Goal: Task Accomplishment & Management: Manage account settings

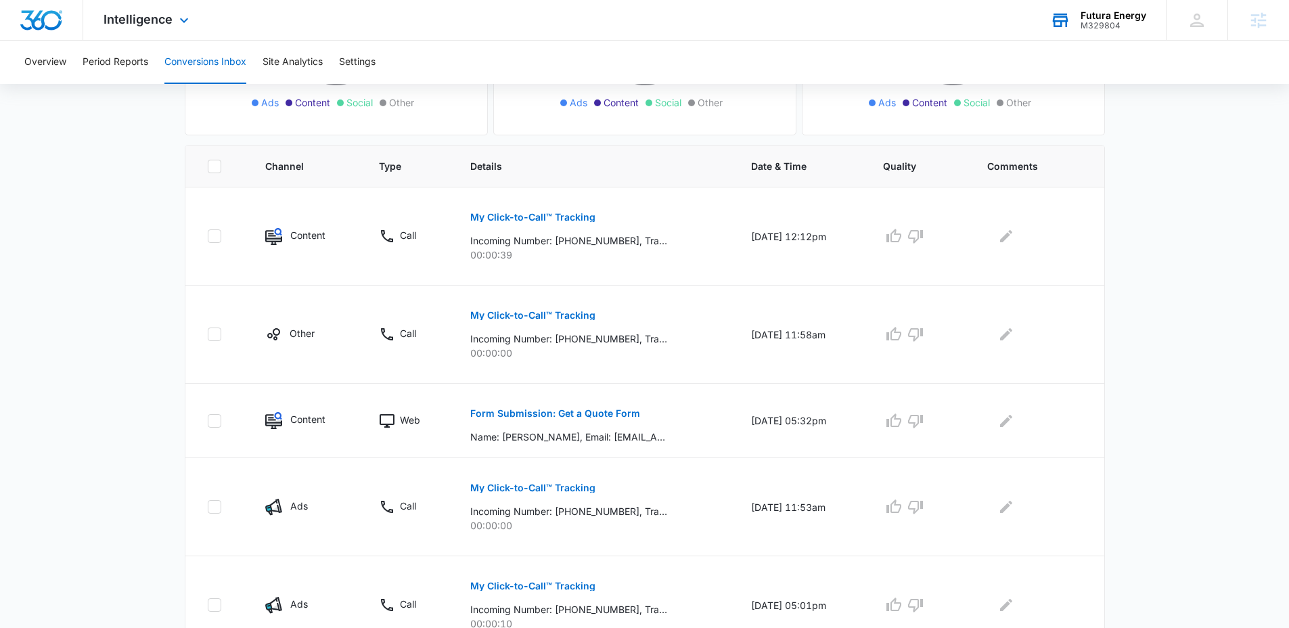
click at [1093, 17] on div "Futura Energy" at bounding box center [1114, 15] width 66 height 11
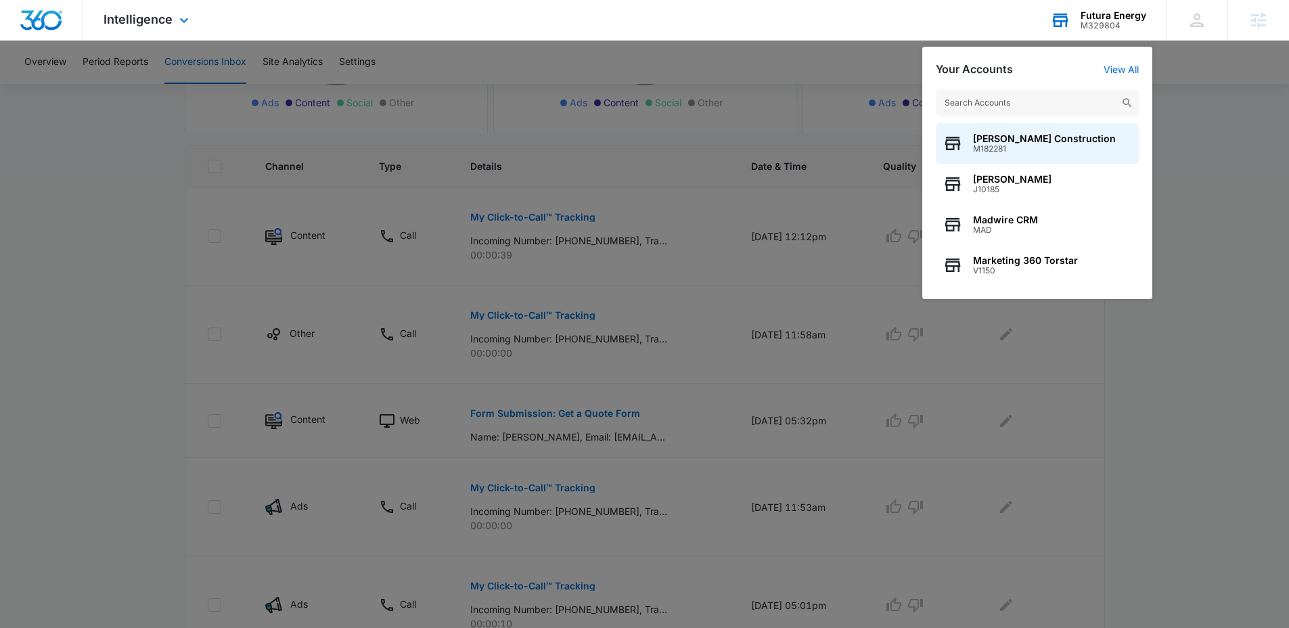
click at [1053, 101] on input "text" at bounding box center [1037, 102] width 203 height 27
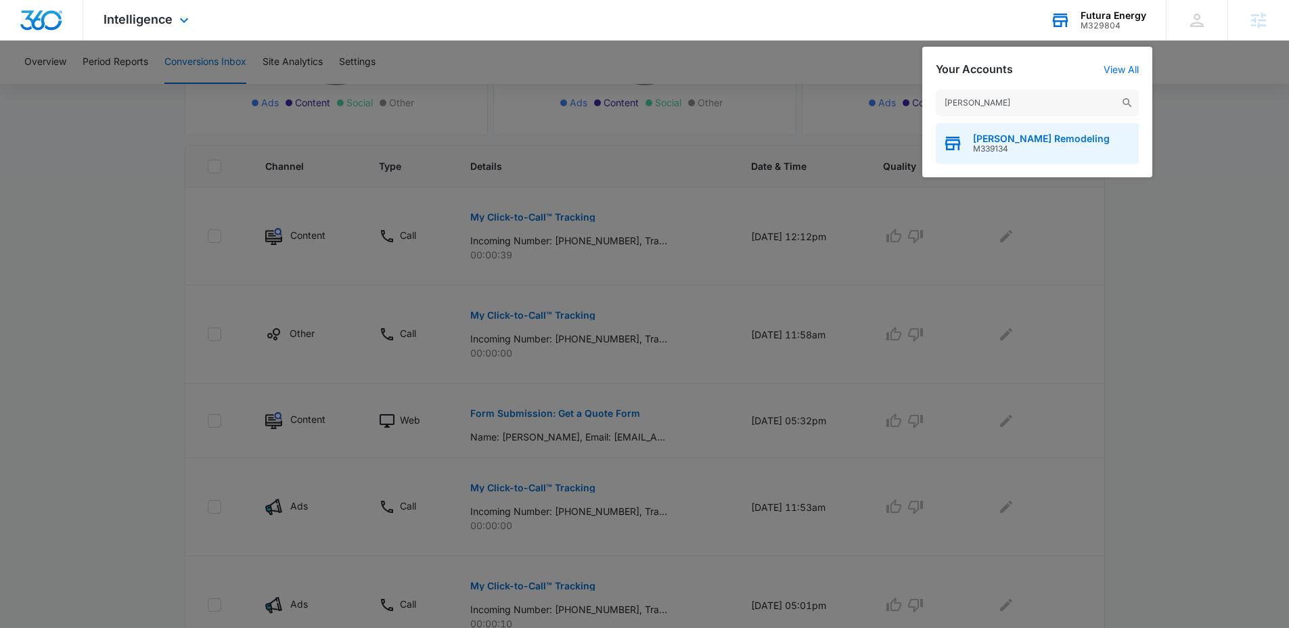
type input "cruz remo"
click at [973, 148] on span "M339134" at bounding box center [1041, 148] width 137 height 9
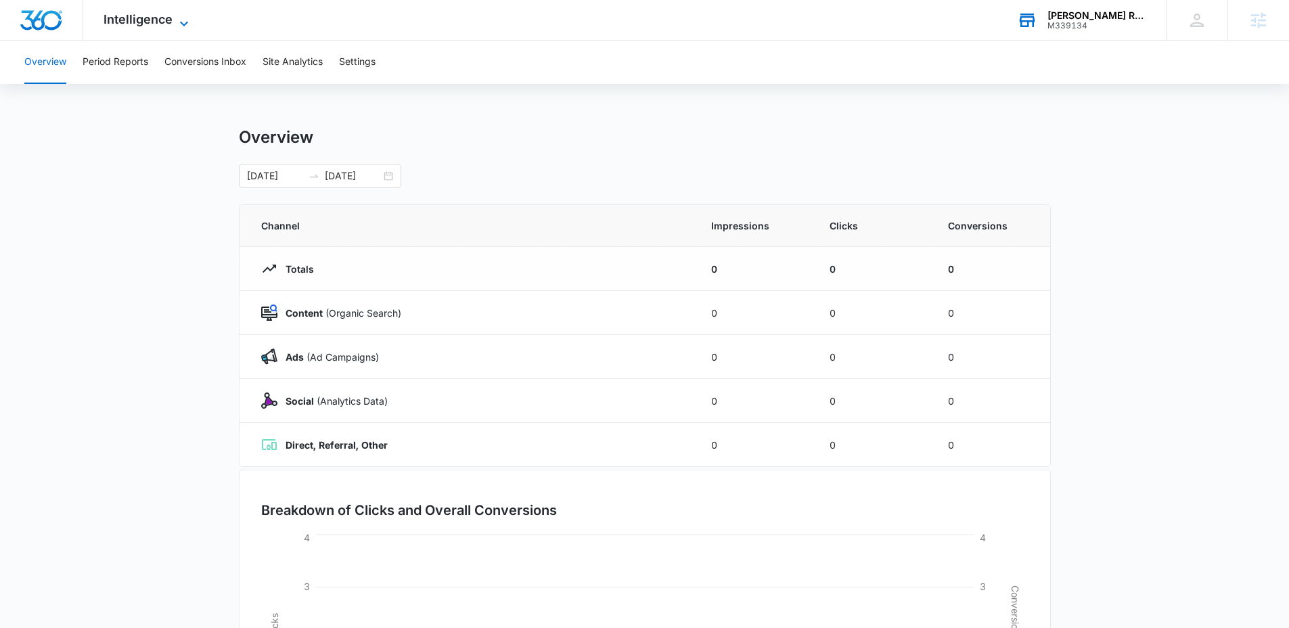
click at [161, 26] on span "Intelligence" at bounding box center [138, 19] width 69 height 14
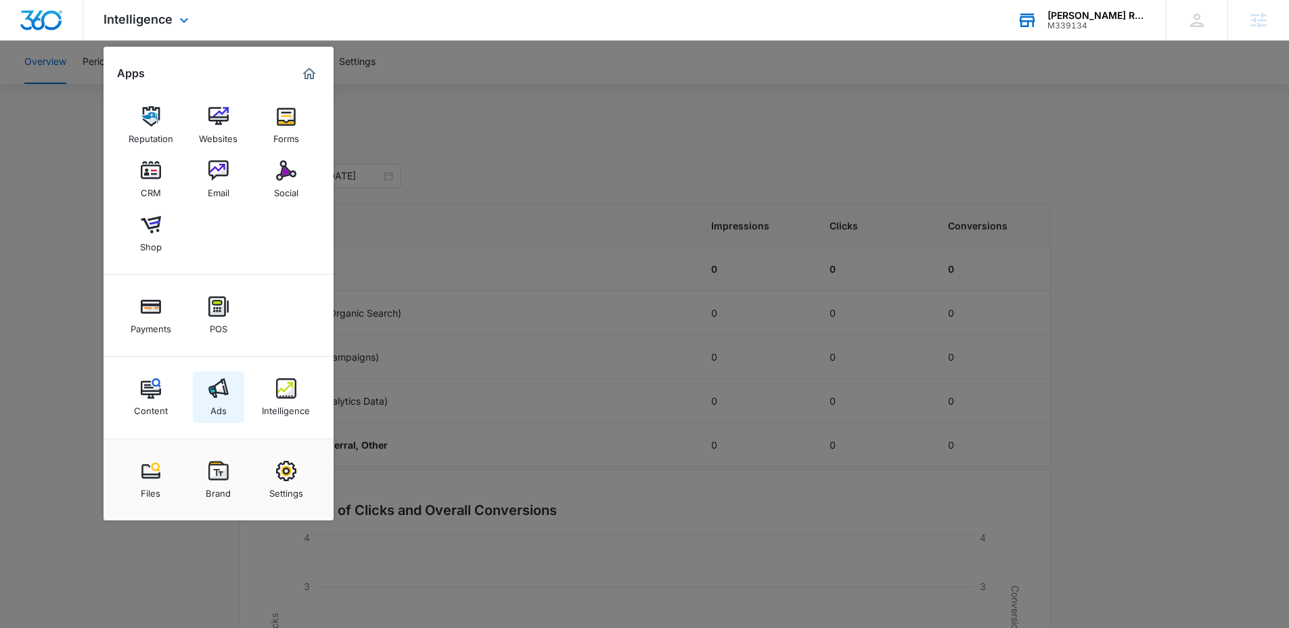
click at [223, 397] on img at bounding box center [218, 388] width 20 height 20
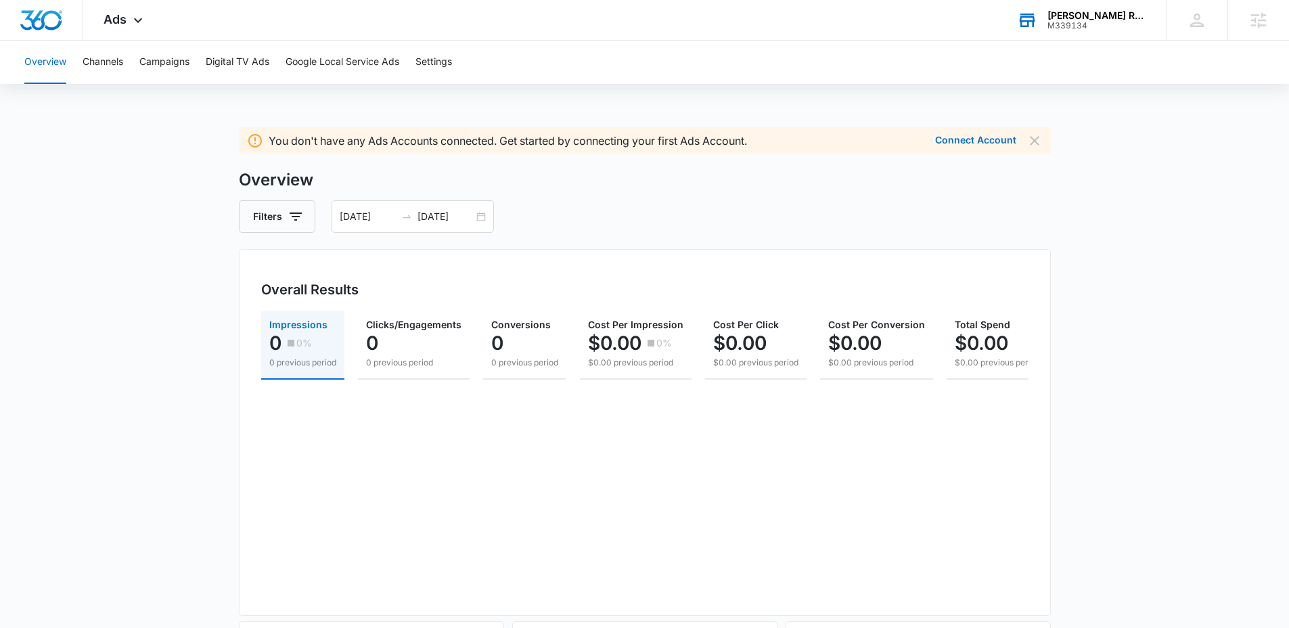
click at [205, 283] on main "You don't have any Ads Accounts connected. Get started by connecting your first…" at bounding box center [644, 608] width 1289 height 963
click at [147, 33] on div "Ads Apps Reputation Websites Forms CRM Email Social Shop Payments POS Content A…" at bounding box center [124, 20] width 83 height 40
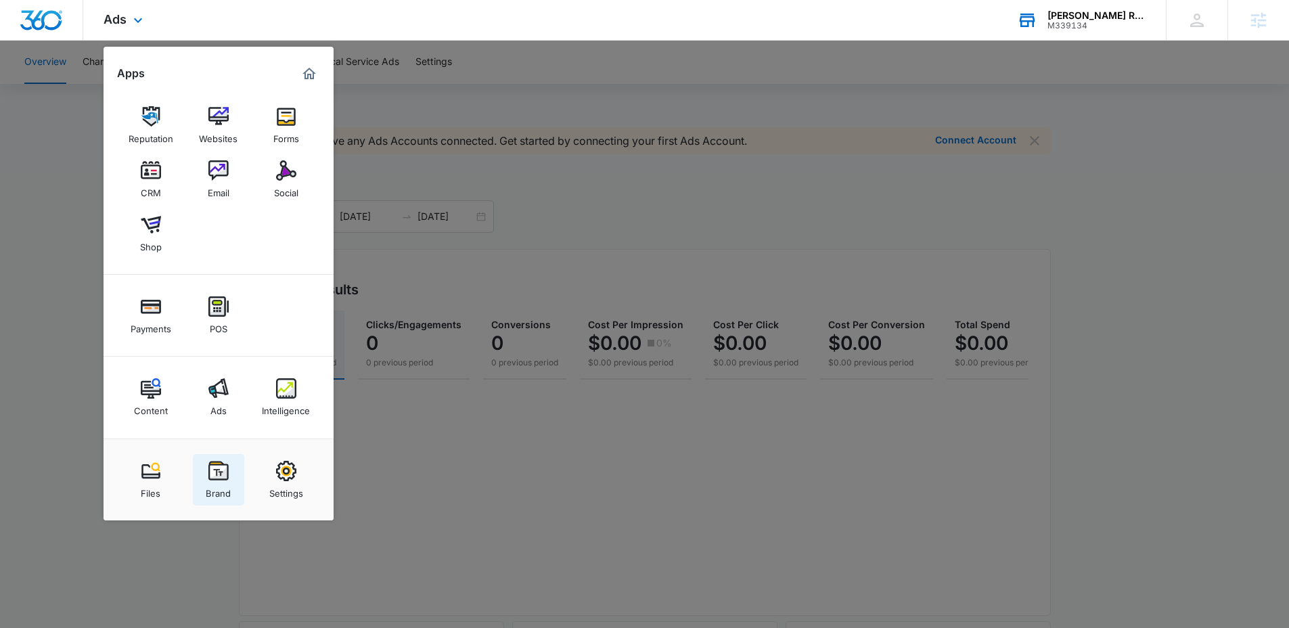
click at [221, 487] on div "Brand" at bounding box center [218, 490] width 25 height 18
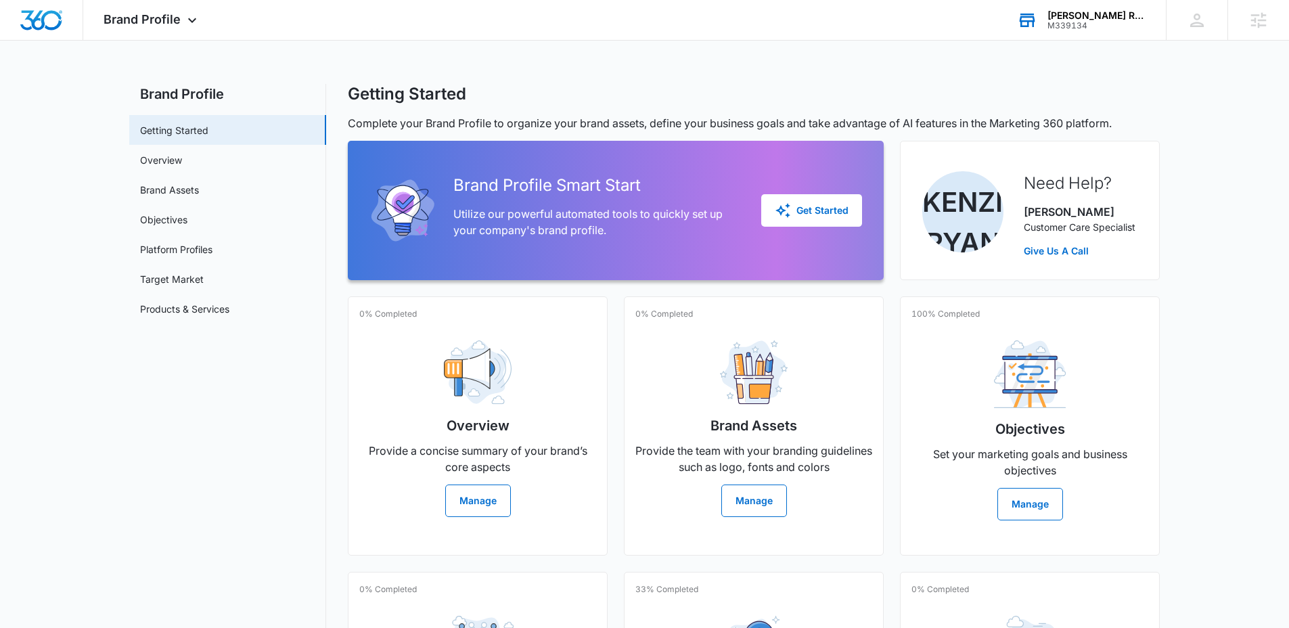
click at [383, 45] on div "Brand Profile Apps Reputation Websites Forms CRM Email Social Shop Payments POS…" at bounding box center [644, 423] width 1289 height 847
click at [461, 507] on button "Manage" at bounding box center [478, 500] width 66 height 32
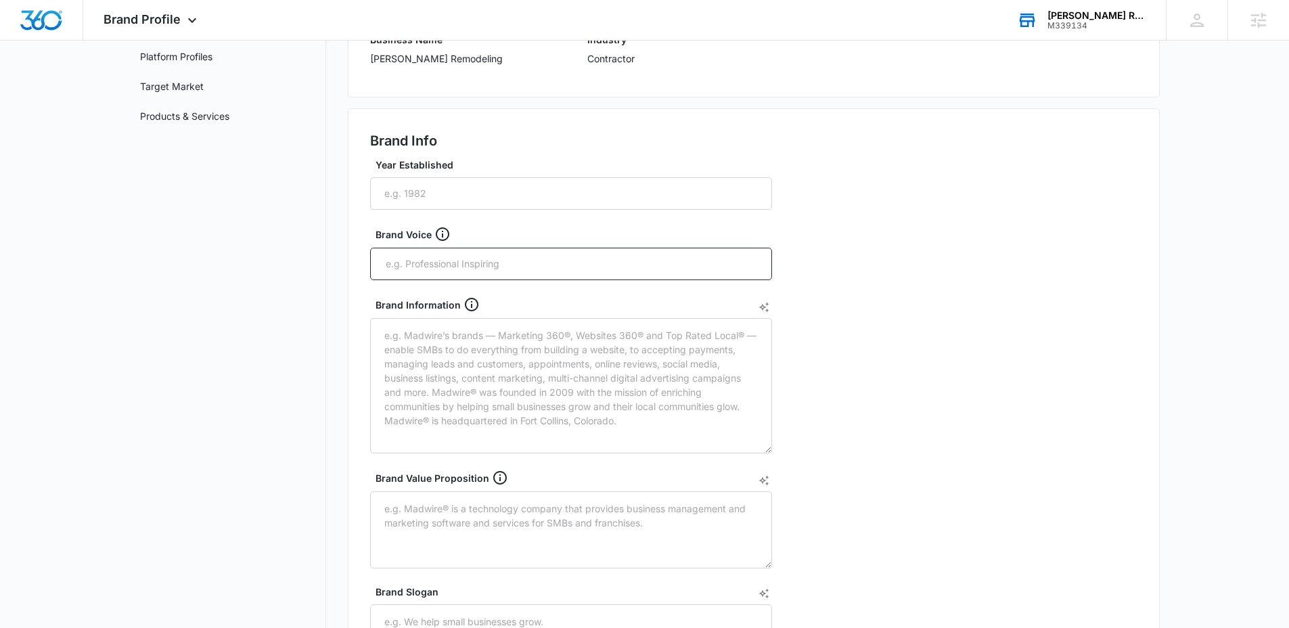
scroll to position [191, 0]
click at [495, 193] on input "Year Established" at bounding box center [571, 195] width 402 height 32
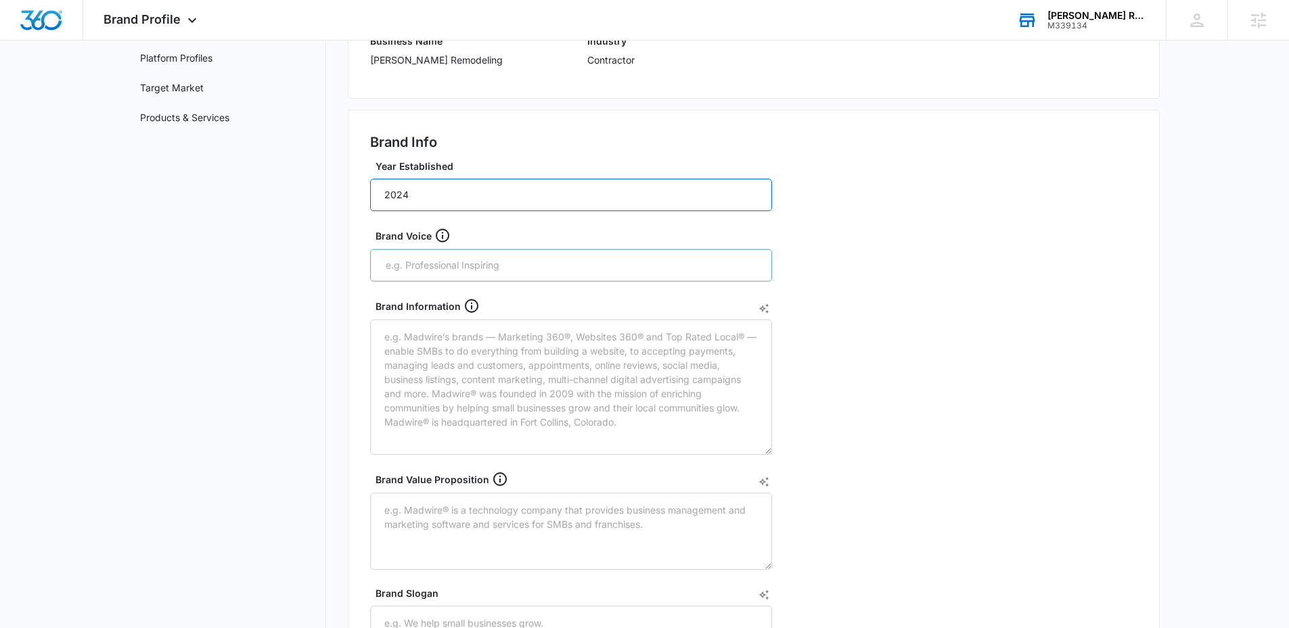
type input "2024"
click at [705, 267] on input "text" at bounding box center [572, 265] width 376 height 20
type input "Professional"
type input "F"
type input "Trustworthy"
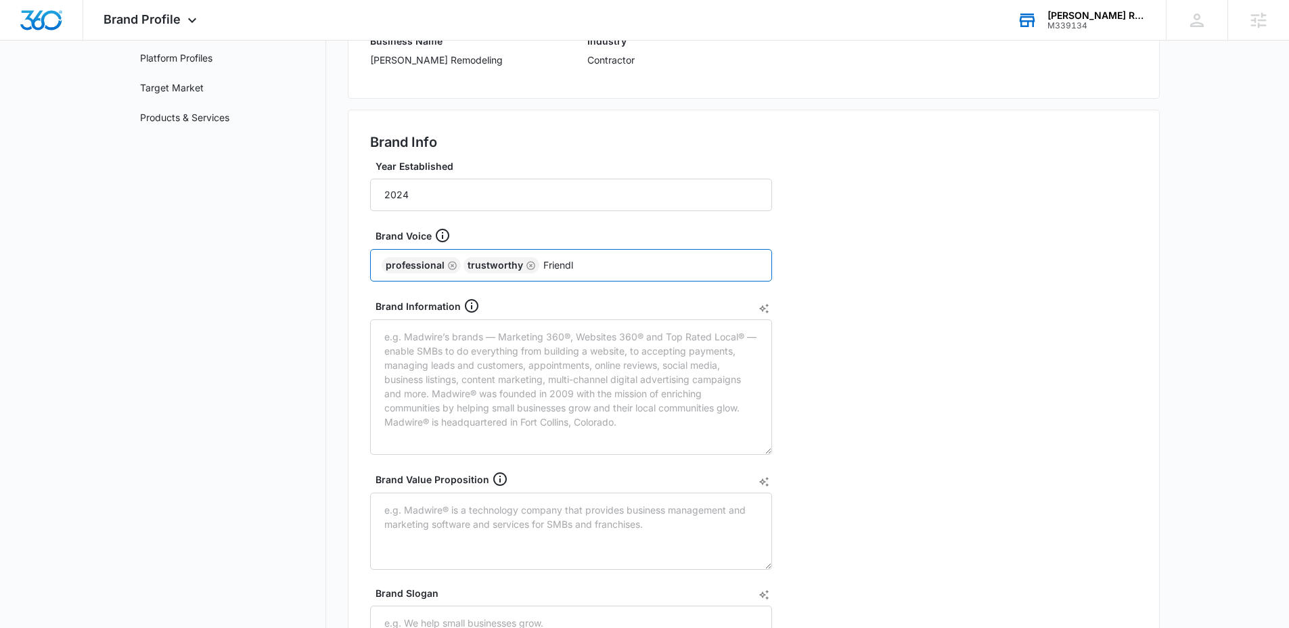
type input "Friendly"
type input "Q"
type input "Quality"
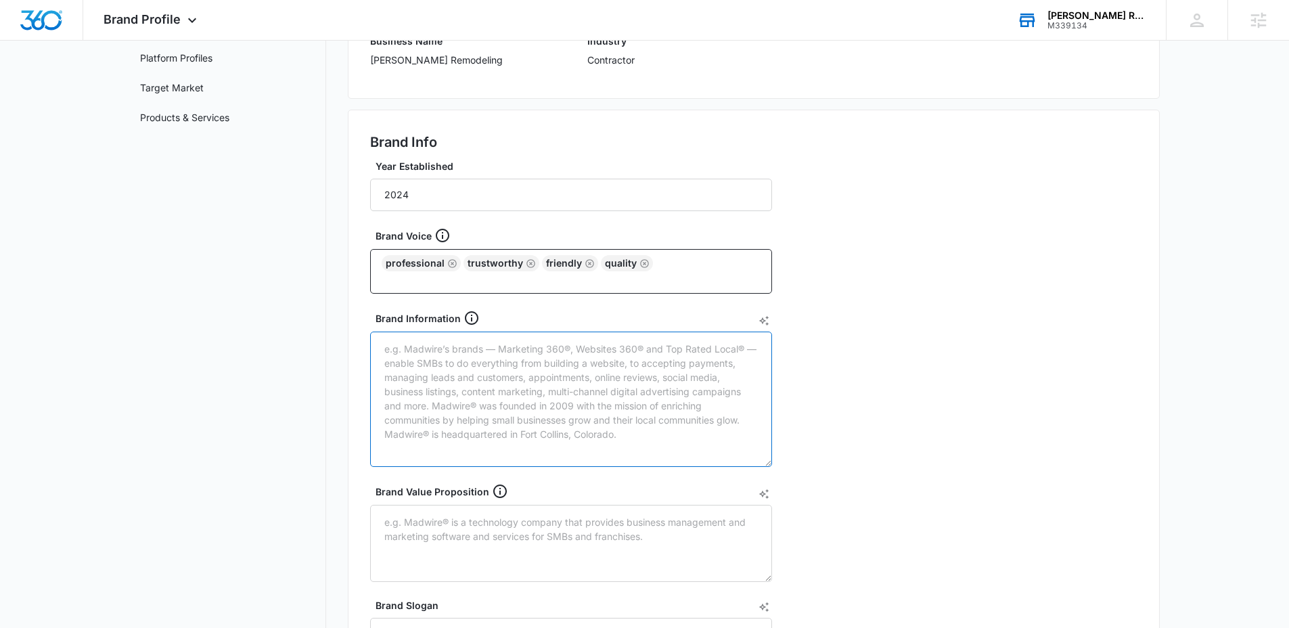
click at [658, 380] on textarea "Brand Information" at bounding box center [571, 399] width 402 height 135
click at [767, 323] on icon "AI Text Generator" at bounding box center [764, 321] width 10 height 10
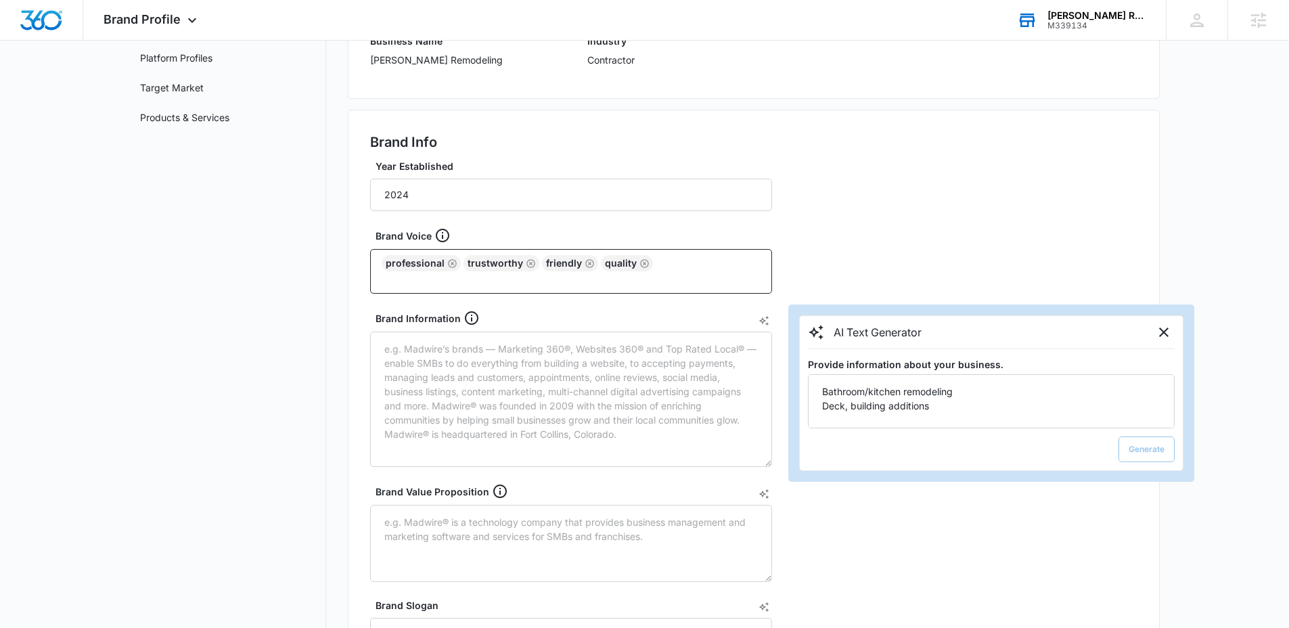
scroll to position [169, 0]
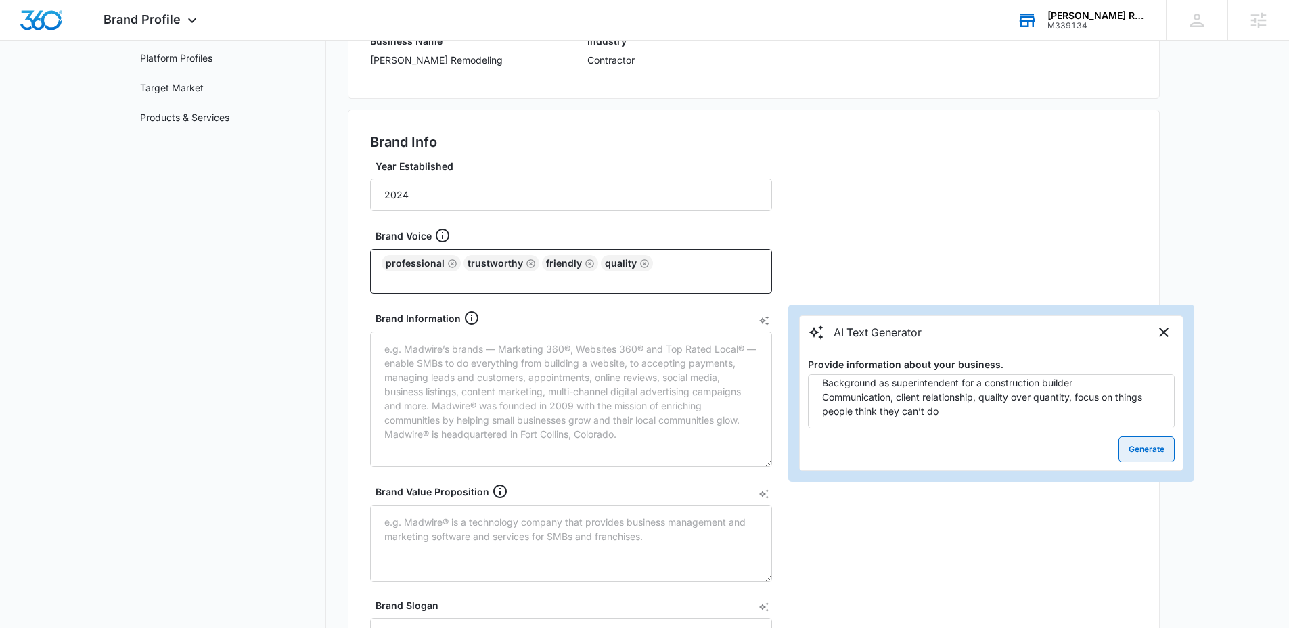
type textarea "Bathroom/kitchen remodeling Deck, building additions Licensing Timeline? Can’t …"
click at [1140, 451] on button "Generate" at bounding box center [1146, 449] width 56 height 26
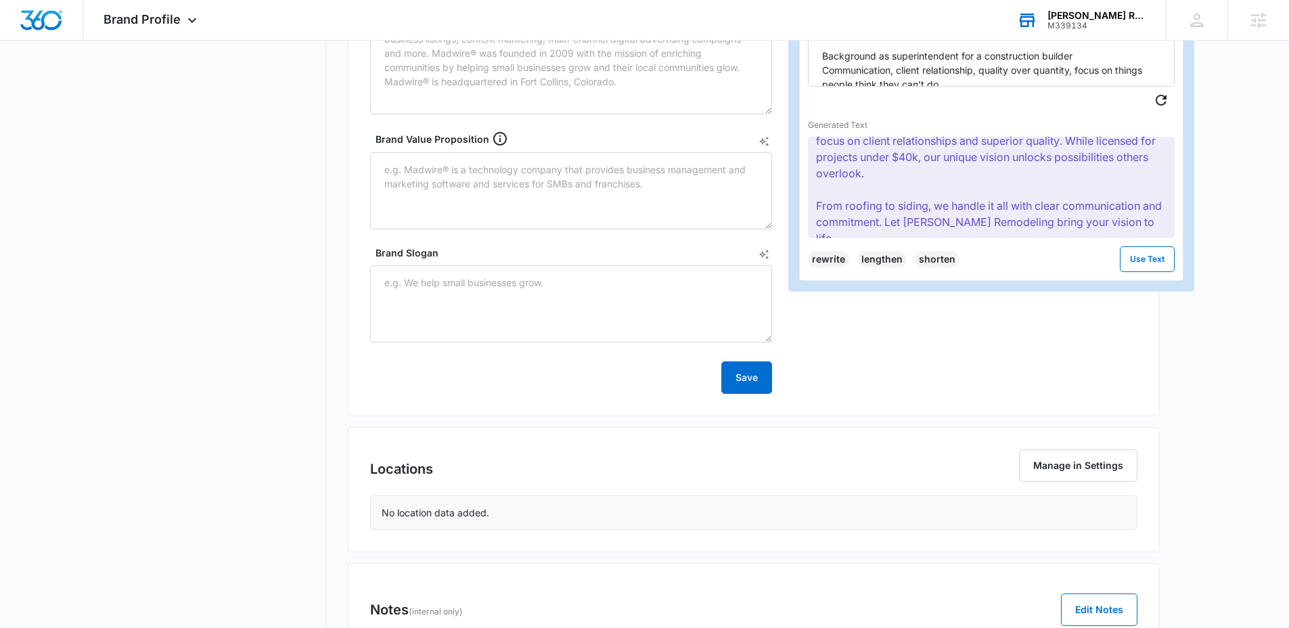
scroll to position [312, 0]
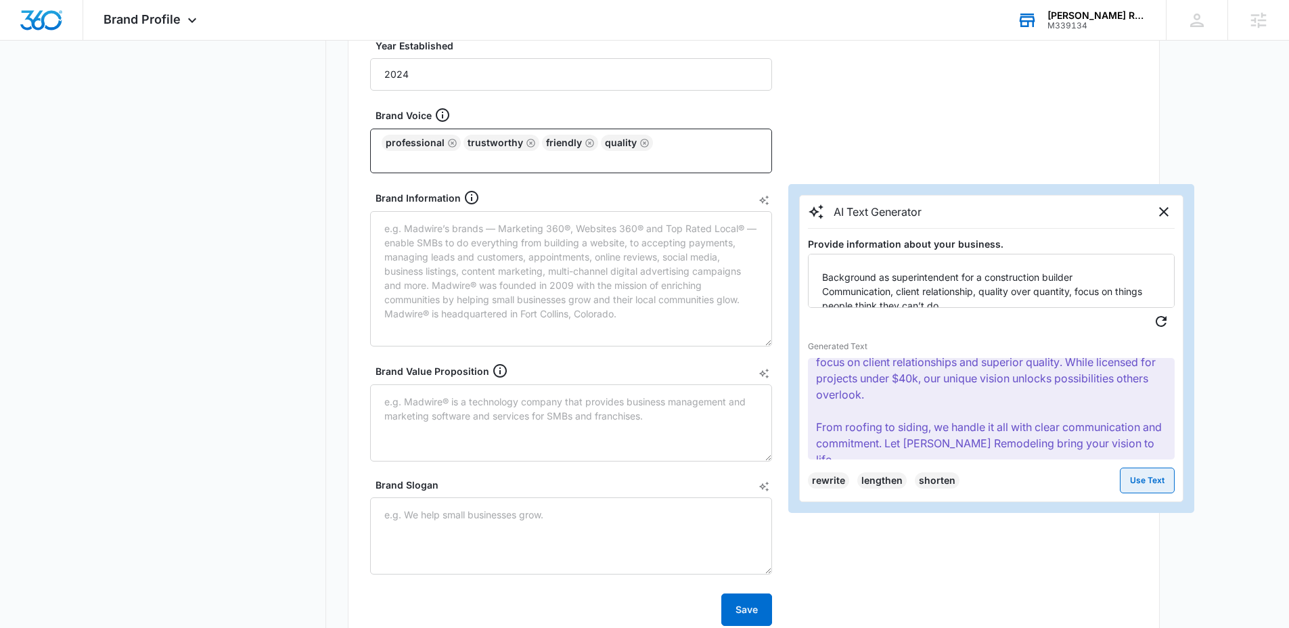
click at [1133, 477] on button "Use Text" at bounding box center [1147, 481] width 55 height 26
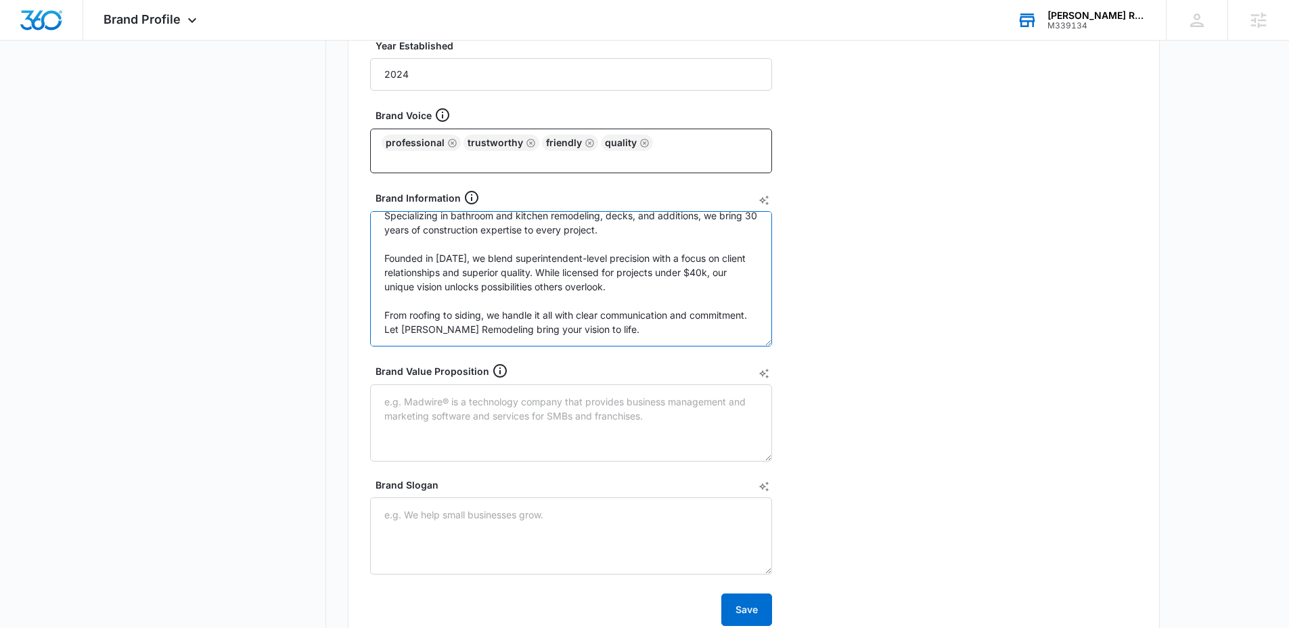
scroll to position [0, 0]
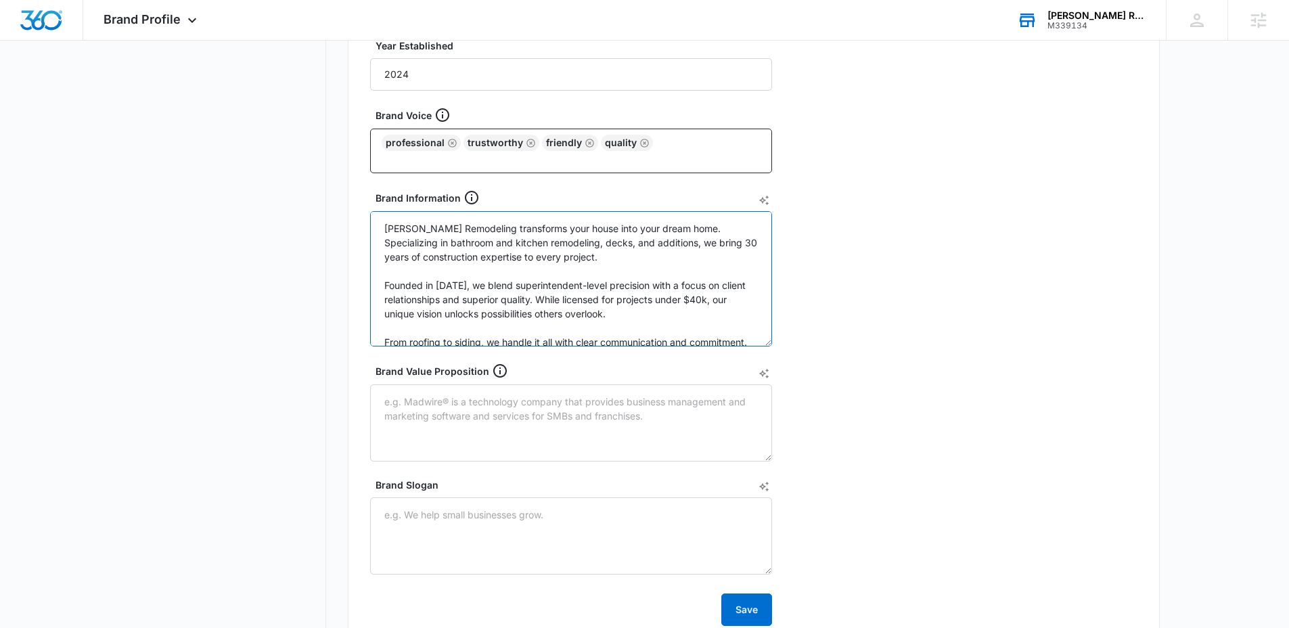
click at [524, 281] on textarea "Cruz Remodeling transforms your house into your dream home. Specializing in bat…" at bounding box center [571, 278] width 402 height 135
click at [525, 287] on textarea "Cruz Remodeling transforms your house into your dream home. Specializing in bat…" at bounding box center [571, 278] width 402 height 135
click at [639, 315] on textarea "Cruz Remodeling transforms your house into your dream home. Specializing in bat…" at bounding box center [571, 278] width 402 height 135
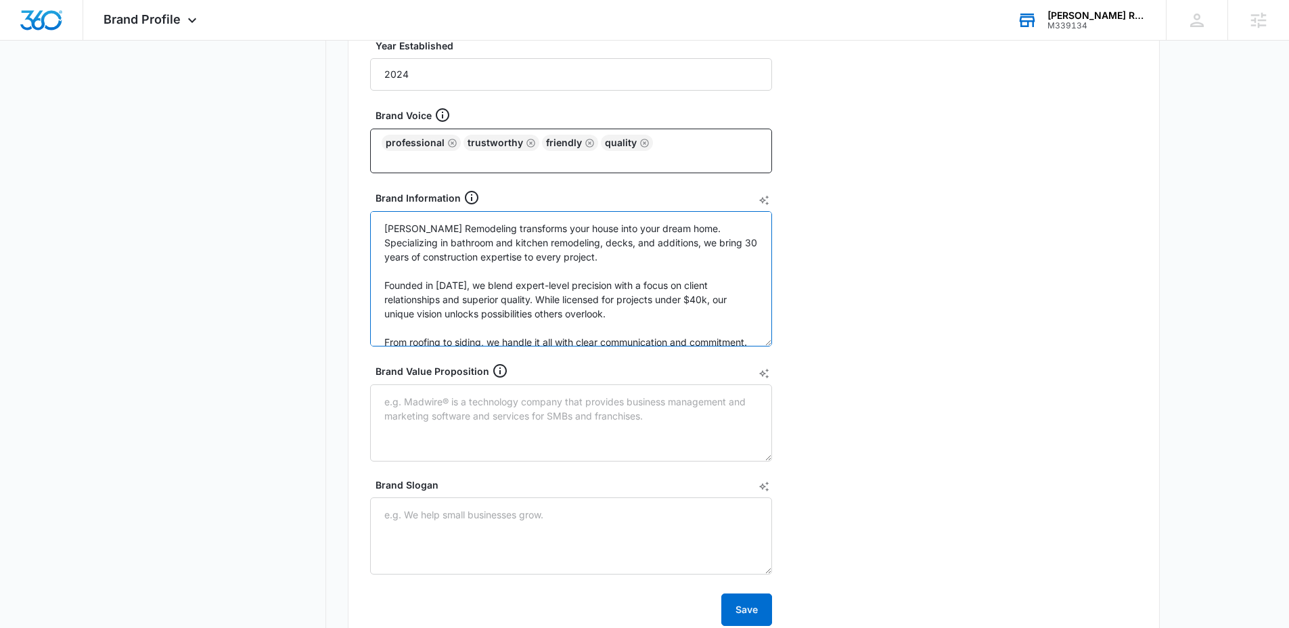
drag, startPoint x: 608, startPoint y: 317, endPoint x: 540, endPoint y: 302, distance: 69.3
click at [540, 302] on textarea "Cruz Remodeling transforms your house into your dream home. Specializing in bat…" at bounding box center [571, 278] width 402 height 135
click at [591, 302] on textarea "Cruz Remodeling transforms your house into your dream home. Specializing in bat…" at bounding box center [571, 278] width 402 height 135
drag, startPoint x: 723, startPoint y: 300, endPoint x: 539, endPoint y: 300, distance: 184.7
click at [539, 300] on textarea "Cruz Remodeling transforms your house into your dream home. Specializing in bat…" at bounding box center [571, 278] width 402 height 135
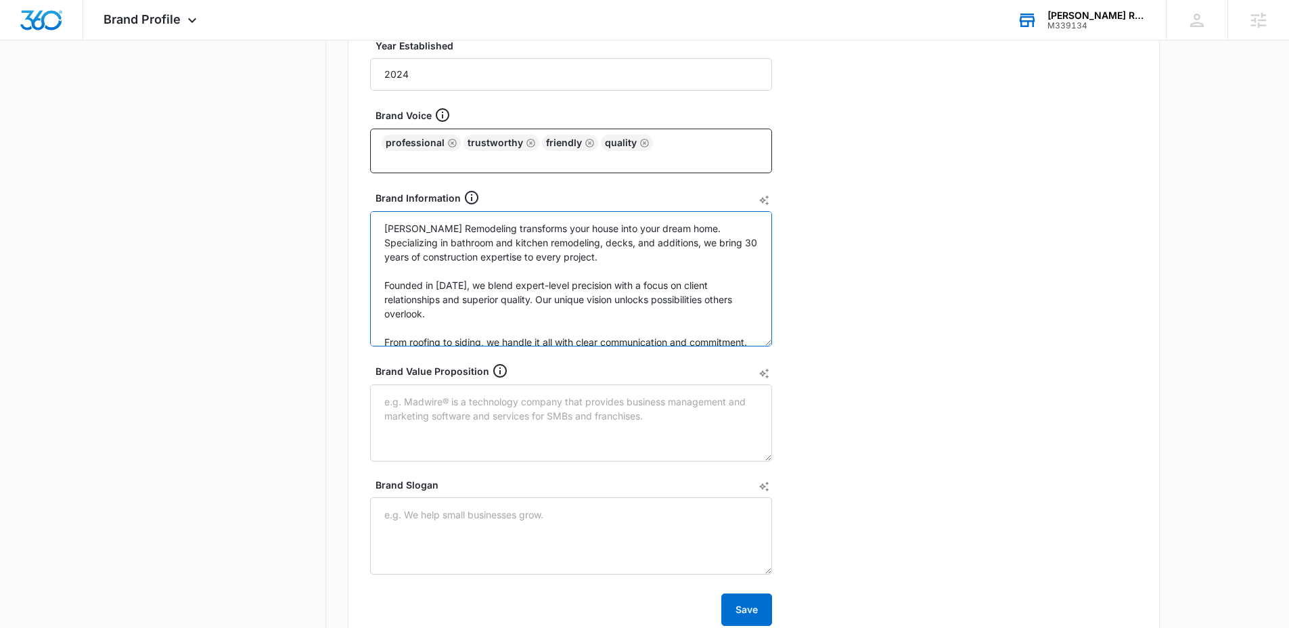
click at [533, 315] on textarea "Cruz Remodeling transforms your house into your dream home. Specializing in bat…" at bounding box center [571, 278] width 402 height 135
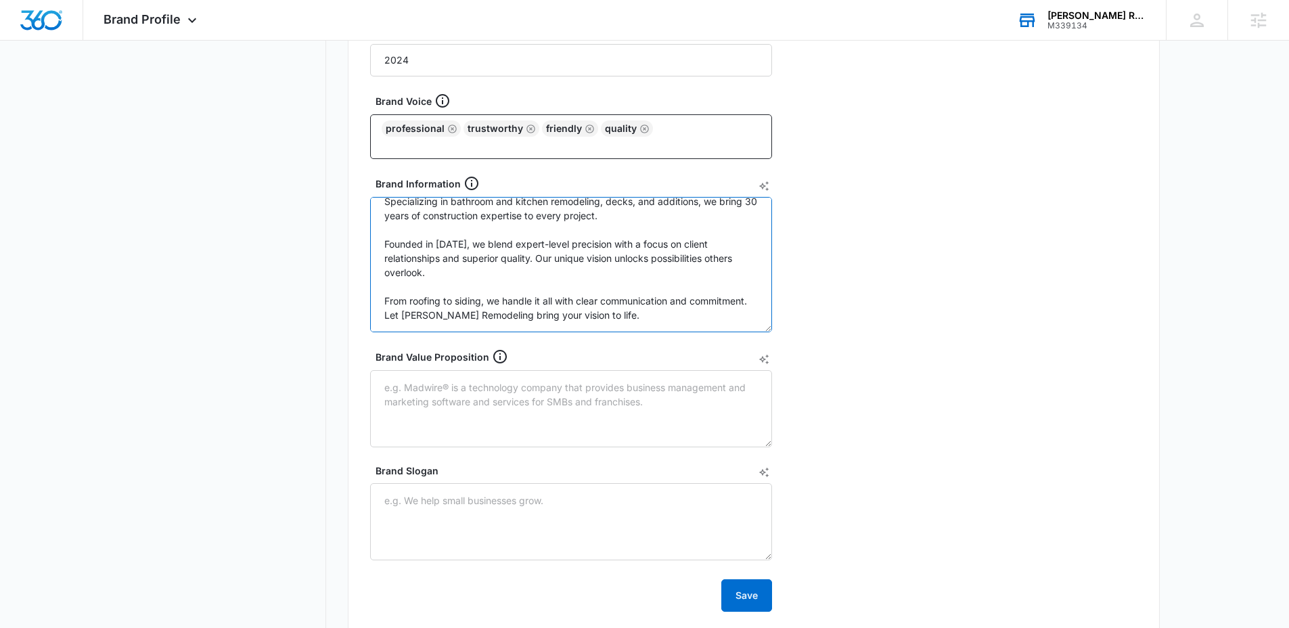
scroll to position [334, 0]
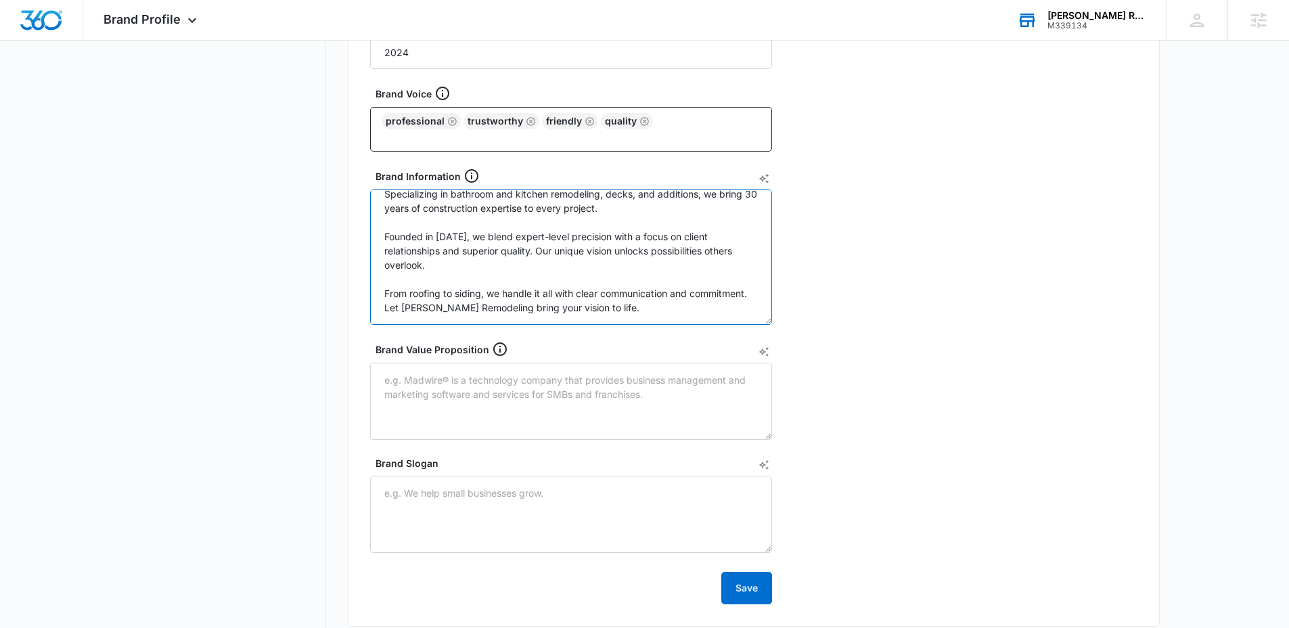
click at [678, 314] on textarea "Cruz Remodeling transforms your house into your dream home. Specializing in bat…" at bounding box center [571, 256] width 402 height 135
type textarea "Cruz Remodeling transforms your house into your dream home. Specializing in bat…"
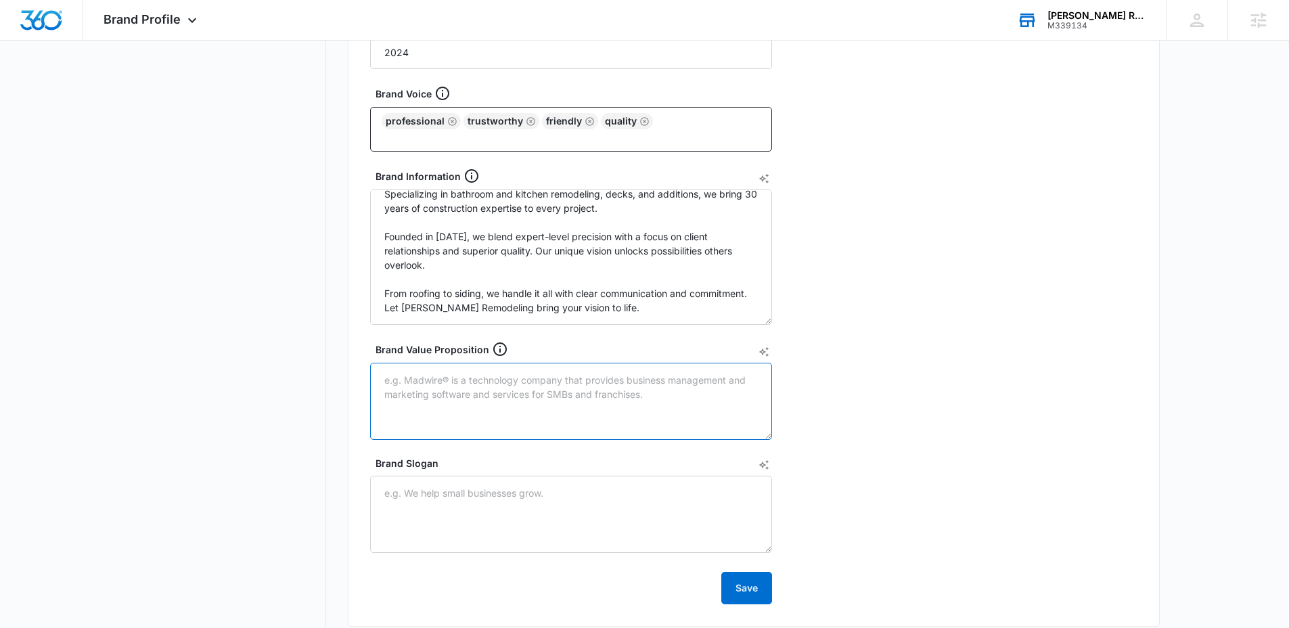
click at [530, 385] on textarea "Brand Value Proposition" at bounding box center [571, 401] width 402 height 77
click at [767, 357] on icon "AI Text Generator" at bounding box center [763, 351] width 11 height 11
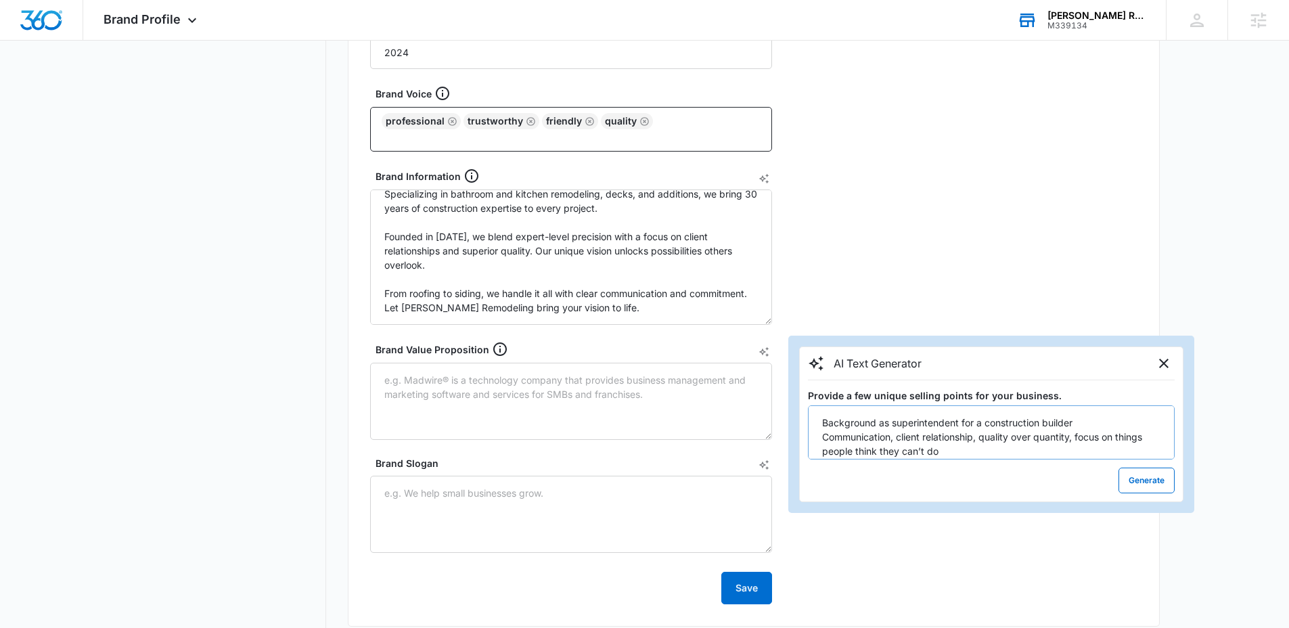
scroll to position [13, 0]
type textarea "Background as superintendent for a construction builder Communication, client r…"
click at [1169, 486] on button "Generate" at bounding box center [1146, 481] width 56 height 26
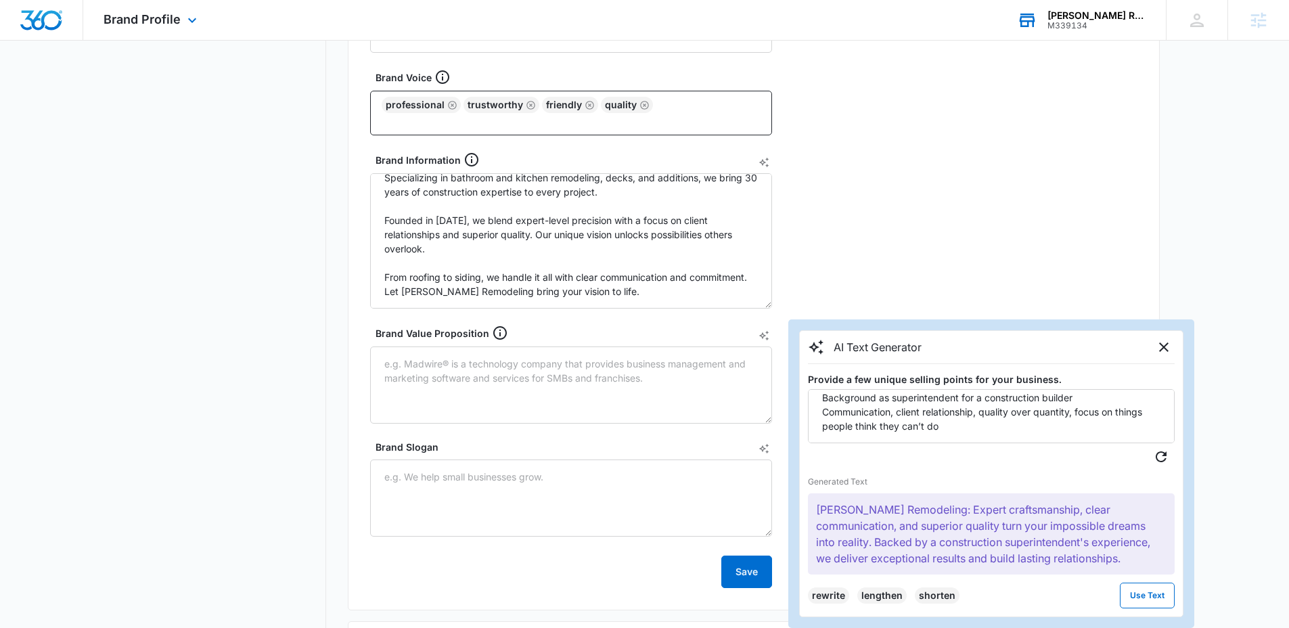
scroll to position [357, 0]
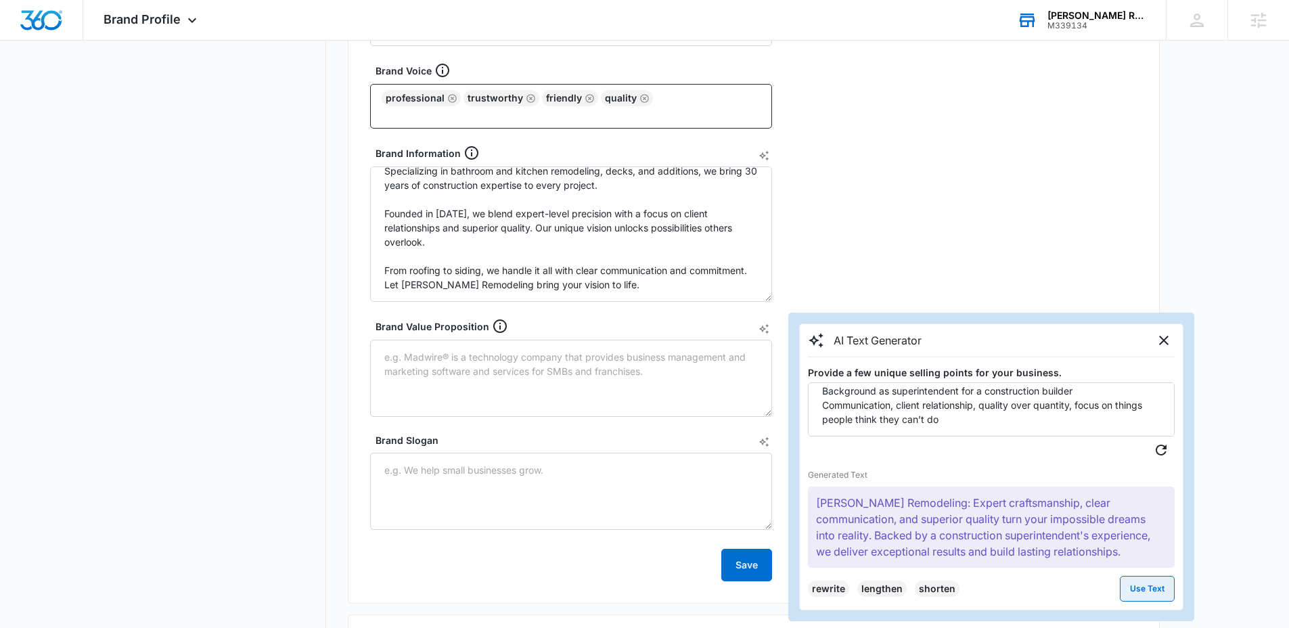
click at [1148, 585] on button "Use Text" at bounding box center [1147, 589] width 55 height 26
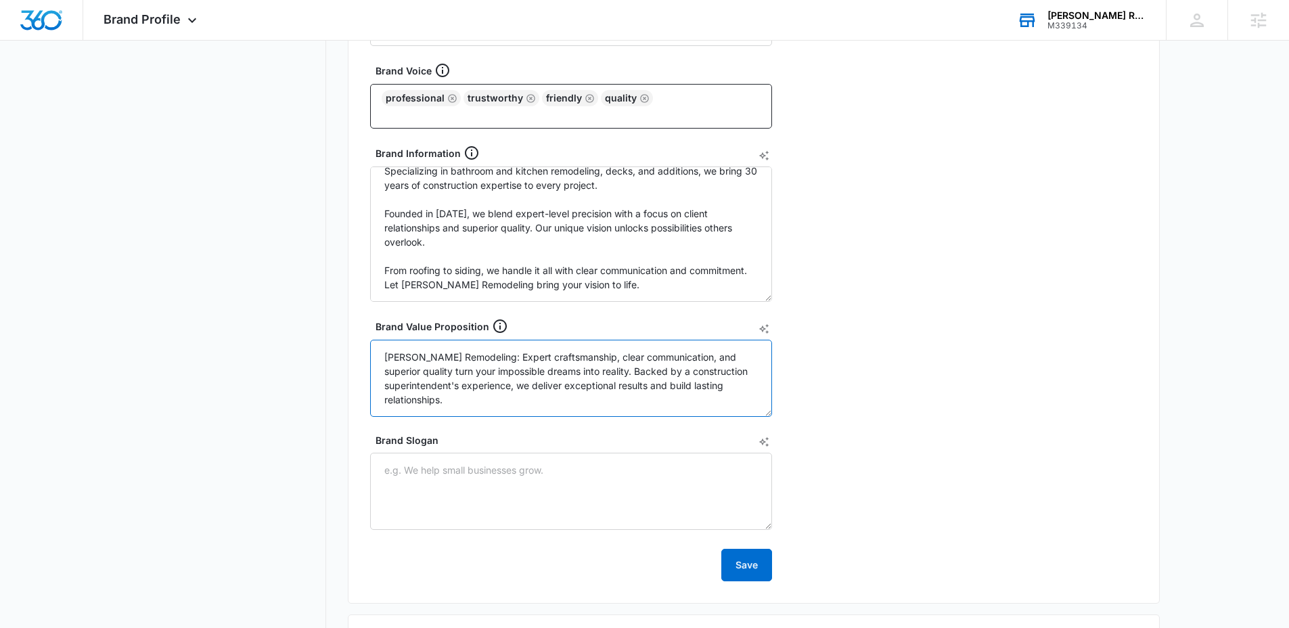
click at [700, 370] on textarea "Cruz Remodeling: Expert craftsmanship, clear communication, and superior qualit…" at bounding box center [571, 378] width 402 height 77
click at [622, 376] on textarea "Cruz Remodeling: Expert craftsmanship, clear communication, and superior qualit…" at bounding box center [571, 378] width 402 height 77
type textarea "Cruz Remodeling: Expert craftsmanship, clear communication, and superior qualit…"
click at [505, 471] on textarea "Brand Slogan" at bounding box center [571, 491] width 402 height 77
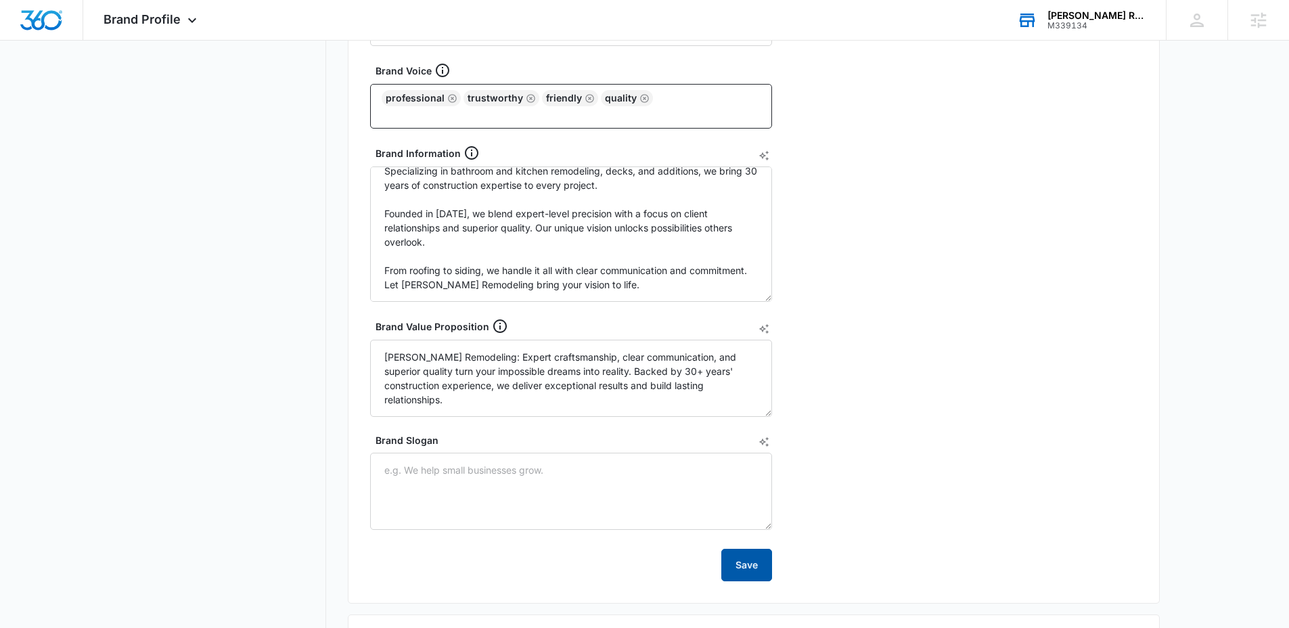
click at [741, 558] on button "Save" at bounding box center [746, 565] width 51 height 32
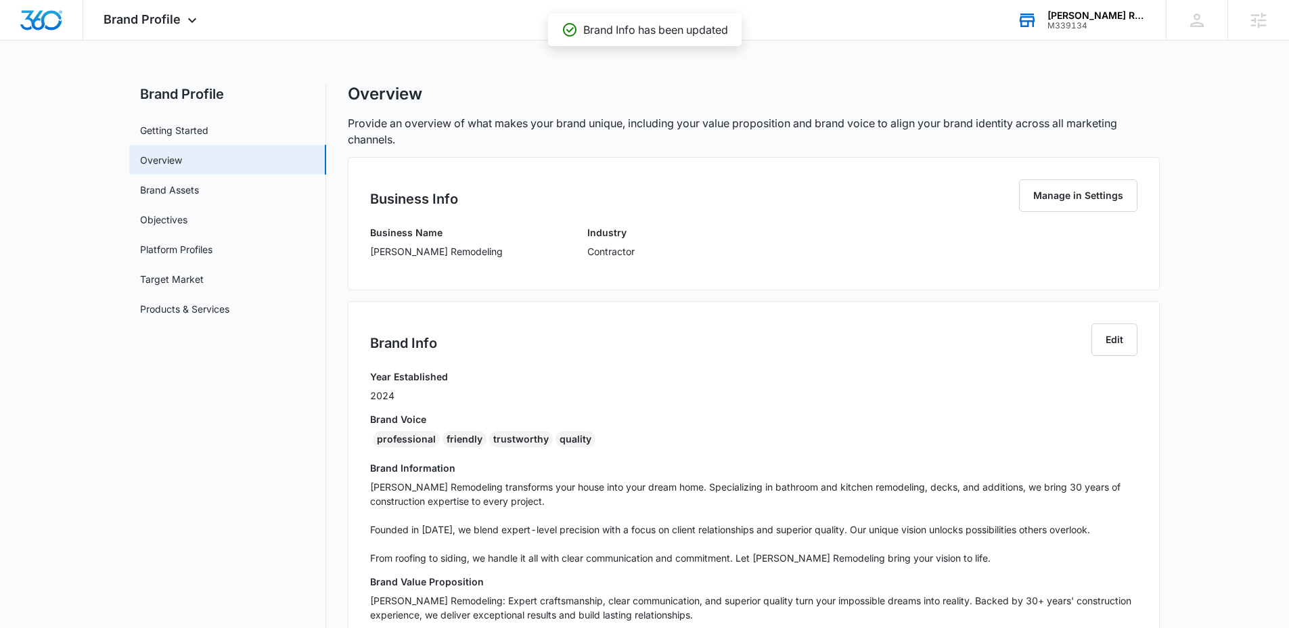
scroll to position [336, 0]
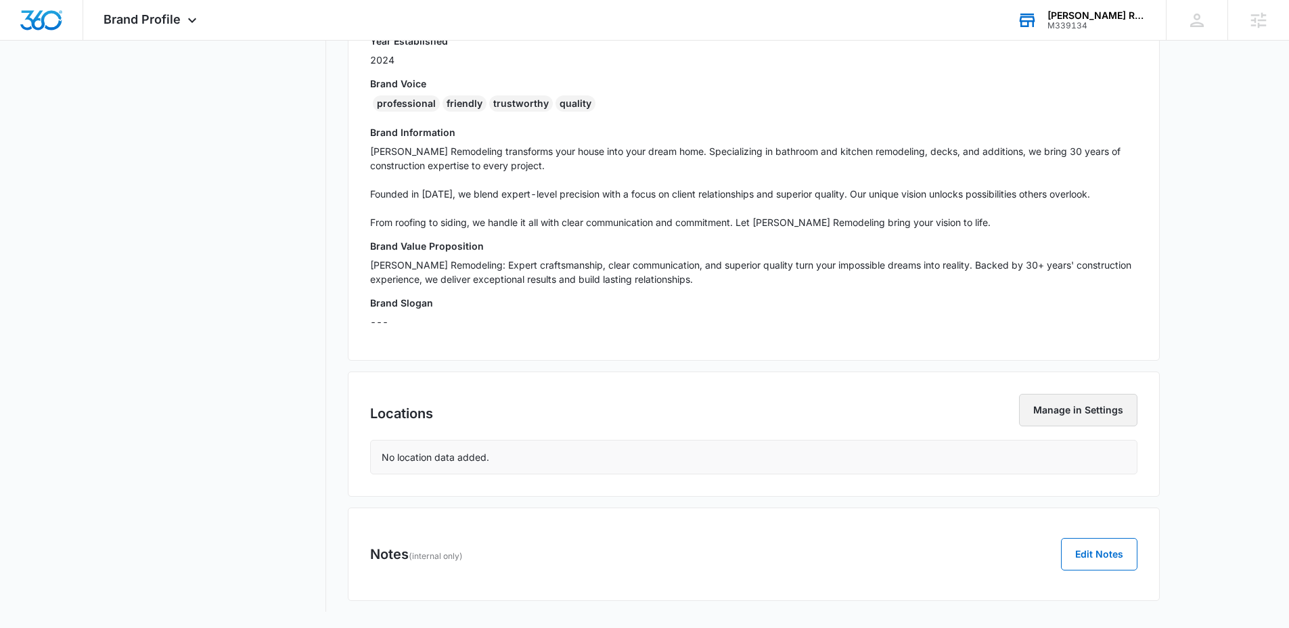
click at [1081, 415] on button "Manage in Settings" at bounding box center [1078, 410] width 118 height 32
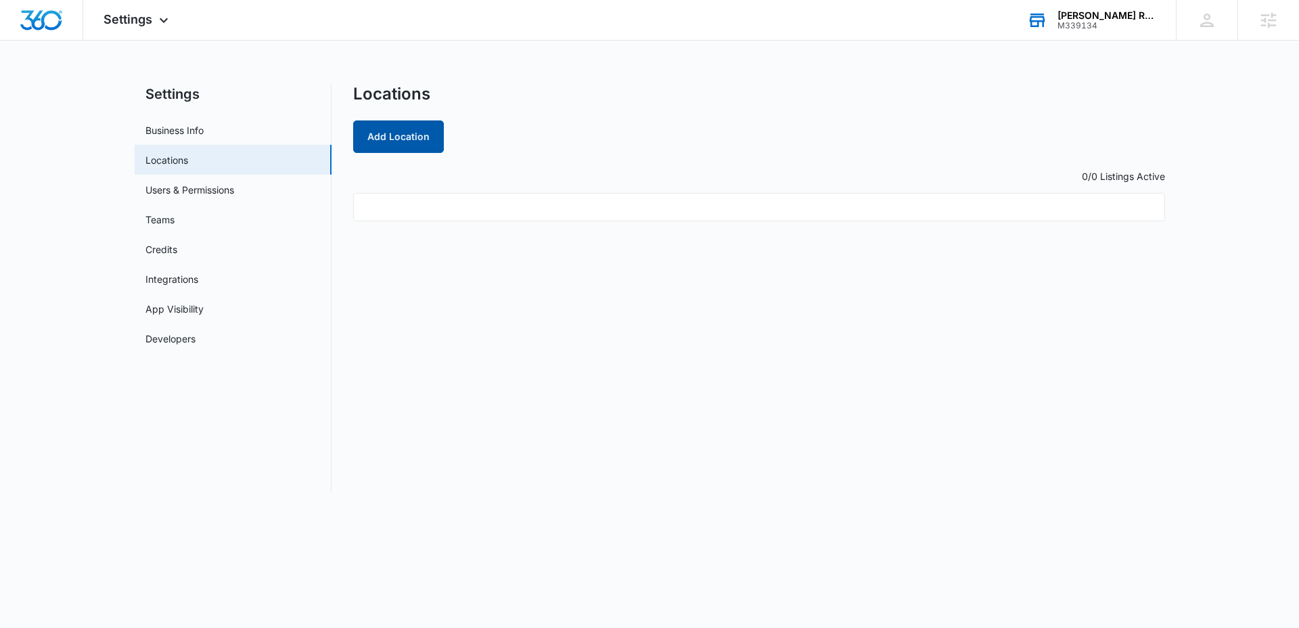
click at [414, 137] on button "Add Location" at bounding box center [398, 136] width 91 height 32
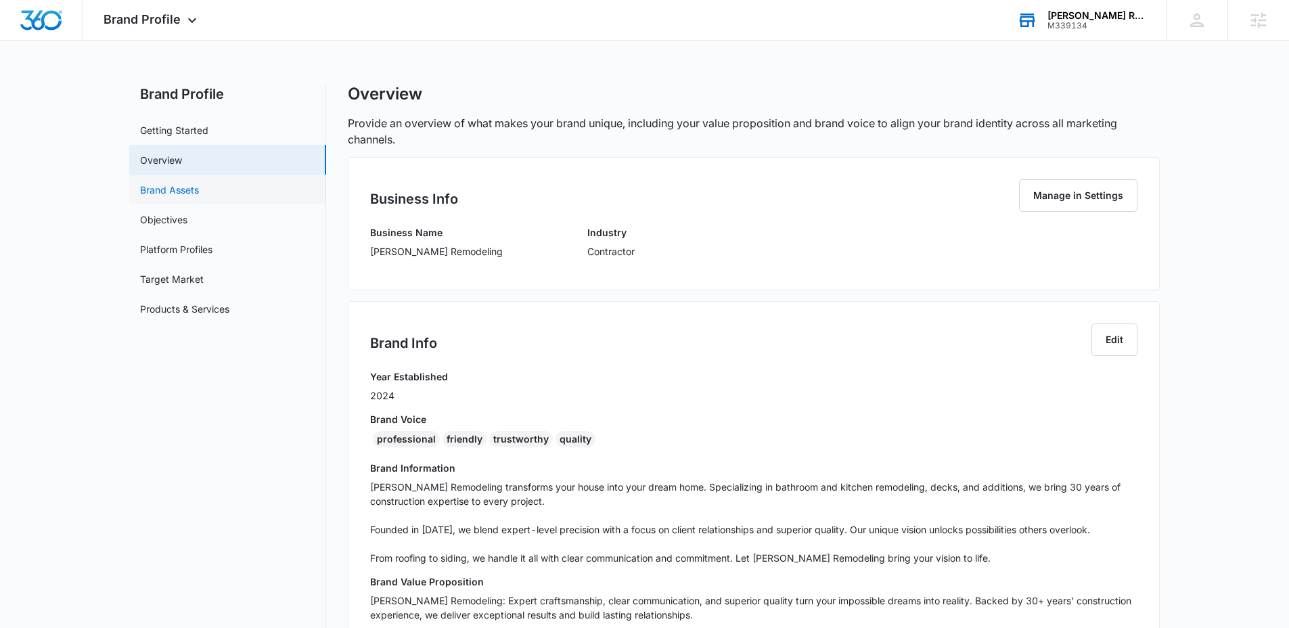
click at [198, 191] on link "Brand Assets" at bounding box center [169, 190] width 59 height 14
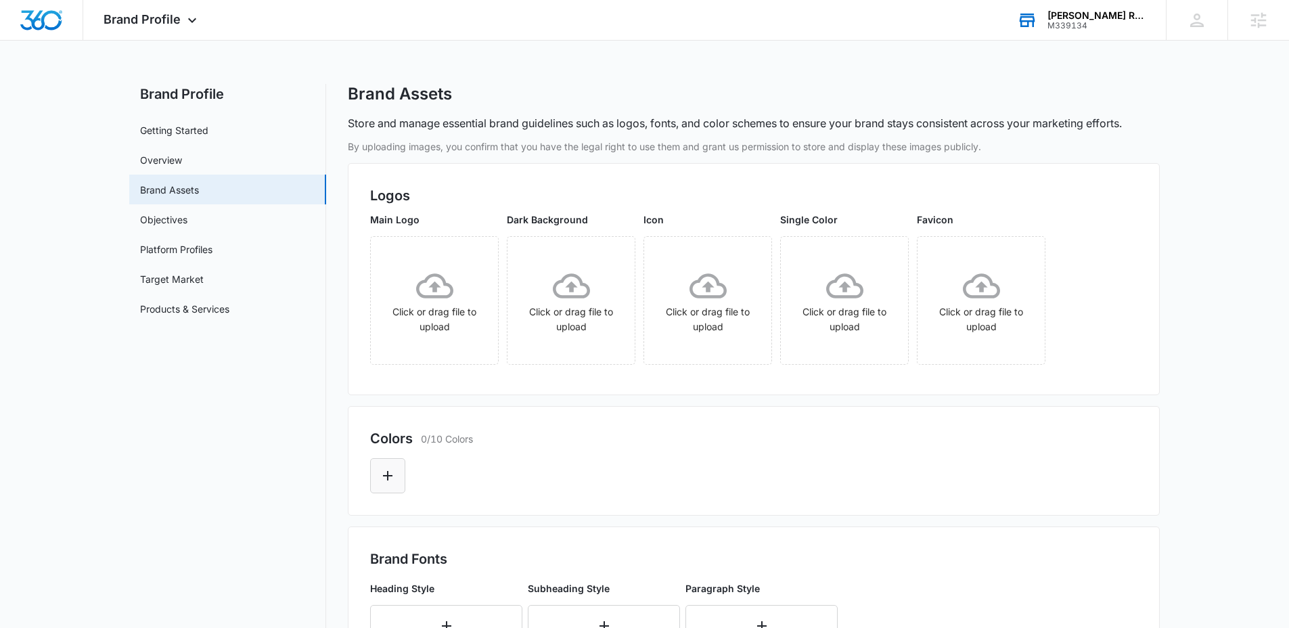
click at [399, 478] on button "Edit Color" at bounding box center [387, 475] width 35 height 35
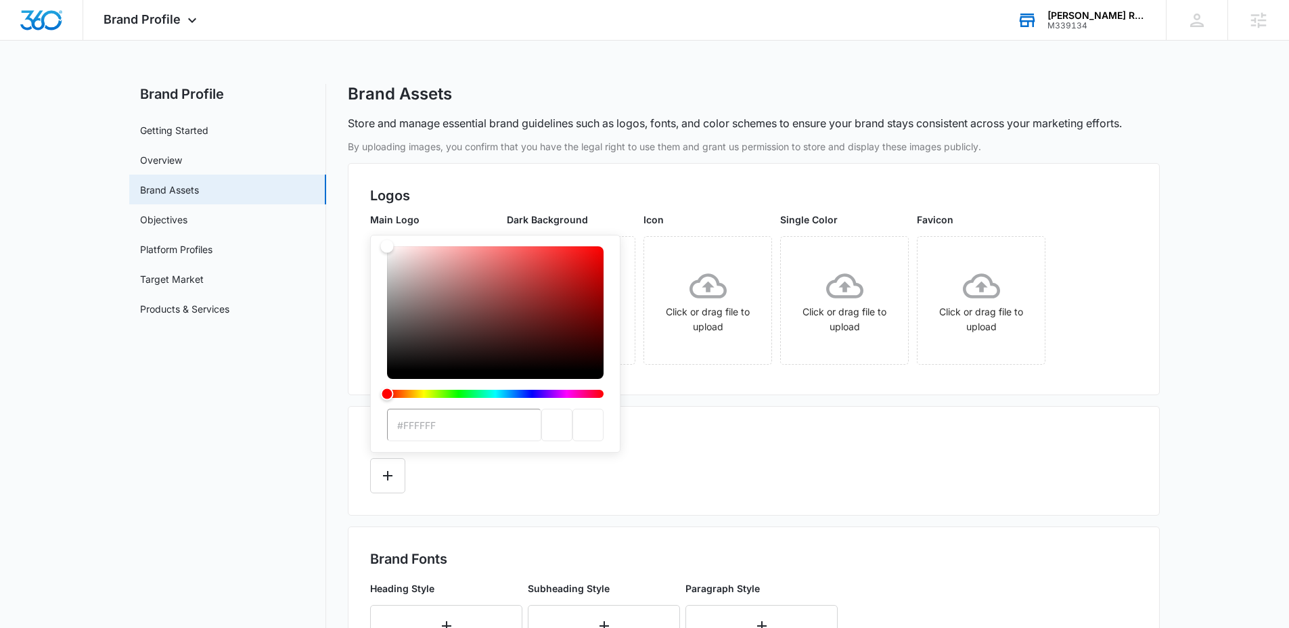
click at [447, 430] on input "#FFFFFF" at bounding box center [464, 425] width 154 height 32
paste input "bf1d2d"
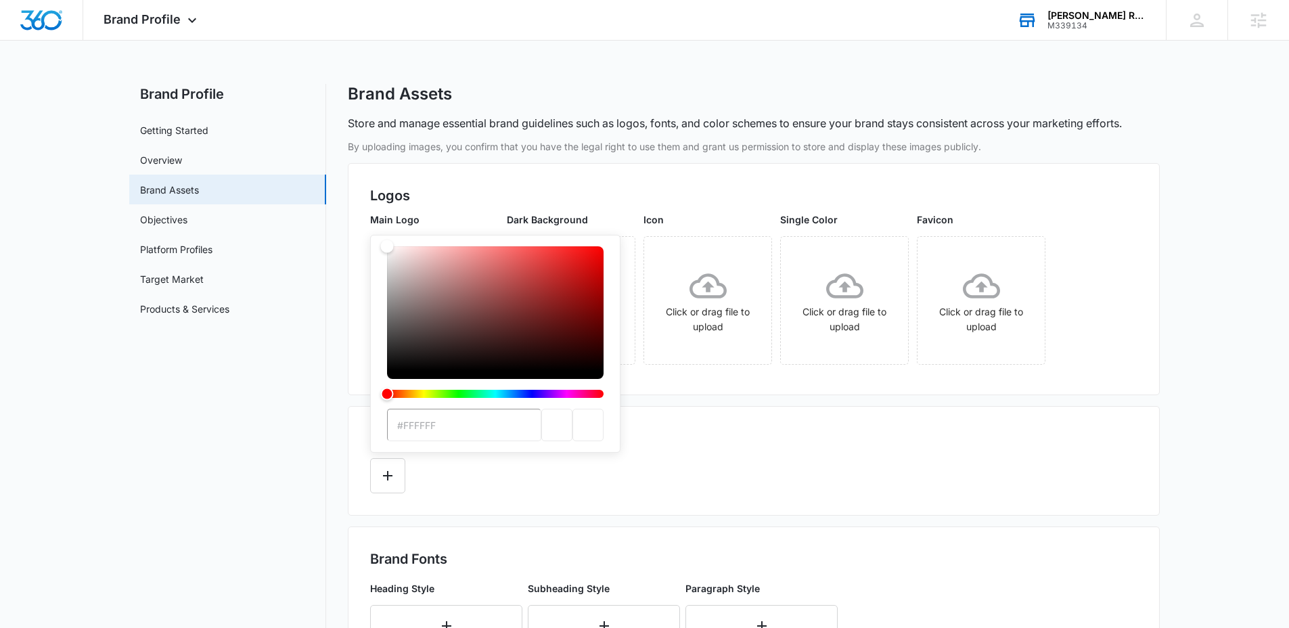
type input "#bf1d2d"
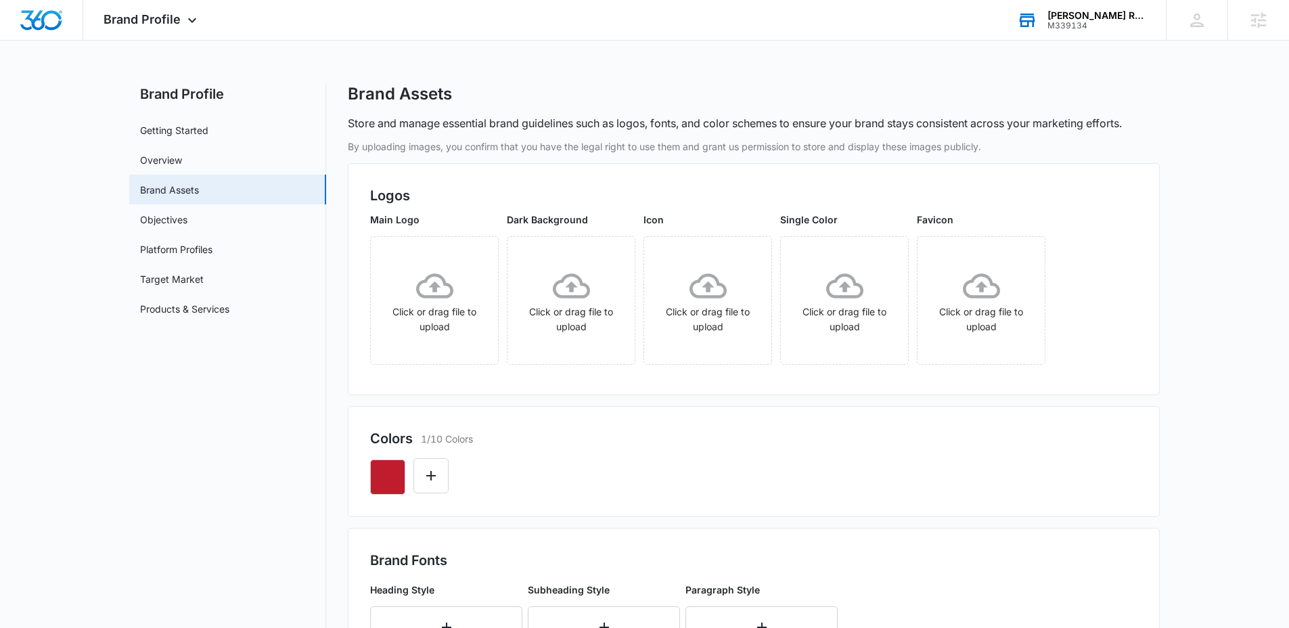
click at [718, 479] on div at bounding box center [753, 472] width 767 height 46
click at [430, 484] on button "Edit Color" at bounding box center [430, 475] width 35 height 35
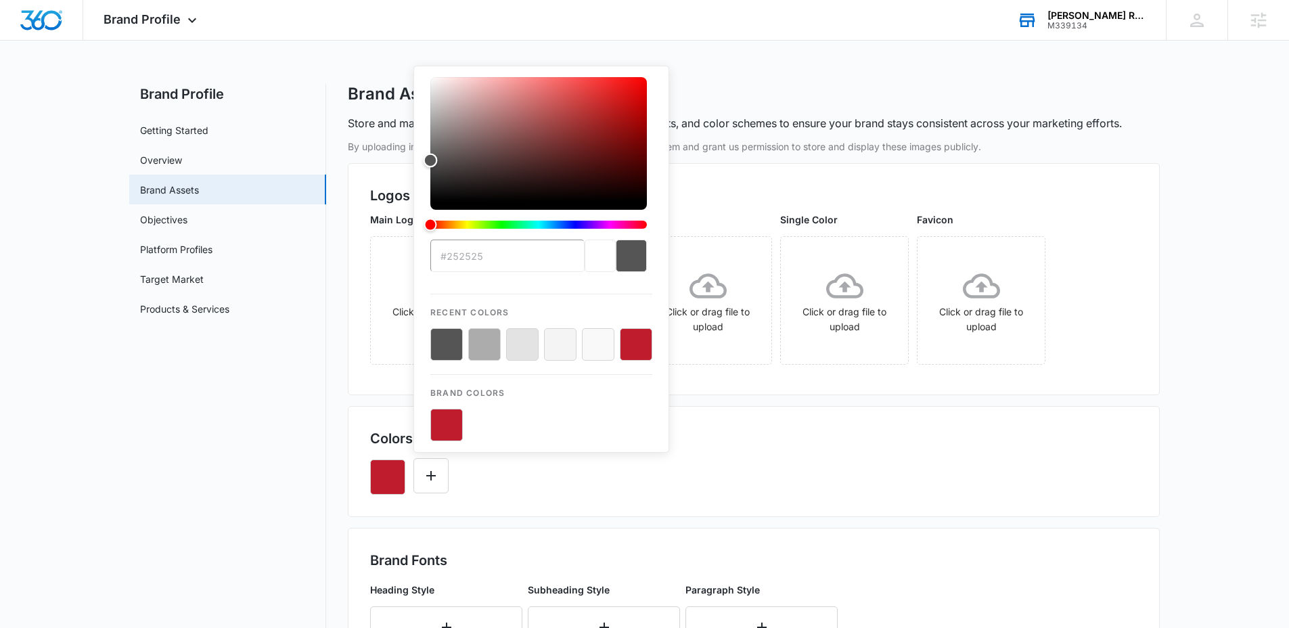
type input "#000000"
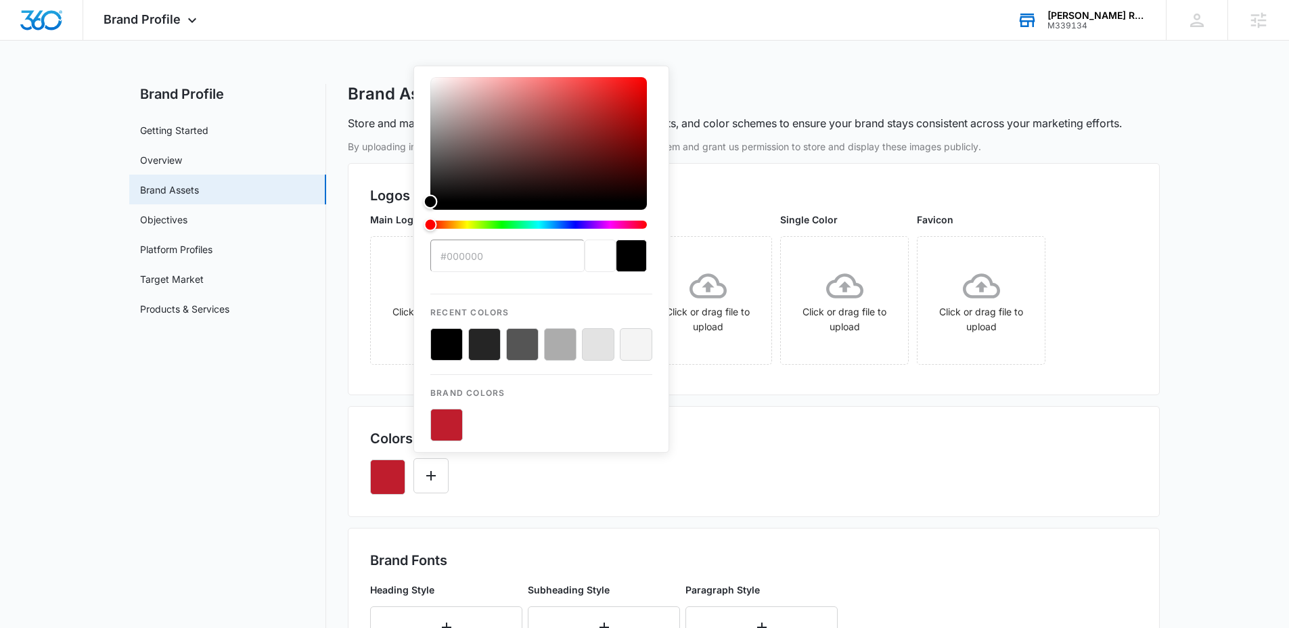
drag, startPoint x: 429, startPoint y: 91, endPoint x: 348, endPoint y: 313, distance: 236.7
click at [348, 300] on div "By uploading images, you confirm that you have the legal right to use them and …" at bounding box center [754, 588] width 812 height 899
click at [437, 485] on button "Edit Color" at bounding box center [430, 475] width 35 height 35
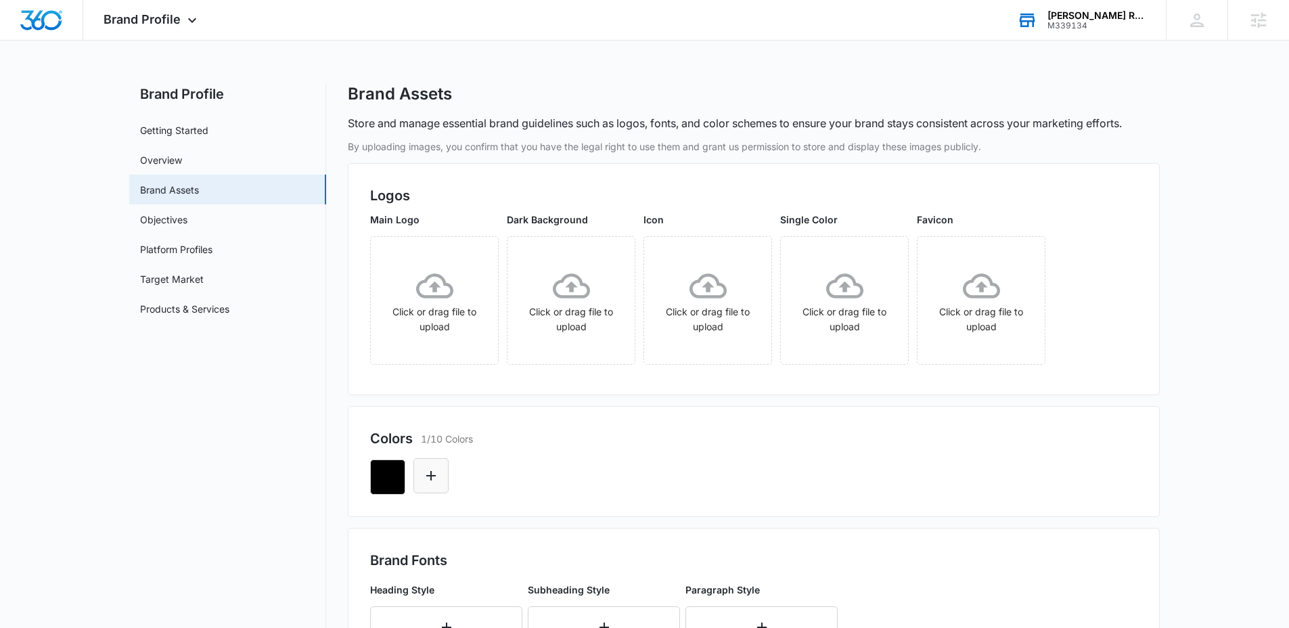
click at [445, 474] on button "Edit Color" at bounding box center [430, 475] width 35 height 35
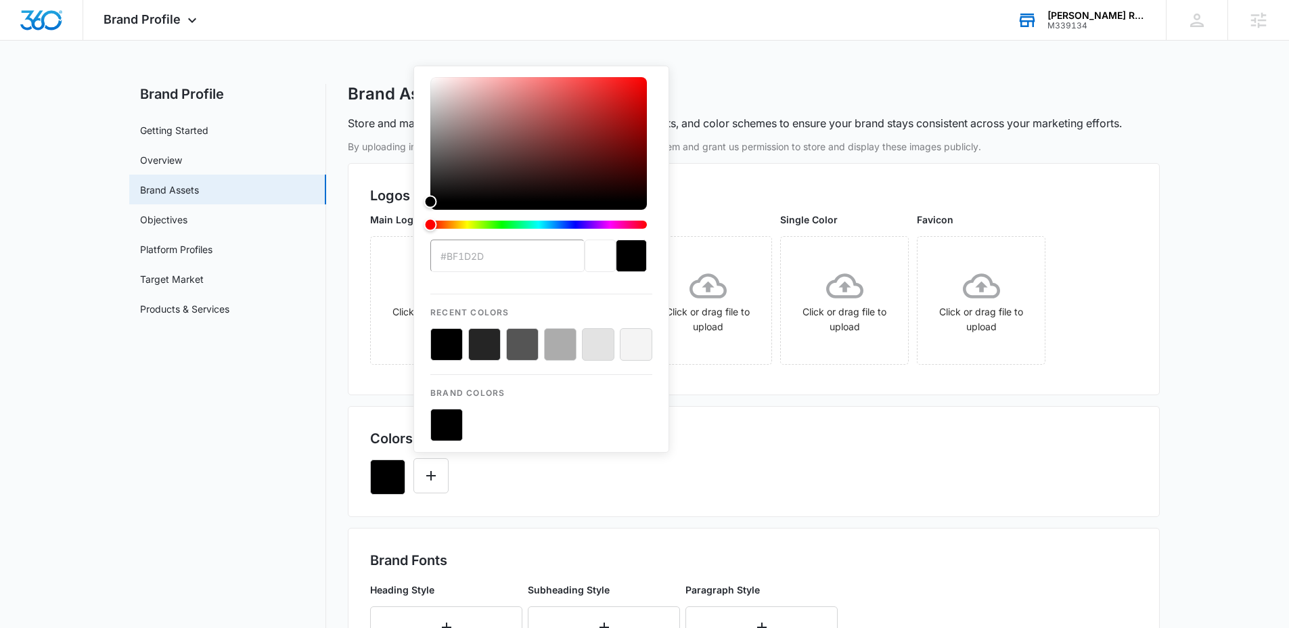
type input "#FFFFFF"
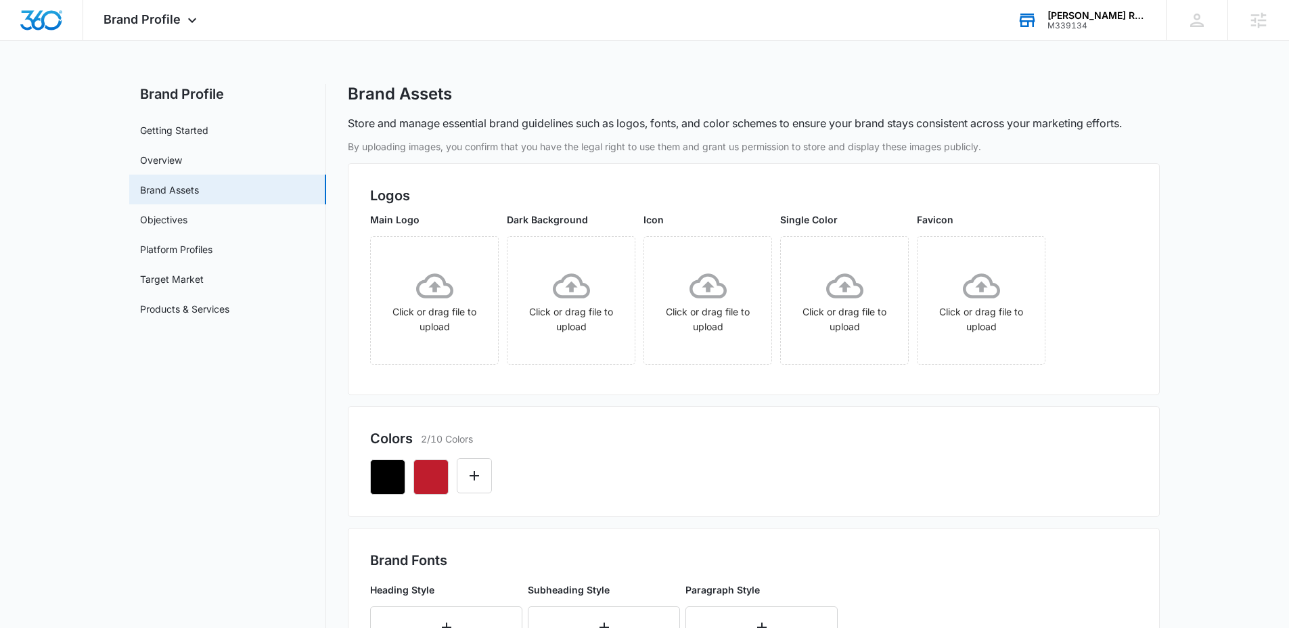
click at [735, 471] on div at bounding box center [753, 472] width 767 height 46
click at [636, 480] on div at bounding box center [753, 472] width 767 height 46
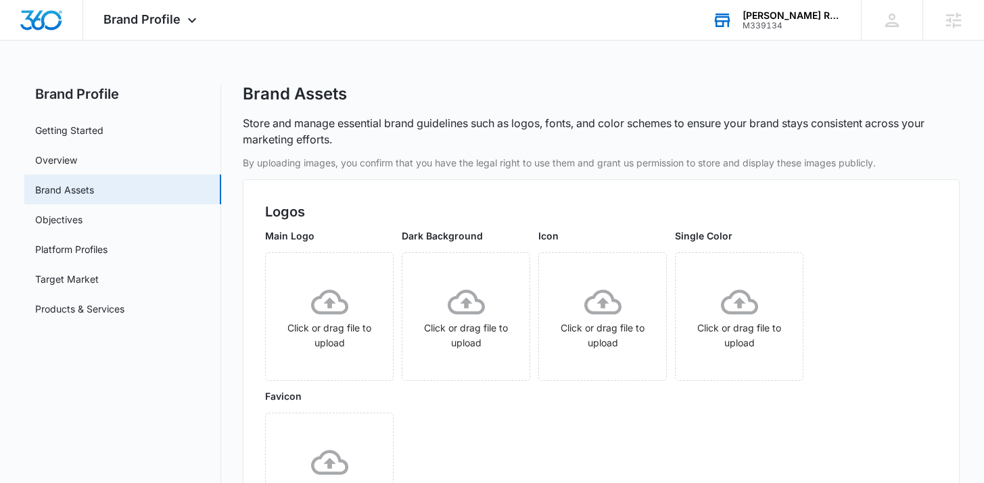
click at [611, 425] on div "Main Logo Click or drag file to upload Dark Background Click or drag file to up…" at bounding box center [601, 389] width 672 height 321
click at [780, 93] on div "Brand Assets" at bounding box center [601, 94] width 717 height 20
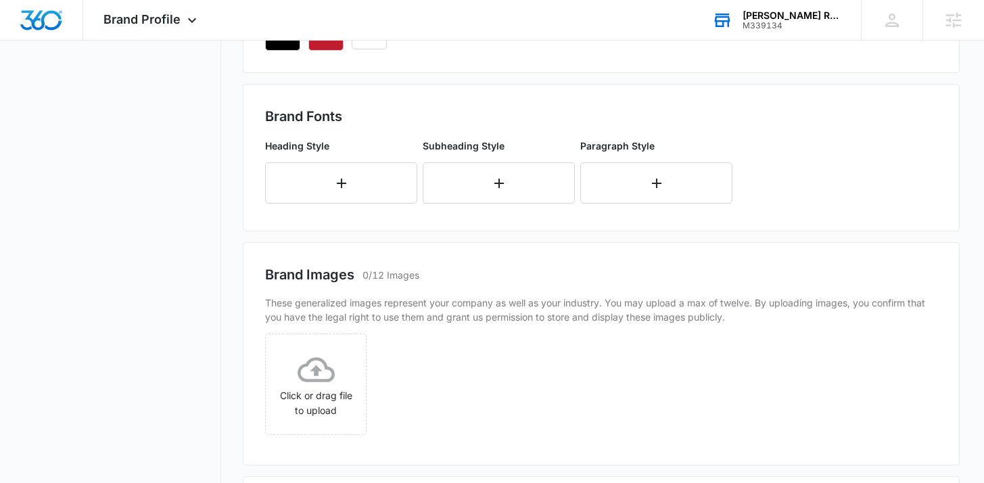
scroll to position [621, 0]
click at [794, 110] on h2 "Brand Fonts" at bounding box center [601, 116] width 672 height 20
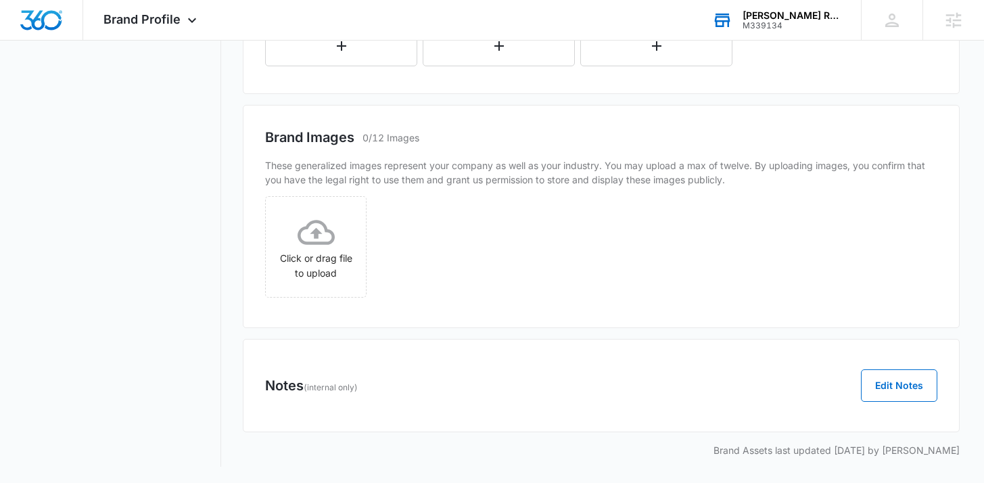
scroll to position [0, 0]
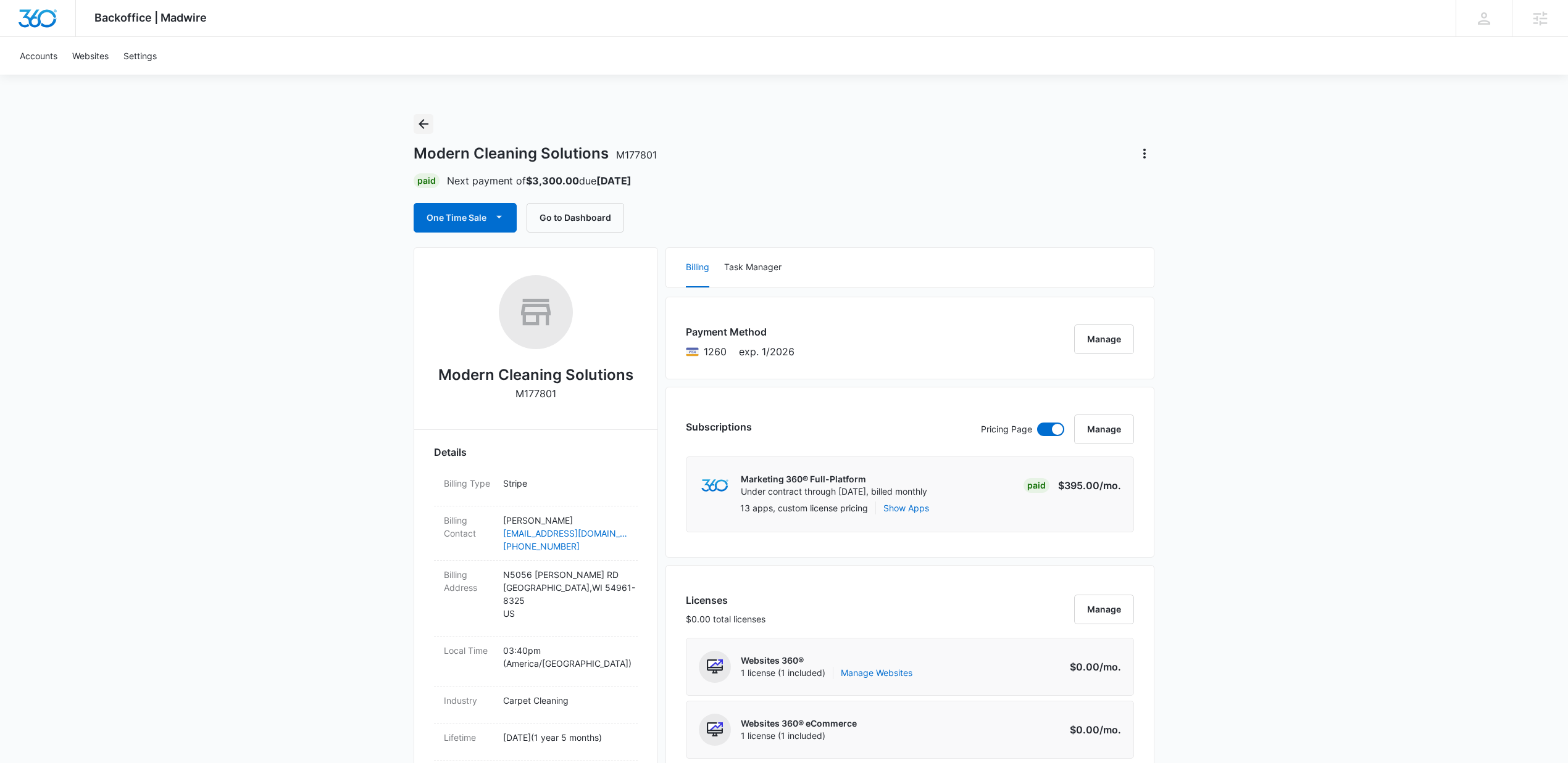
click at [428, 119] on icon "Back" at bounding box center [423, 124] width 15 height 15
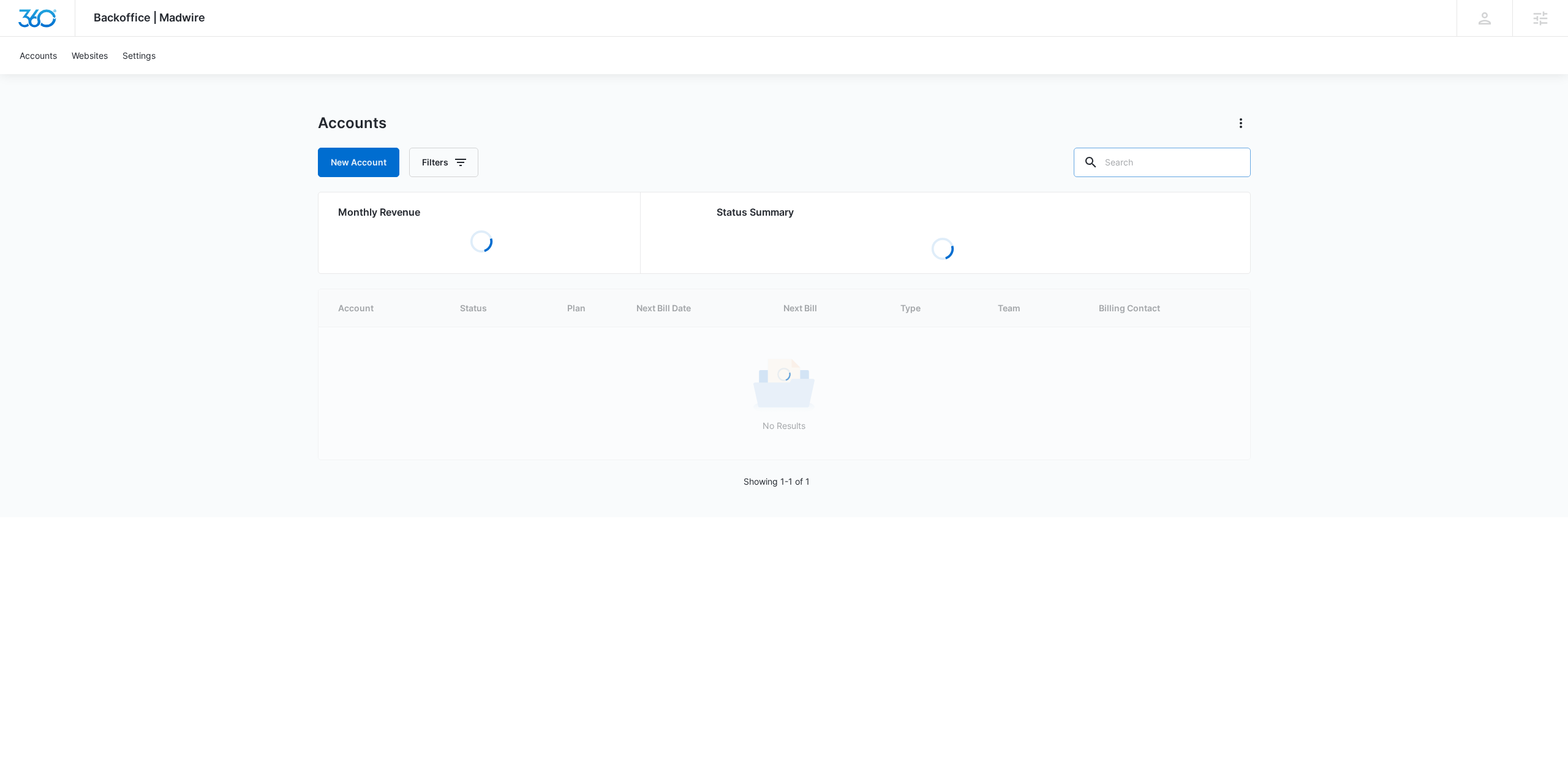
click at [1186, 171] on input "text" at bounding box center [1162, 162] width 177 height 29
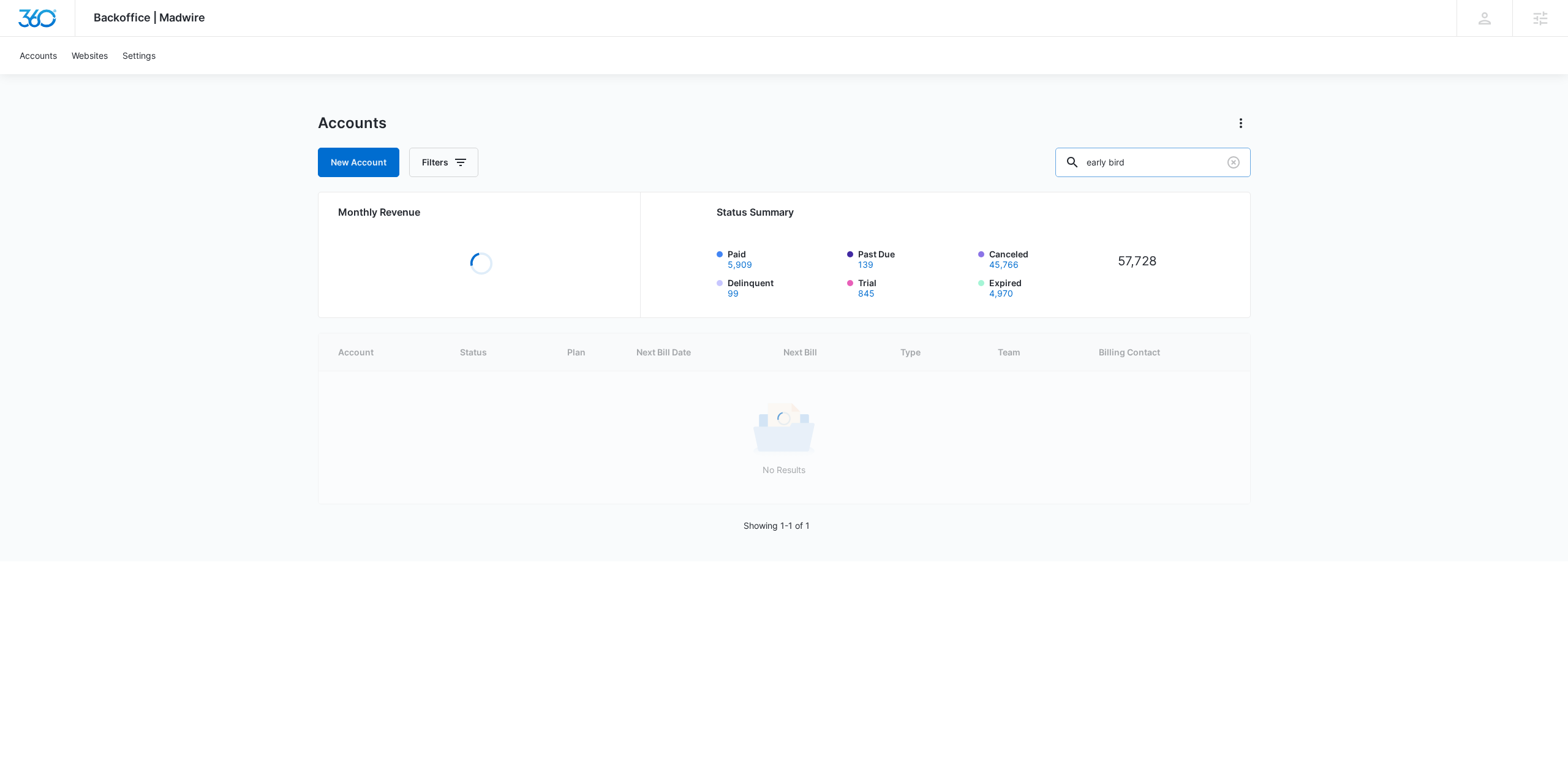
type input "early bird"
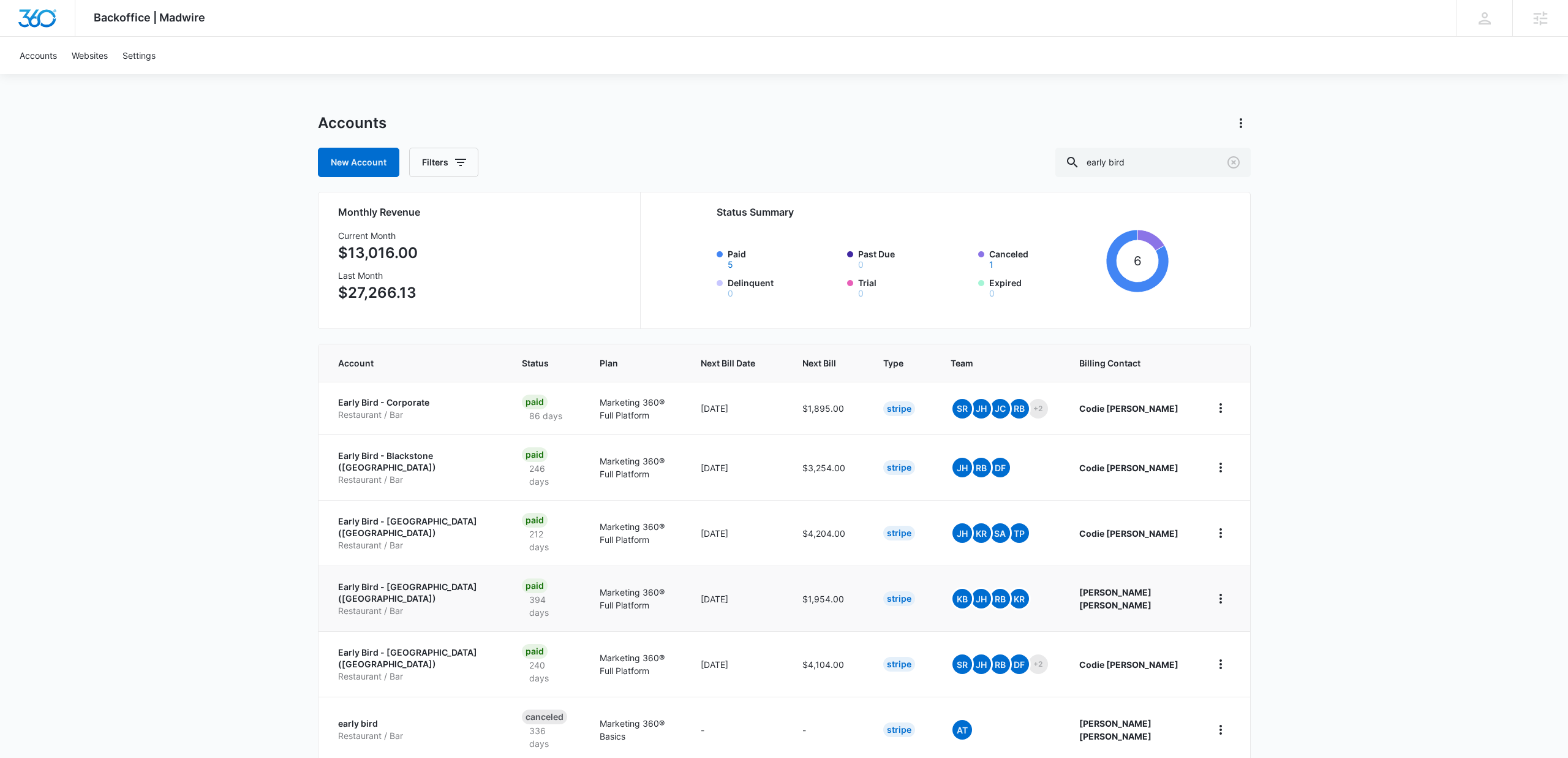
click at [417, 580] on p "Early Bird - East Village (IA)" at bounding box center [415, 592] width 155 height 24
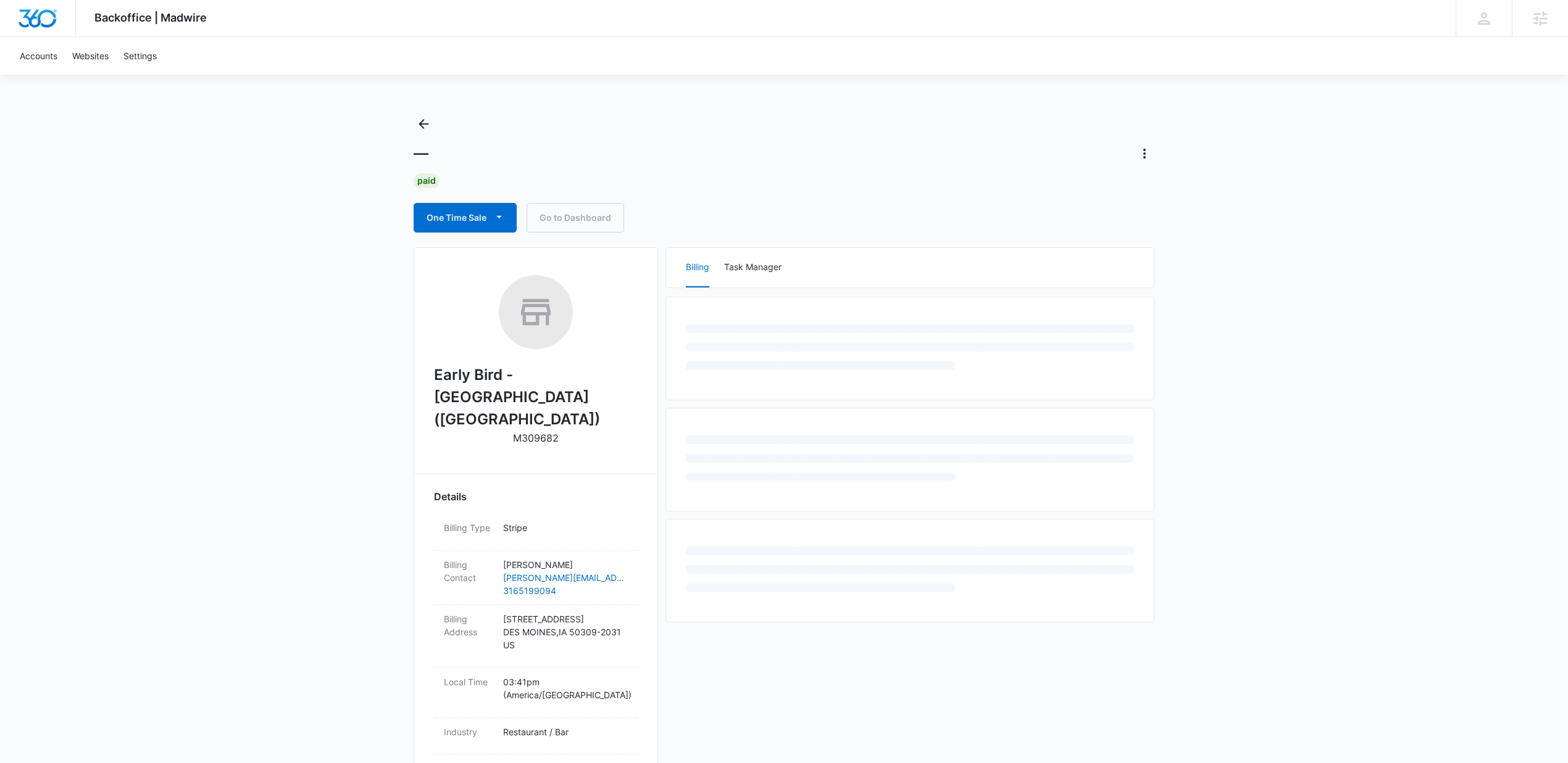
click at [290, 544] on div "Backoffice | Madwire Apps Settings Kenzie Ryan kenzie.ryan@madwire.com My Profi…" at bounding box center [784, 560] width 1568 height 1120
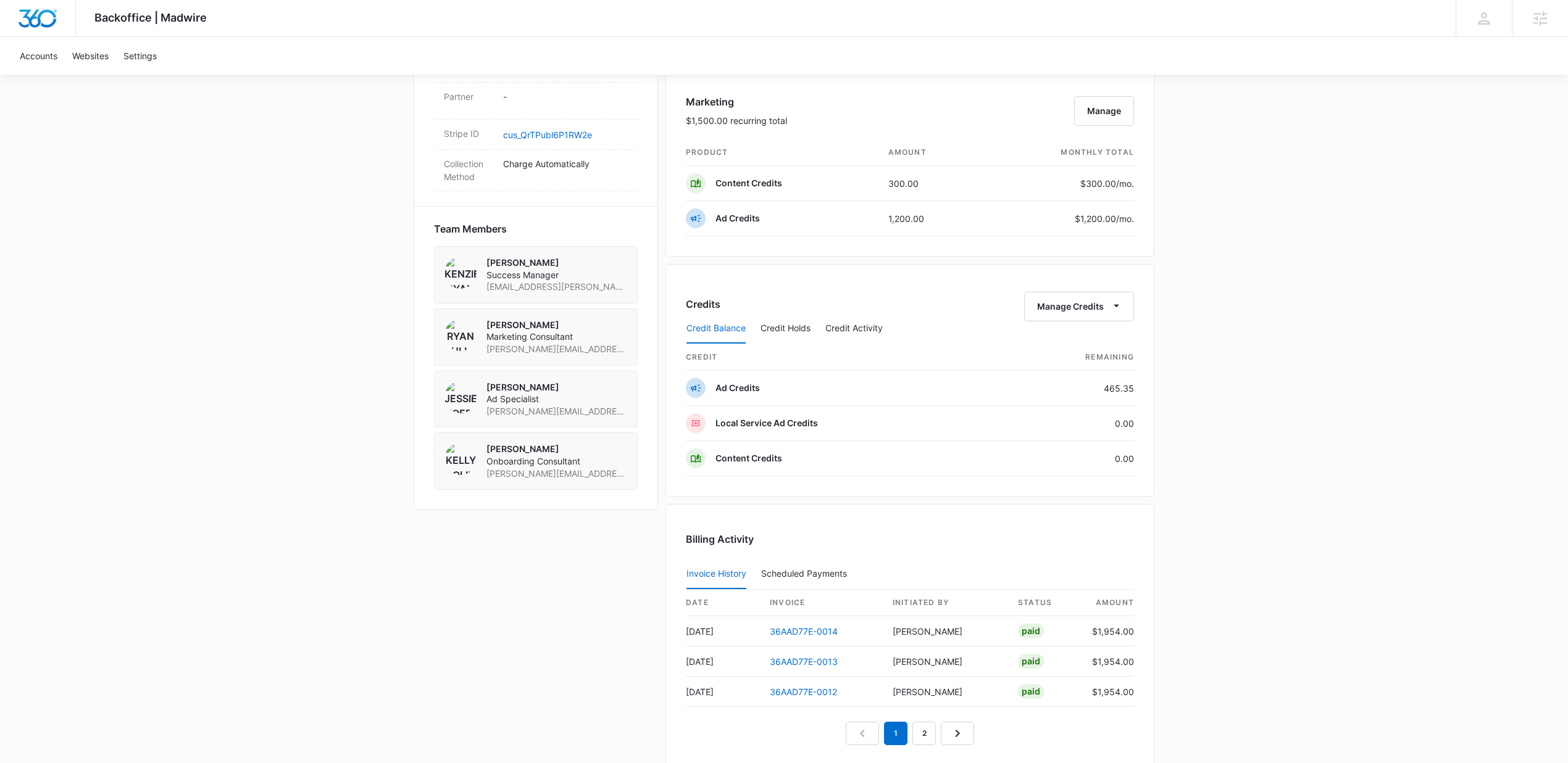
scroll to position [871, 0]
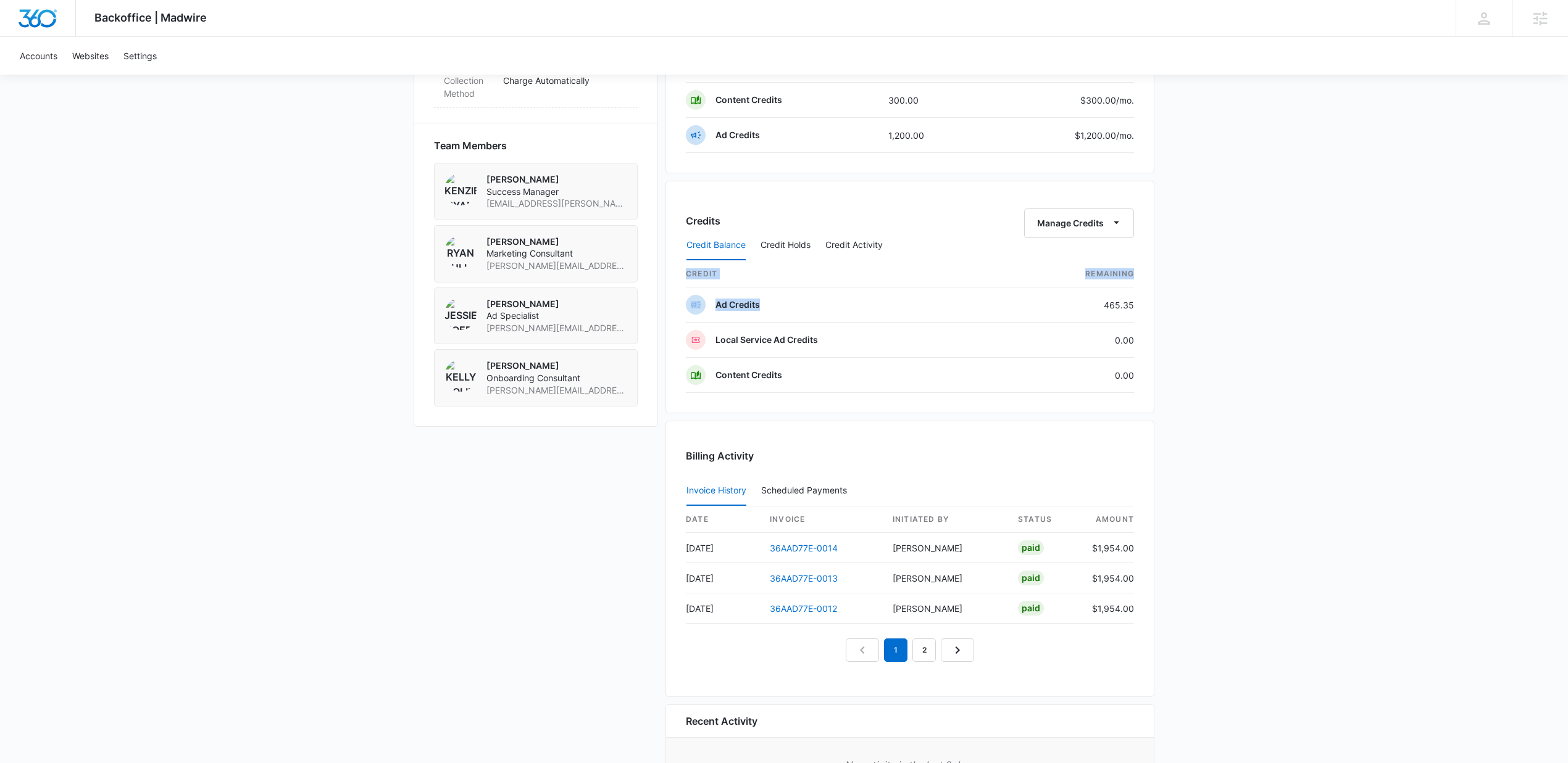
drag, startPoint x: 1096, startPoint y: 309, endPoint x: 1168, endPoint y: 309, distance: 72.0
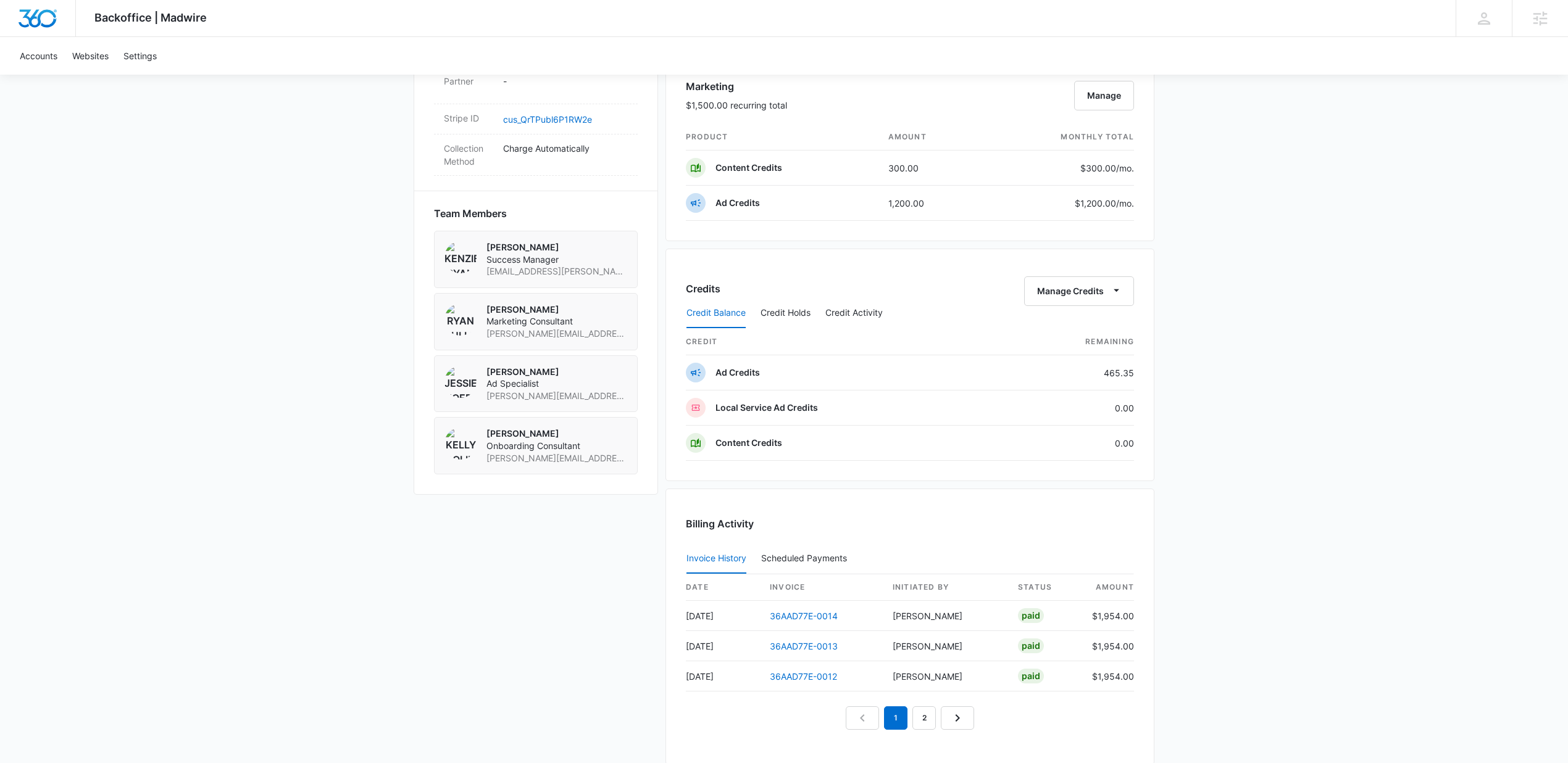
scroll to position [896, 0]
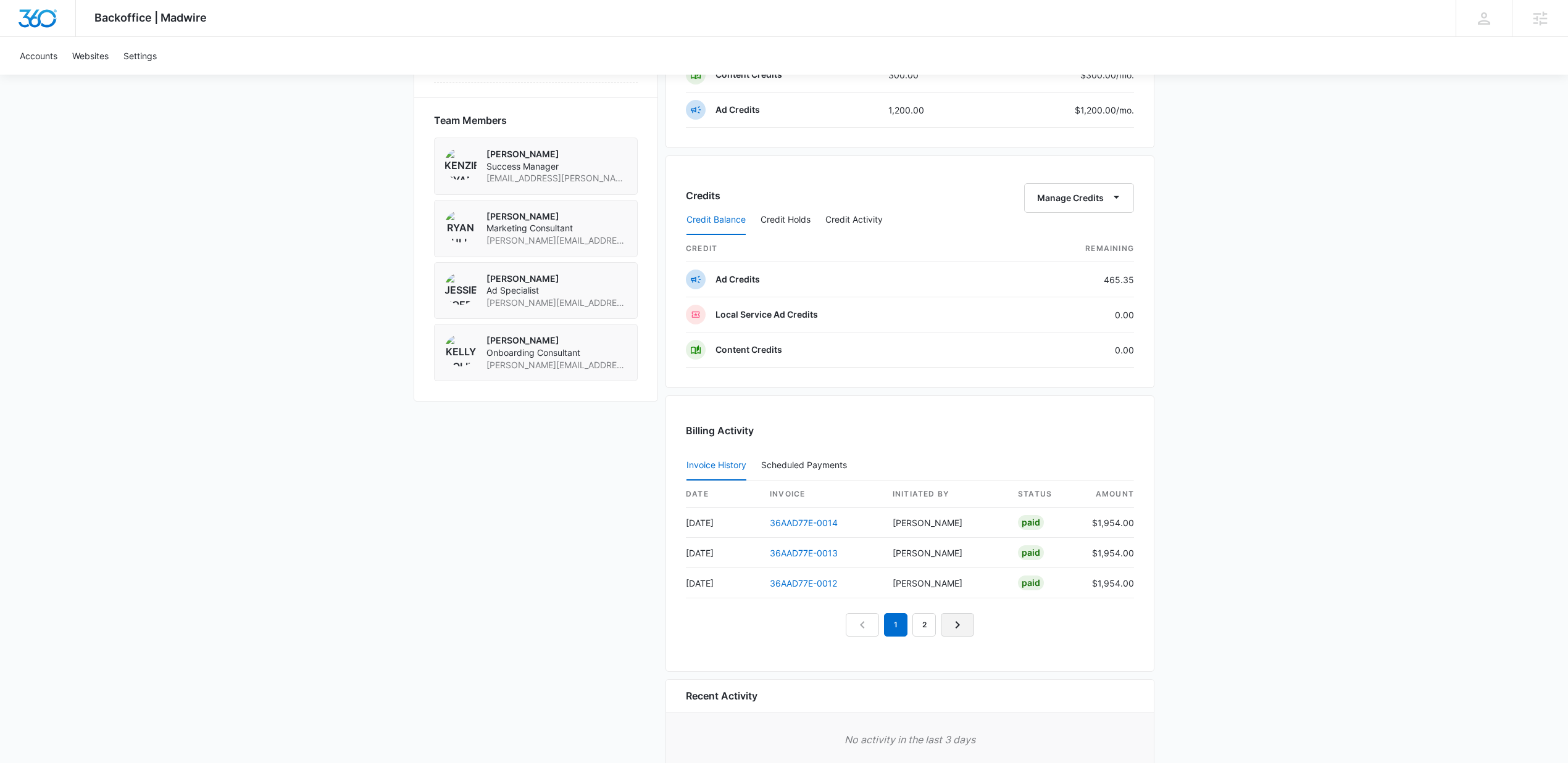
click at [955, 625] on icon "Next Page" at bounding box center [957, 624] width 15 height 15
click at [961, 625] on link "Next Page" at bounding box center [971, 625] width 34 height 24
click at [794, 586] on link "36AAD77E-0006" at bounding box center [805, 583] width 69 height 11
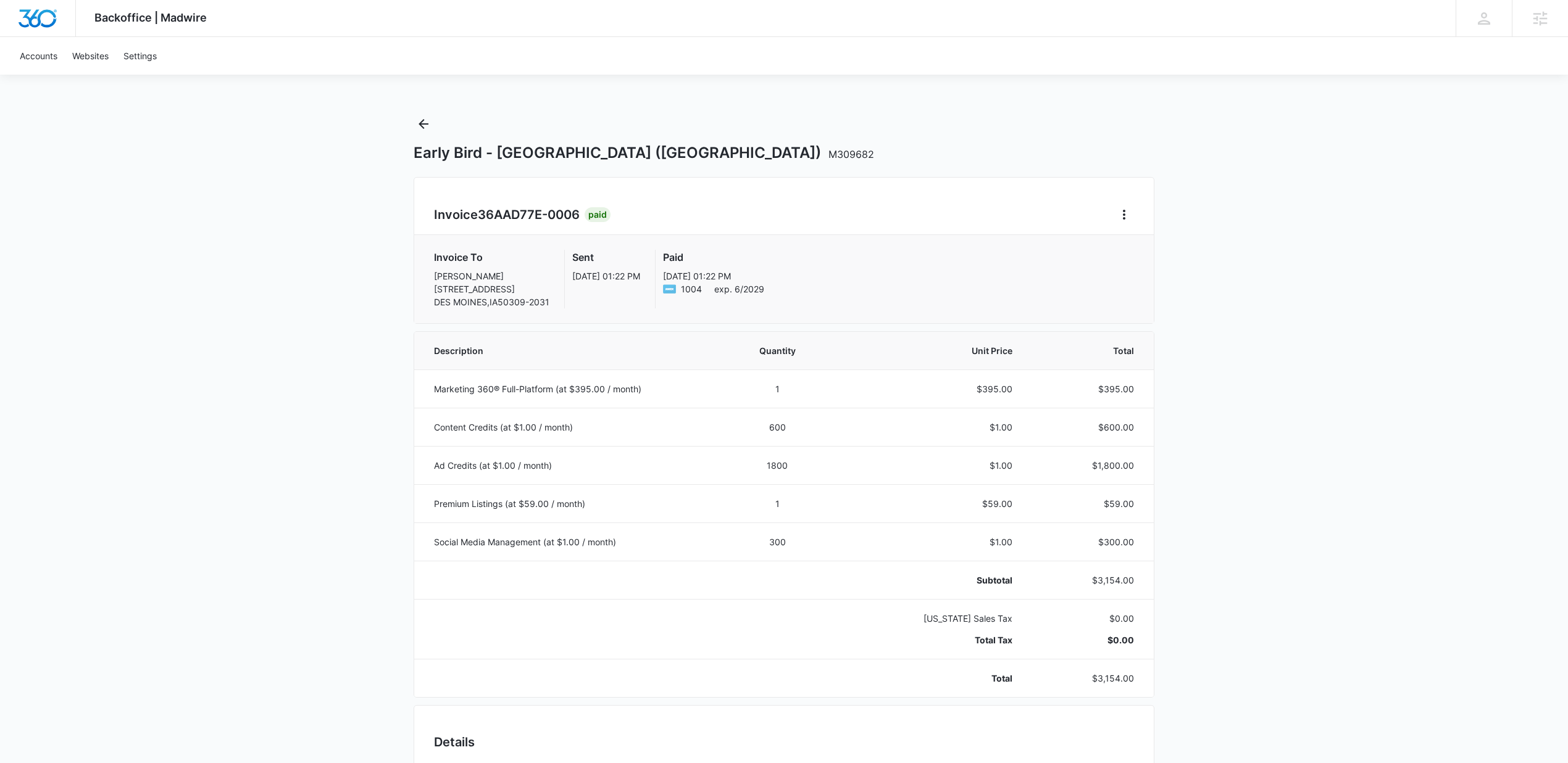
click at [1316, 509] on div "Backoffice | Madwire Apps Settings Kenzie Ryan kenzie.ryan@madwire.com My Profi…" at bounding box center [784, 652] width 1568 height 1304
drag, startPoint x: 777, startPoint y: 464, endPoint x: 804, endPoint y: 462, distance: 27.1
click at [804, 462] on td "1800" at bounding box center [777, 465] width 109 height 38
click at [1345, 490] on div "Backoffice | Madwire Apps Settings Kenzie Ryan kenzie.ryan@madwire.com My Profi…" at bounding box center [784, 652] width 1568 height 1304
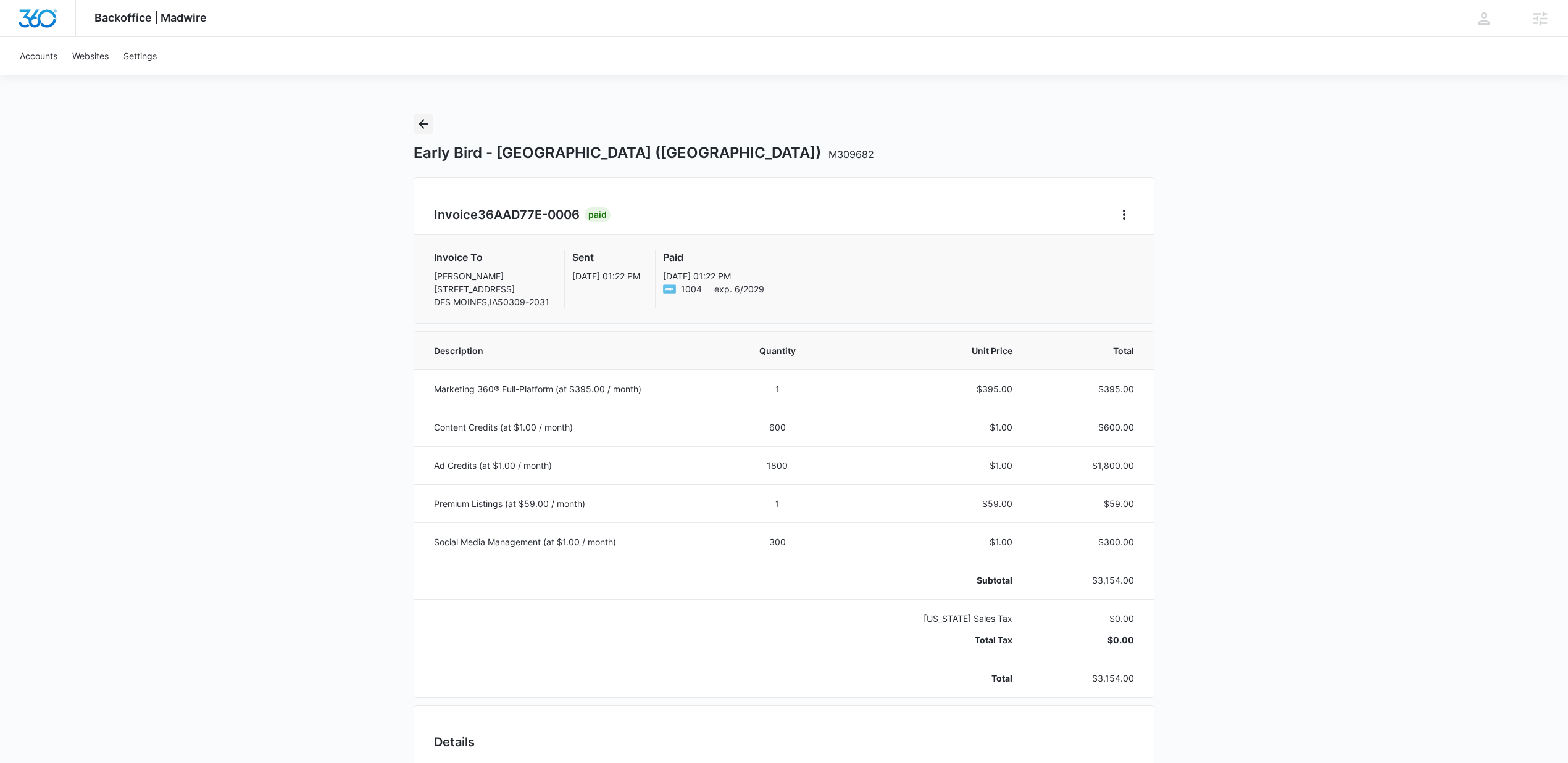
click at [425, 129] on icon "Back" at bounding box center [423, 124] width 15 height 15
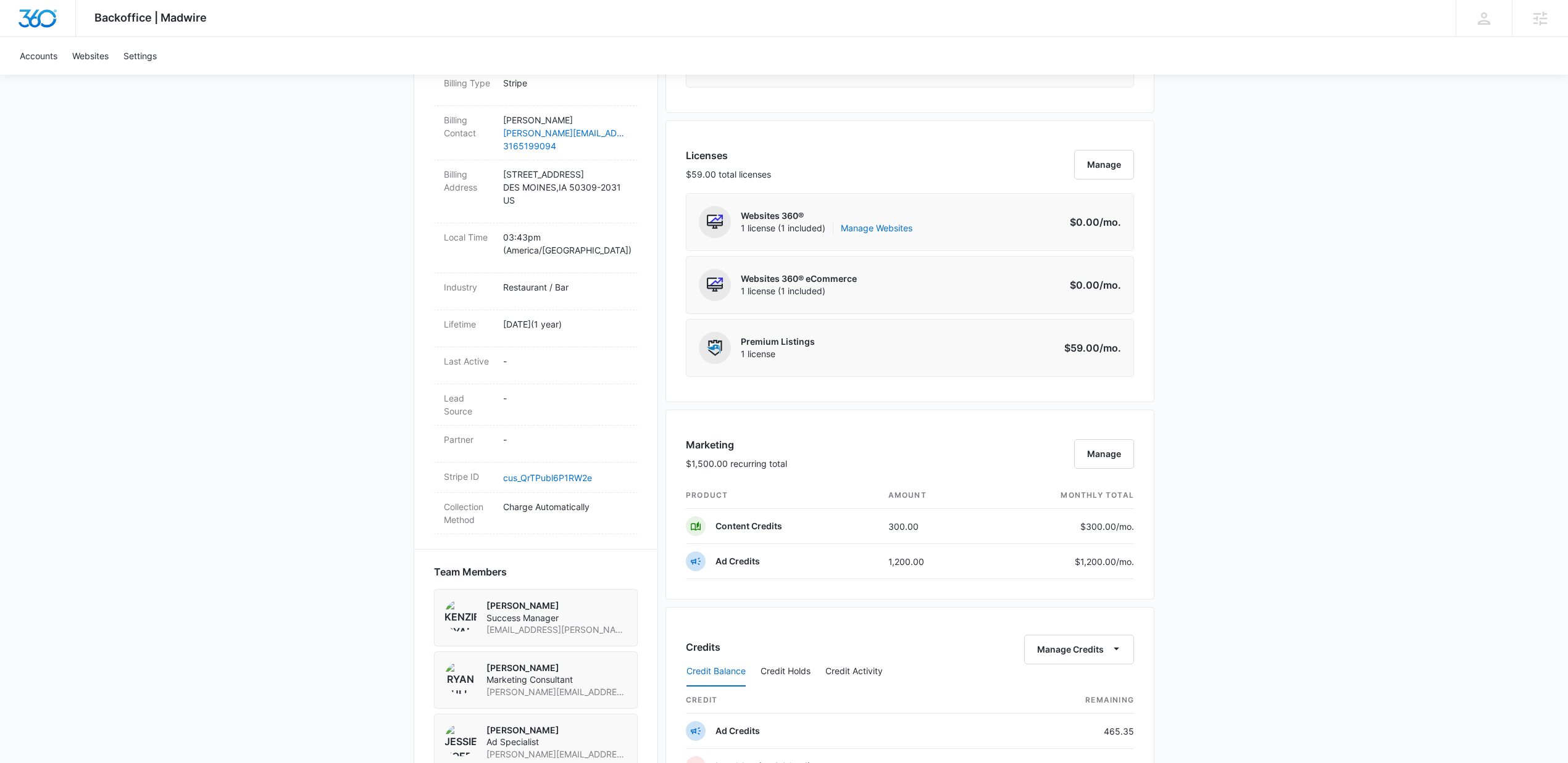
scroll to position [583, 0]
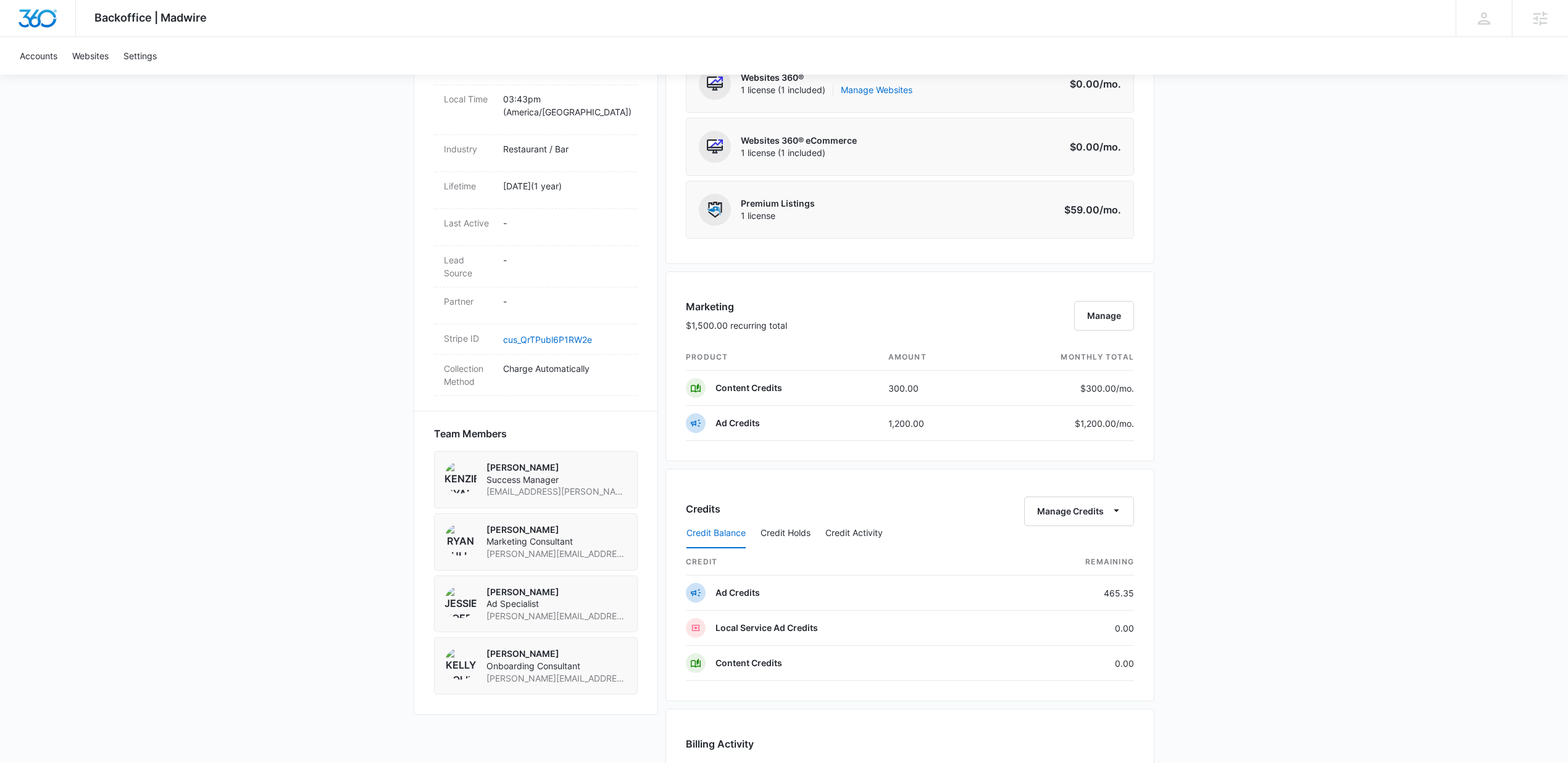
click at [1306, 407] on div "Backoffice | Madwire Apps Settings Kenzie Ryan kenzie.ryan@madwire.com My Profi…" at bounding box center [784, 280] width 1568 height 1725
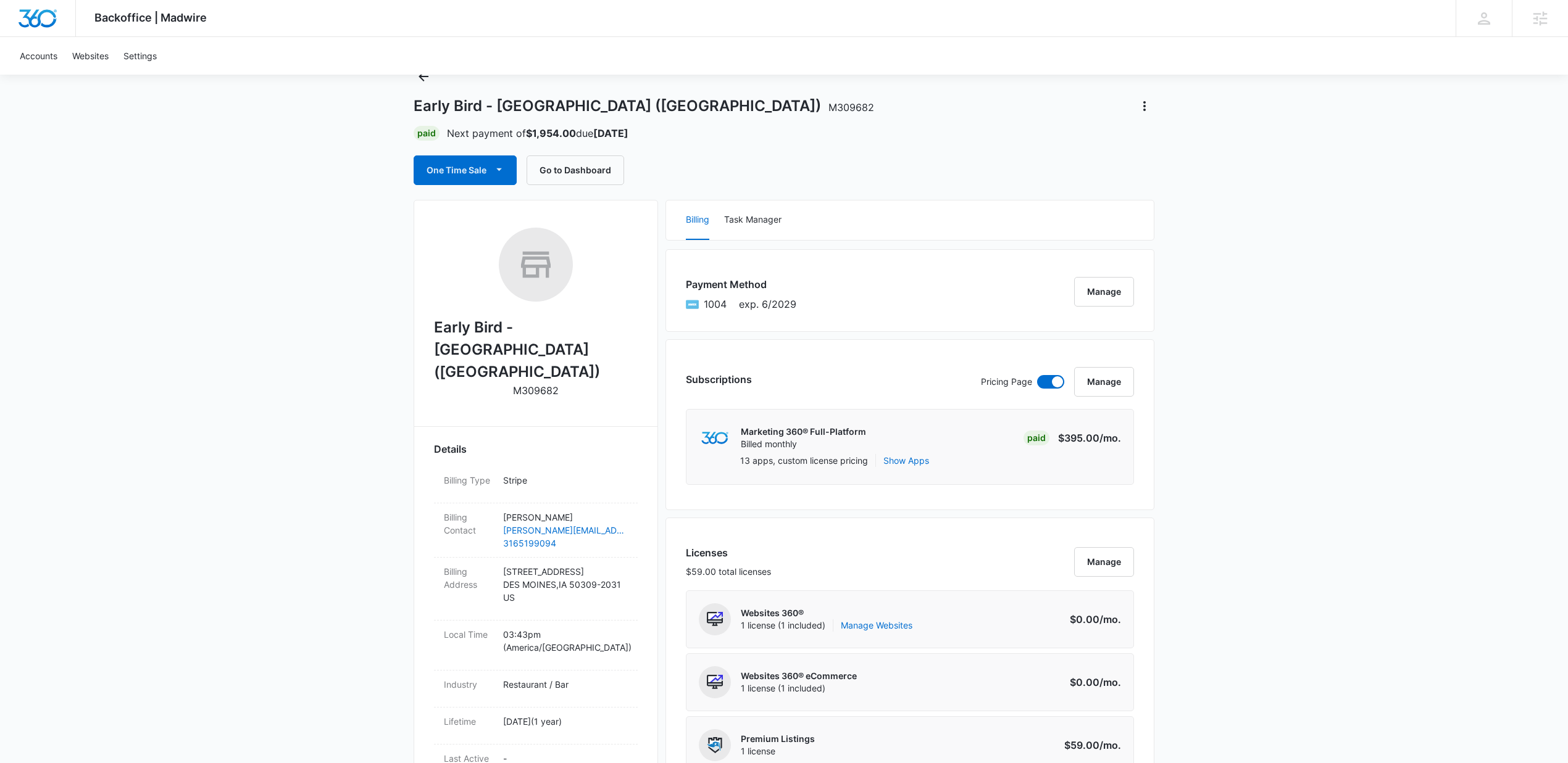
scroll to position [0, 0]
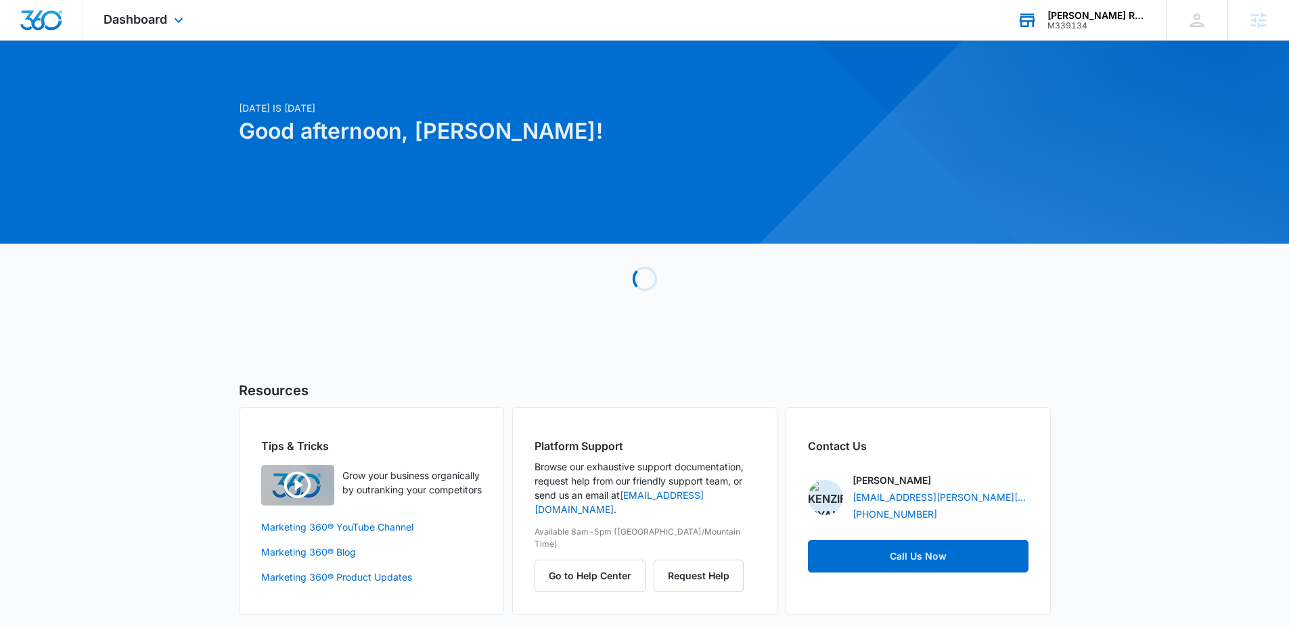
click at [1108, 20] on div "Cruz Remodeling" at bounding box center [1096, 15] width 99 height 11
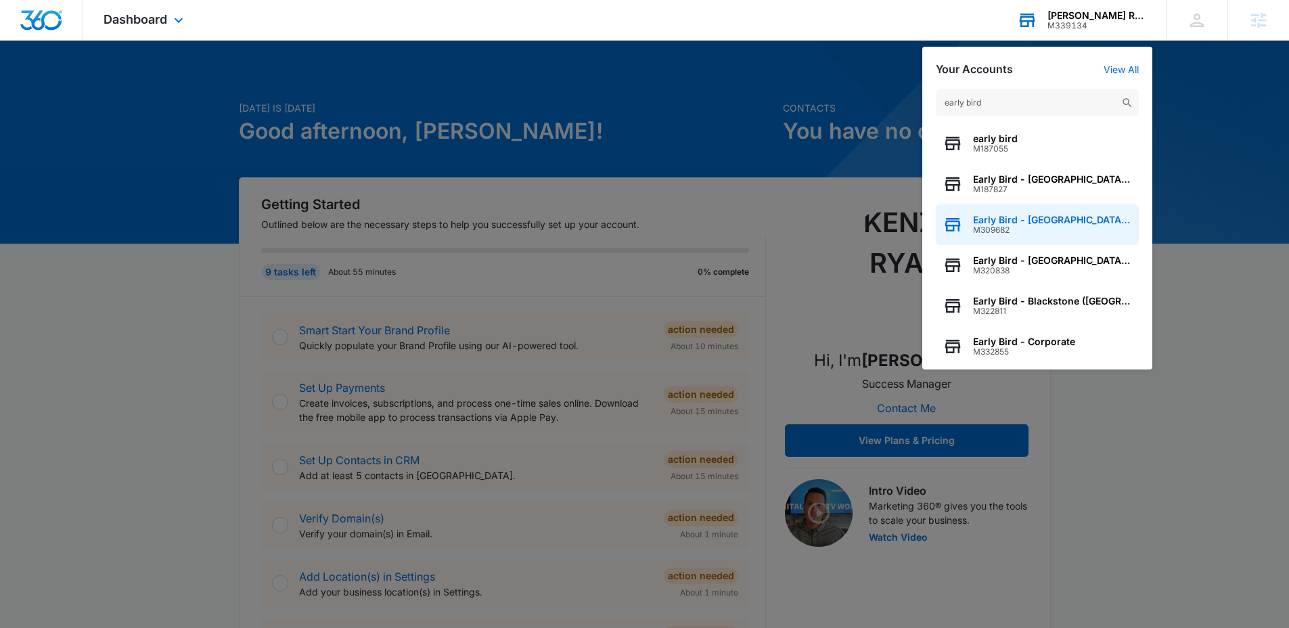
type input "early bird"
click at [1035, 220] on span "Early Bird - East Village (IA)" at bounding box center [1052, 219] width 159 height 11
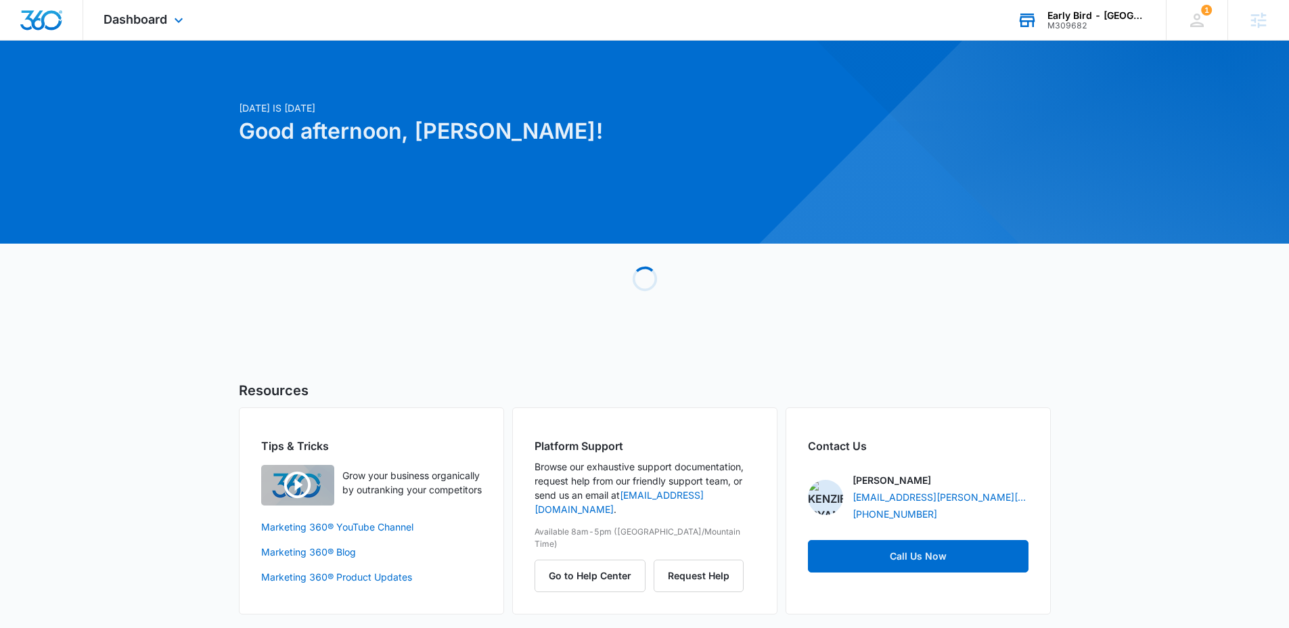
click at [153, 28] on div "Dashboard Apps Reputation Forms CRM Email Social POS Content Ads Intelligence F…" at bounding box center [145, 20] width 124 height 40
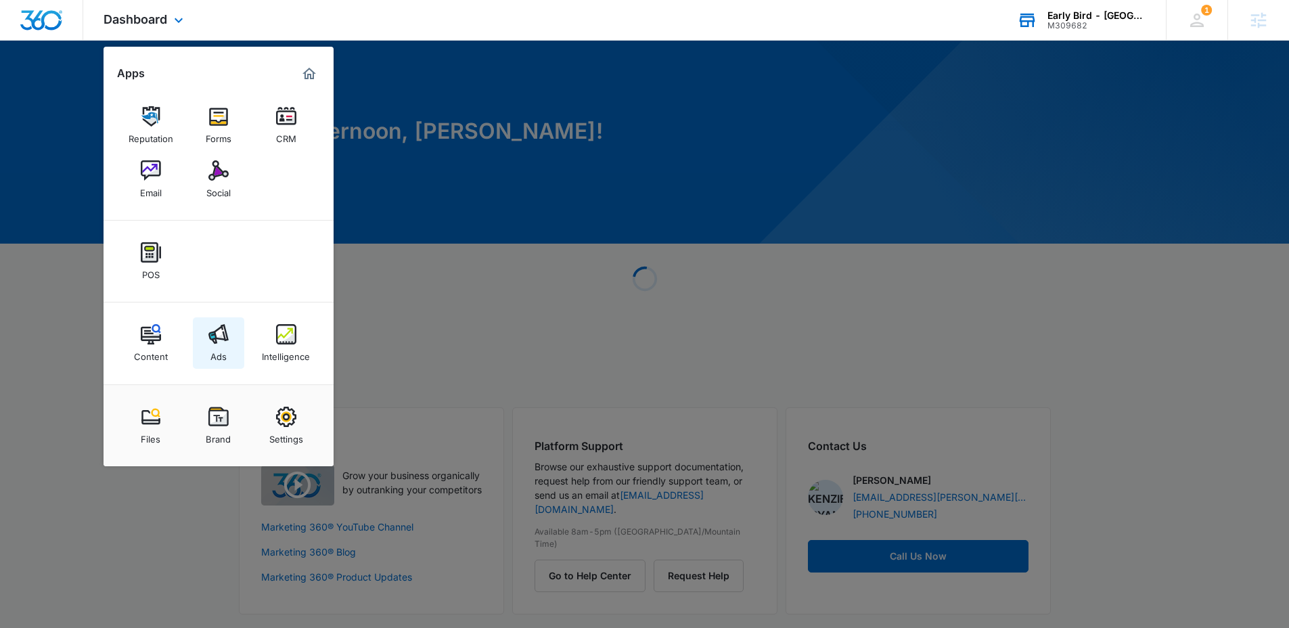
click at [229, 344] on link "Ads" at bounding box center [218, 342] width 51 height 51
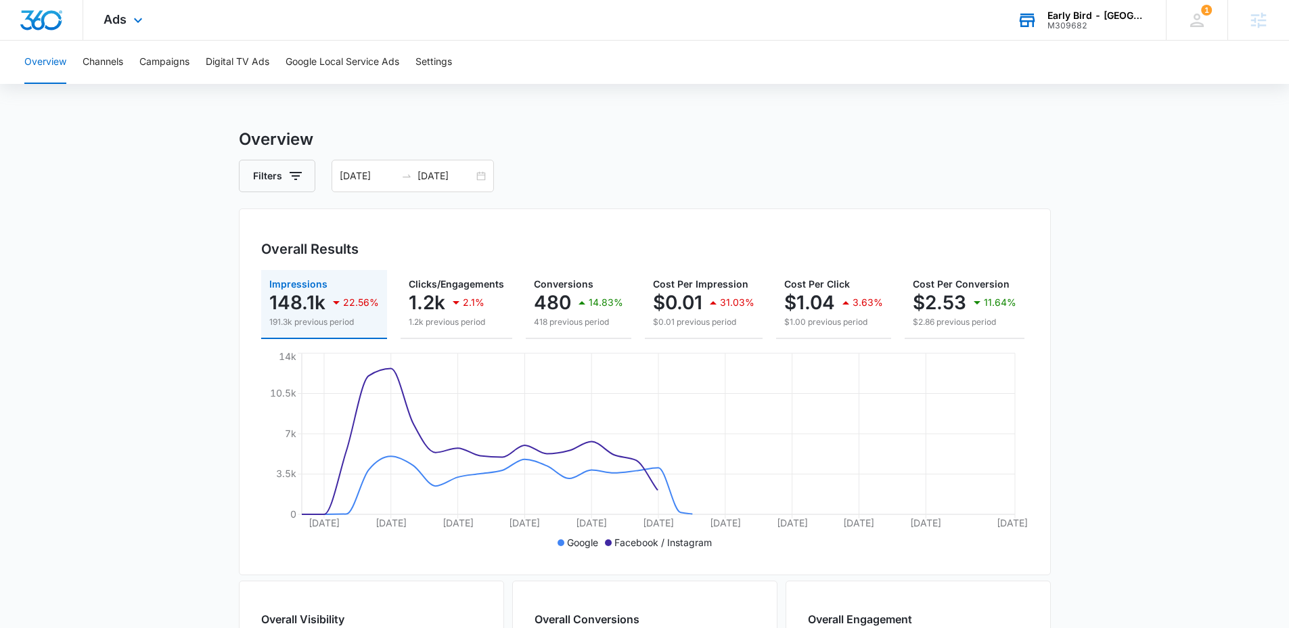
click at [128, 20] on div "Ads Apps Reputation Forms CRM Email Social POS Content Ads Intelligence Files B…" at bounding box center [124, 20] width 83 height 40
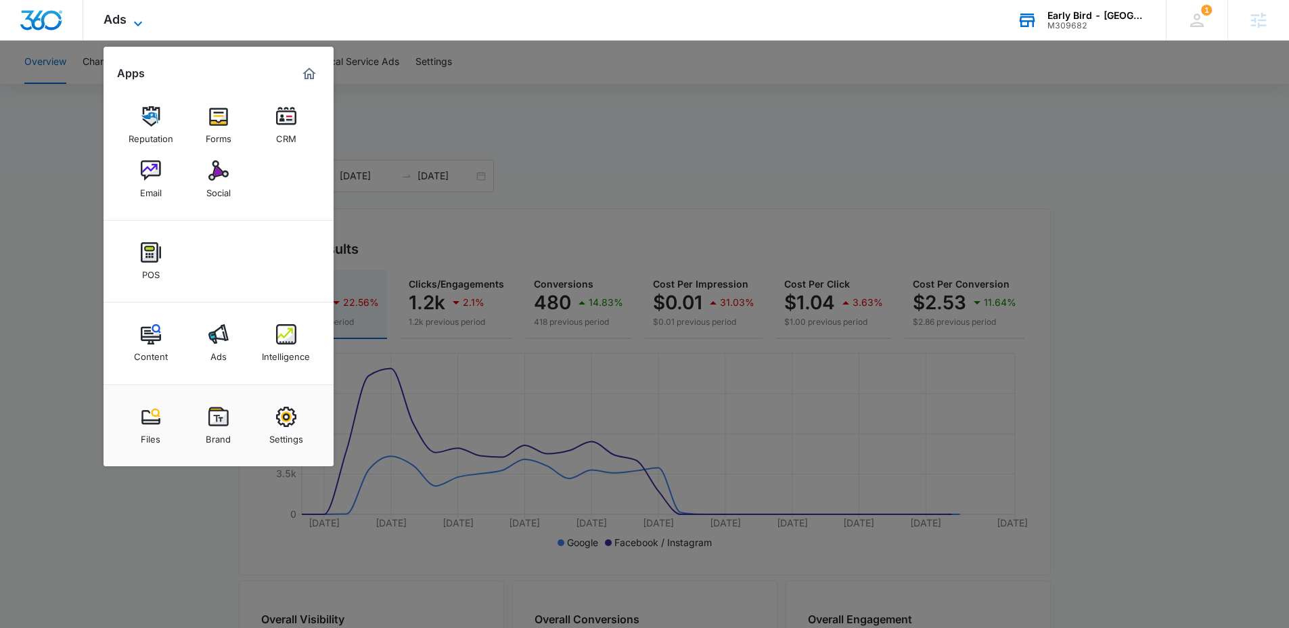
click at [130, 21] on icon at bounding box center [138, 24] width 16 height 16
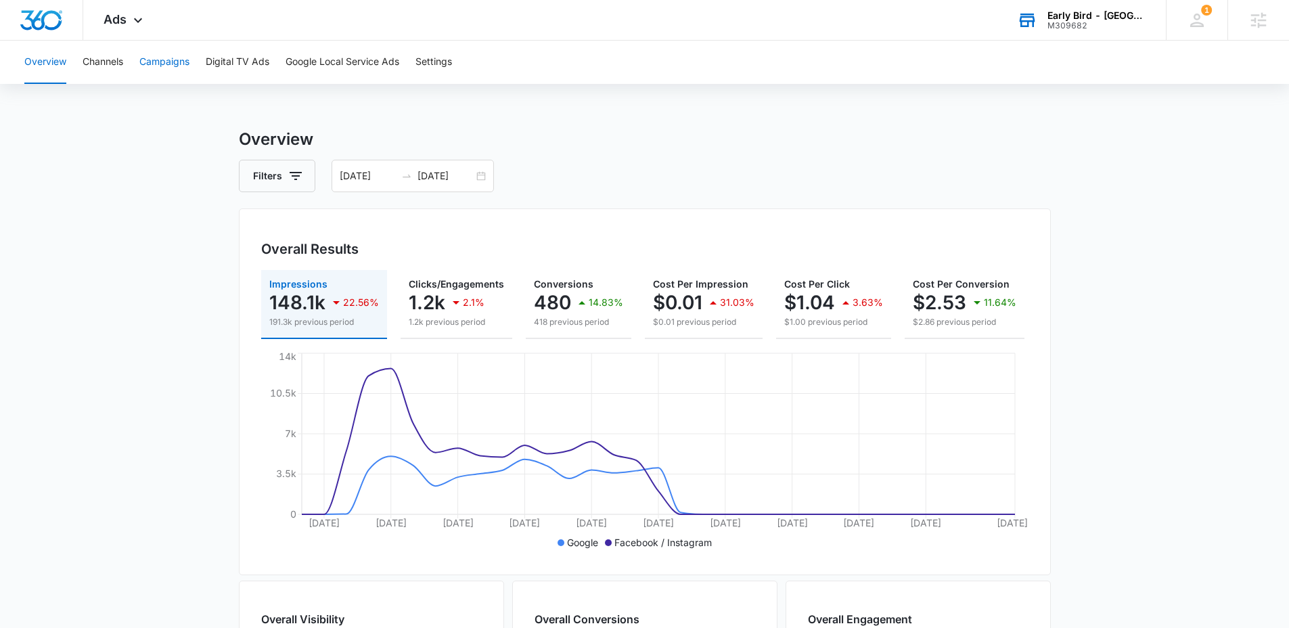
click at [171, 56] on button "Campaigns" at bounding box center [164, 62] width 50 height 43
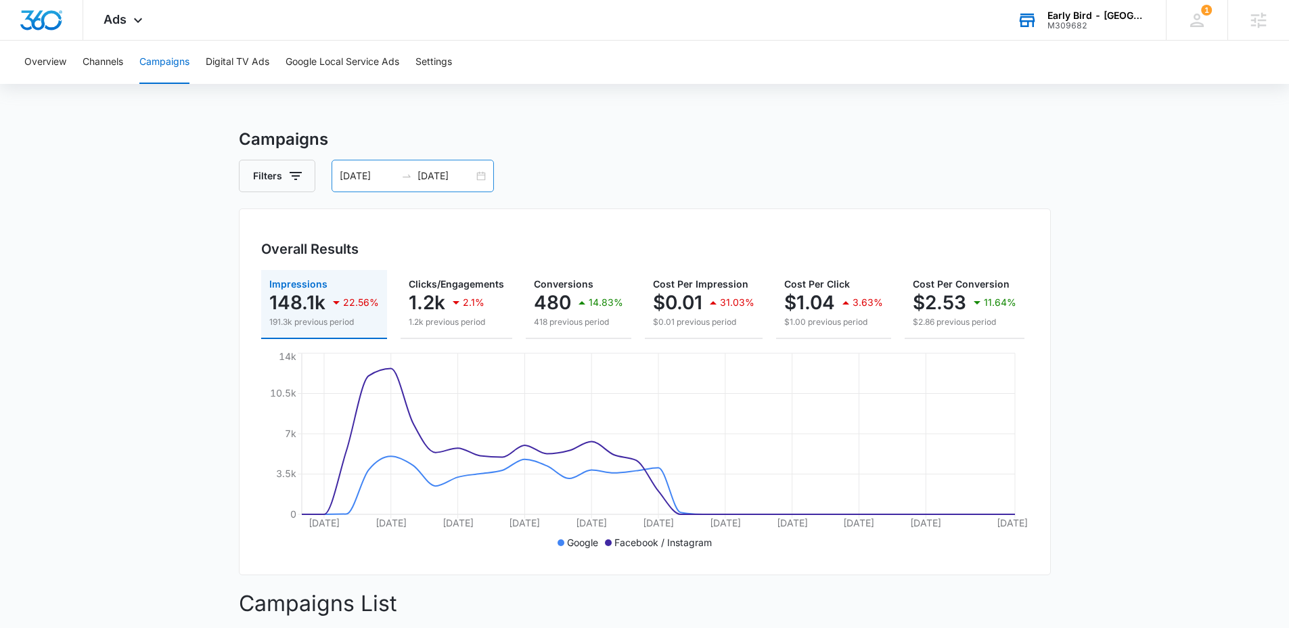
click at [357, 174] on input "07/14/2025" at bounding box center [368, 175] width 56 height 15
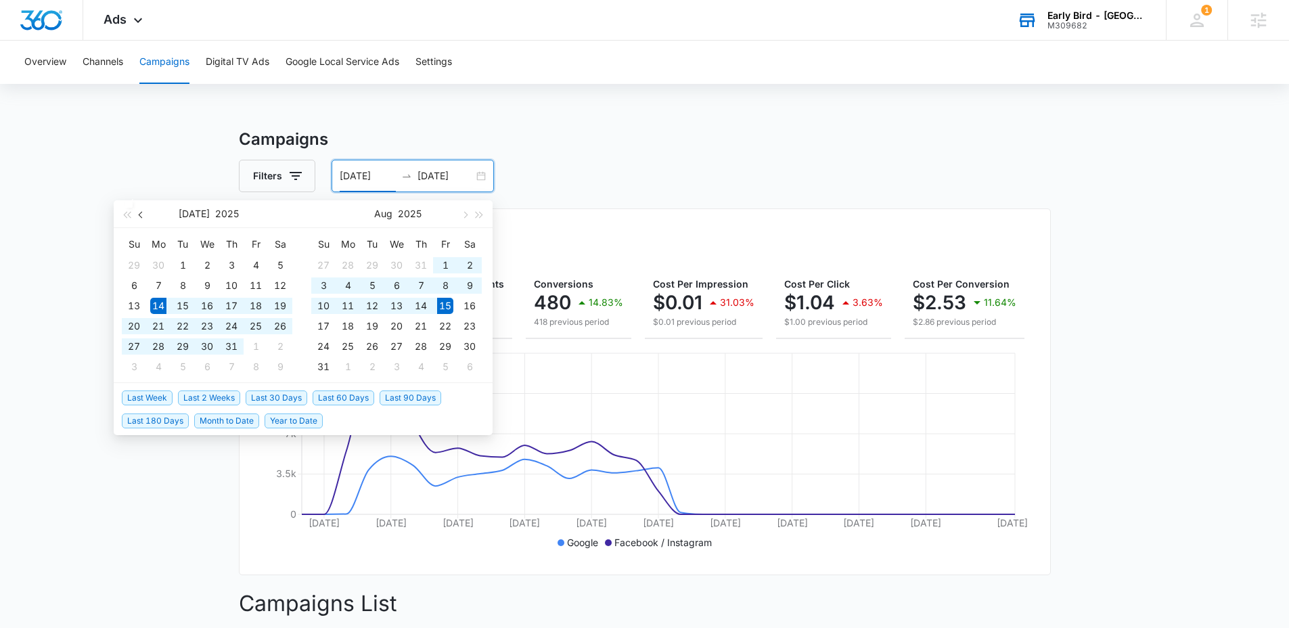
click at [141, 212] on span "button" at bounding box center [142, 214] width 7 height 7
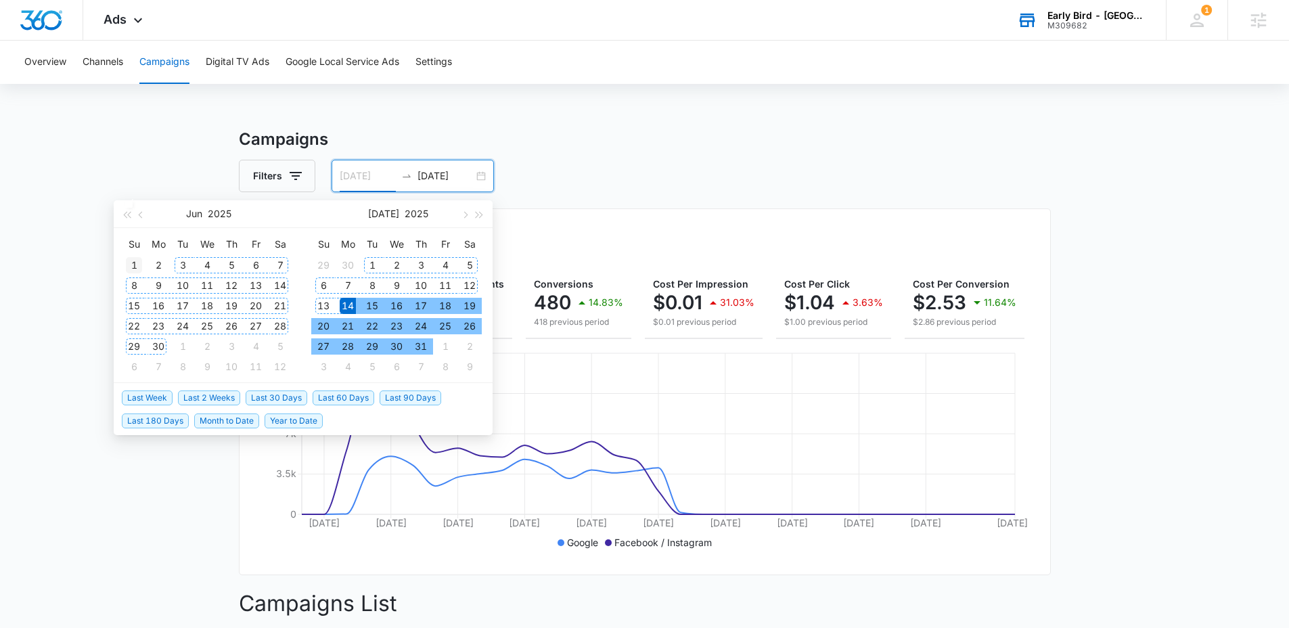
type input "06/01/2025"
click at [131, 265] on div "1" at bounding box center [134, 265] width 16 height 16
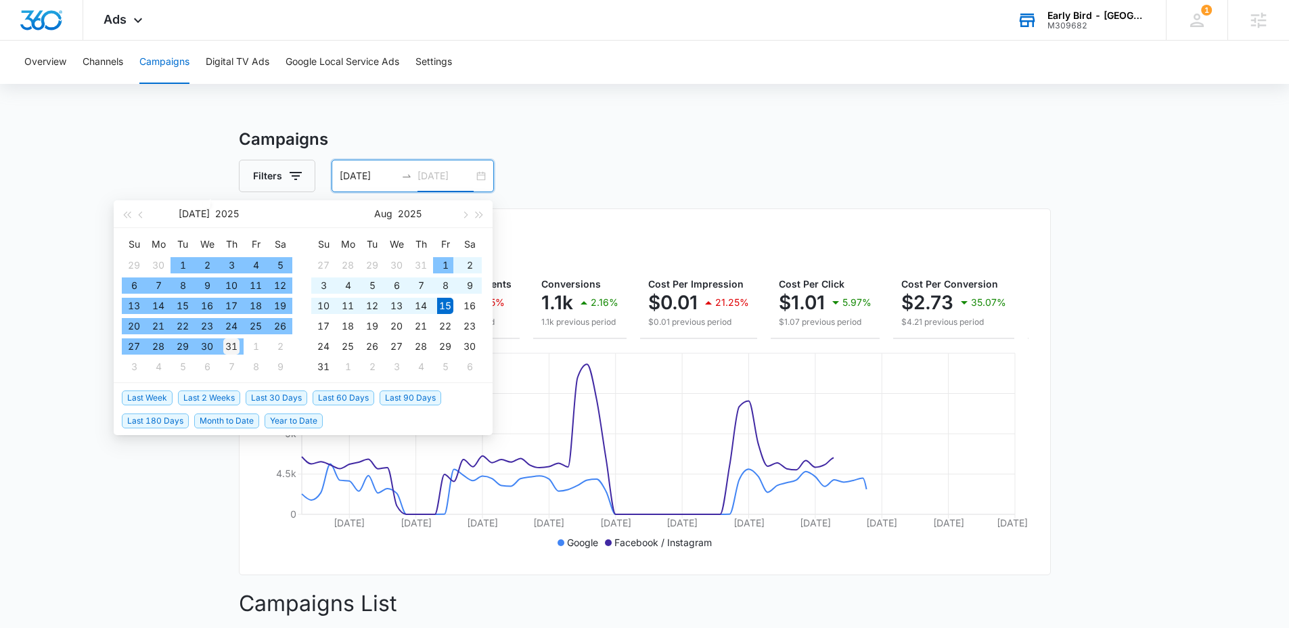
type input "07/31/2025"
click at [237, 347] on div "31" at bounding box center [231, 346] width 16 height 16
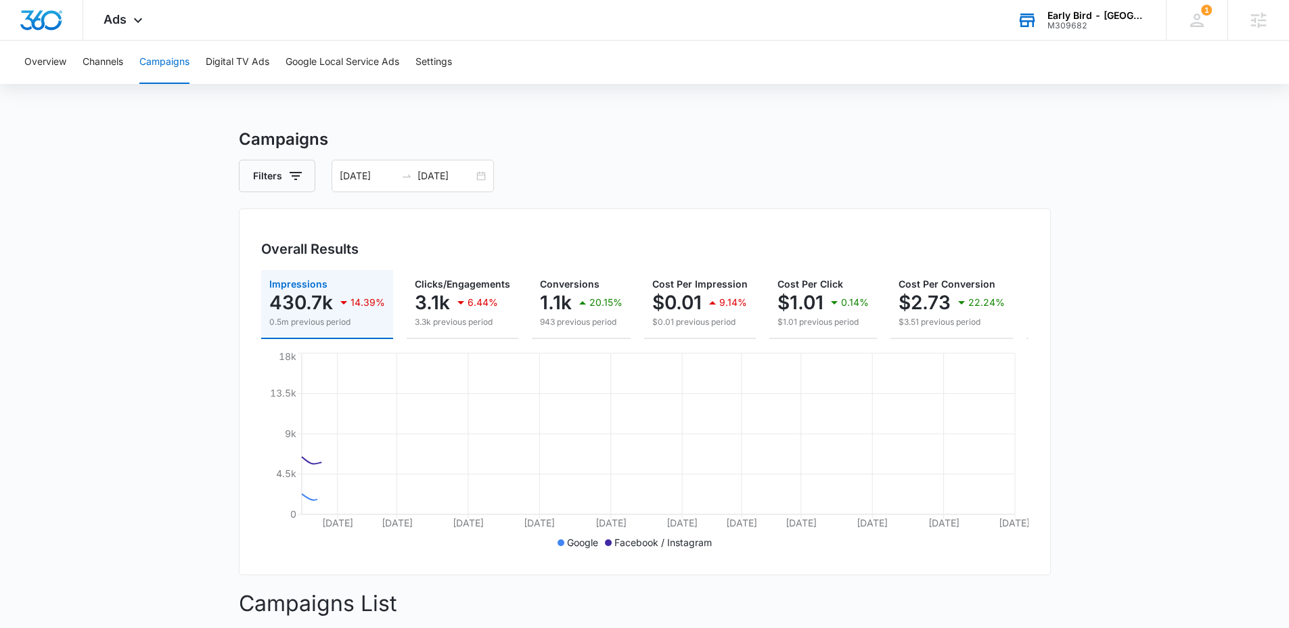
click at [760, 127] on h3 "Campaigns" at bounding box center [645, 139] width 812 height 24
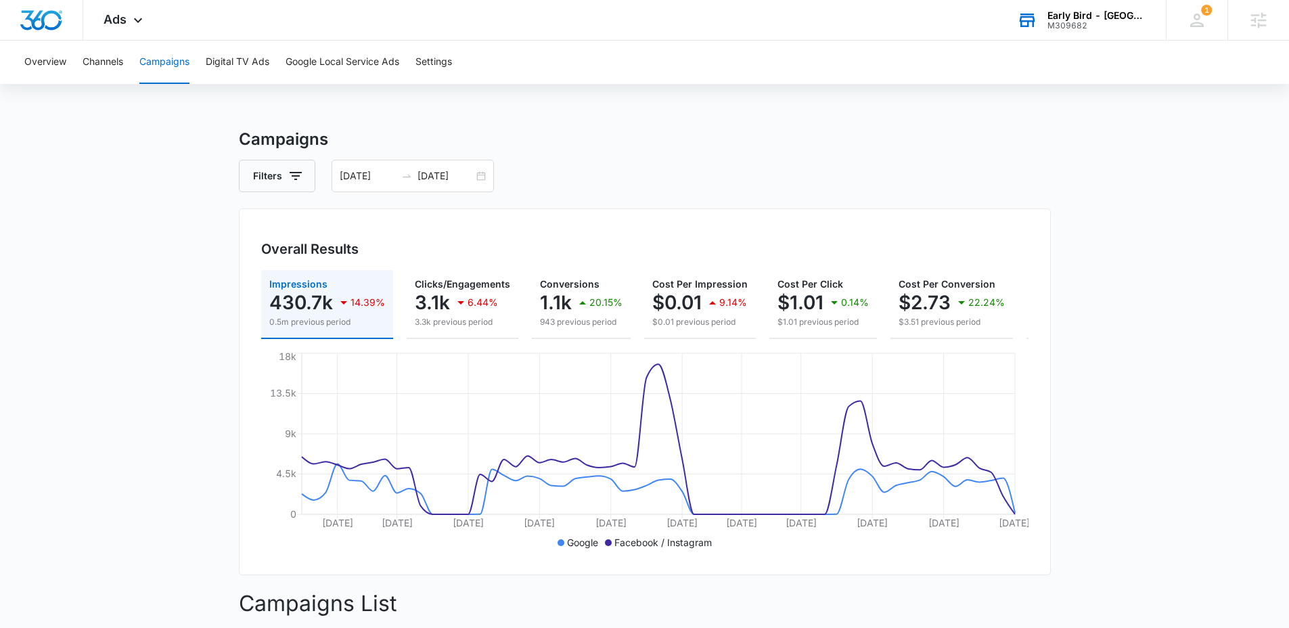
scroll to position [436, 0]
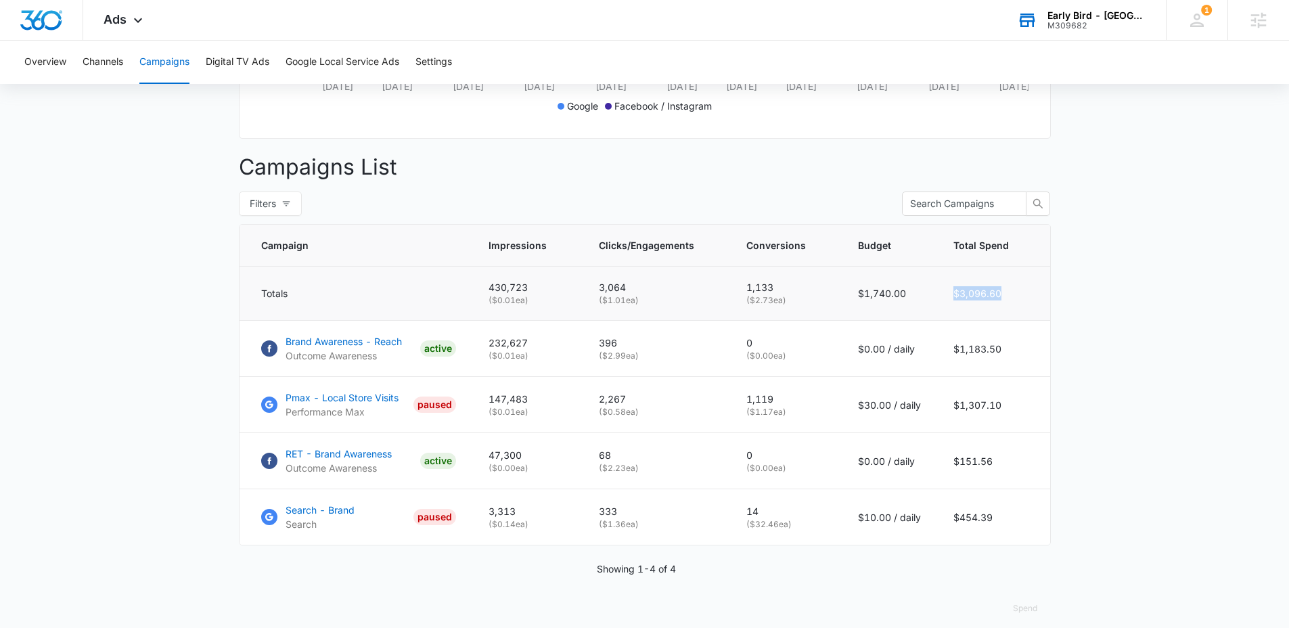
drag, startPoint x: 986, startPoint y: 306, endPoint x: 930, endPoint y: 307, distance: 56.2
click at [930, 307] on tr "Totals 430,723 ( $0.01 ea) 3,064 ( $1.01 ea) 1,133 ( $2.73 ea) $1,740.00 $3,096…" at bounding box center [645, 294] width 811 height 54
click at [1102, 369] on main "Campaigns Filters 06/01/2025 07/31/2025 Overall Results Impressions 430.7k 14.3…" at bounding box center [644, 166] width 1289 height 950
drag, startPoint x: 1003, startPoint y: 415, endPoint x: 959, endPoint y: 415, distance: 44.0
click at [959, 415] on td "$1,307.10" at bounding box center [993, 405] width 113 height 56
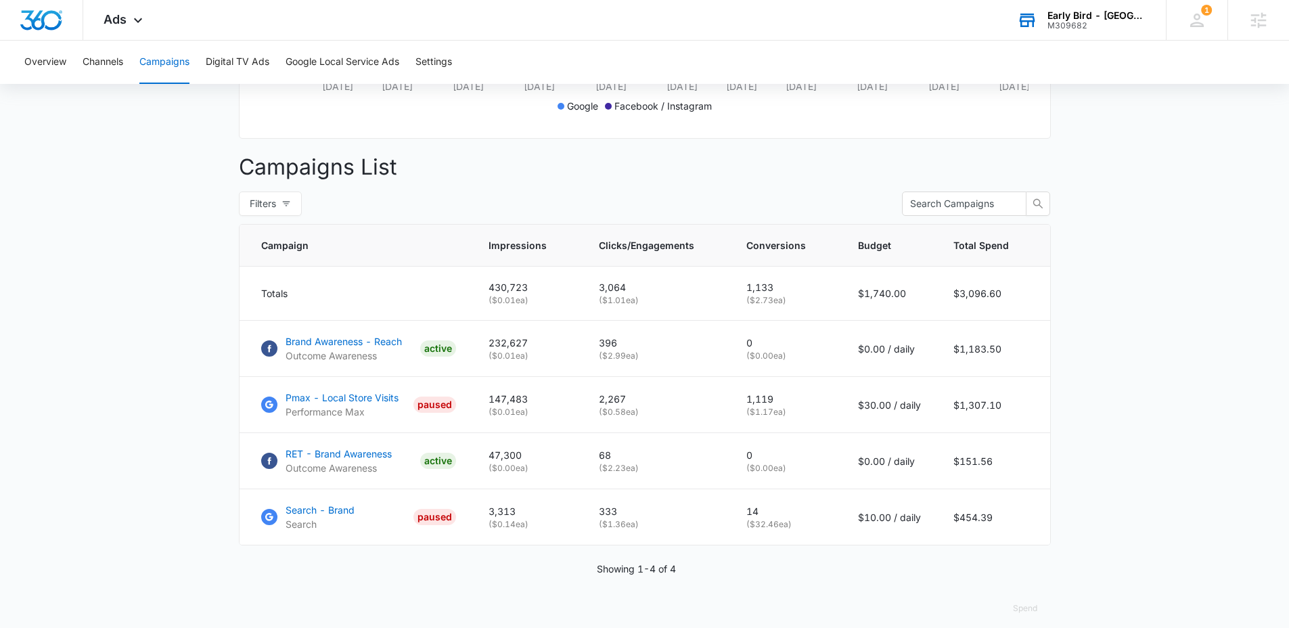
click at [1183, 410] on main "Campaigns Filters 06/01/2025 07/31/2025 Overall Results Impressions 430.7k 14.3…" at bounding box center [644, 166] width 1289 height 950
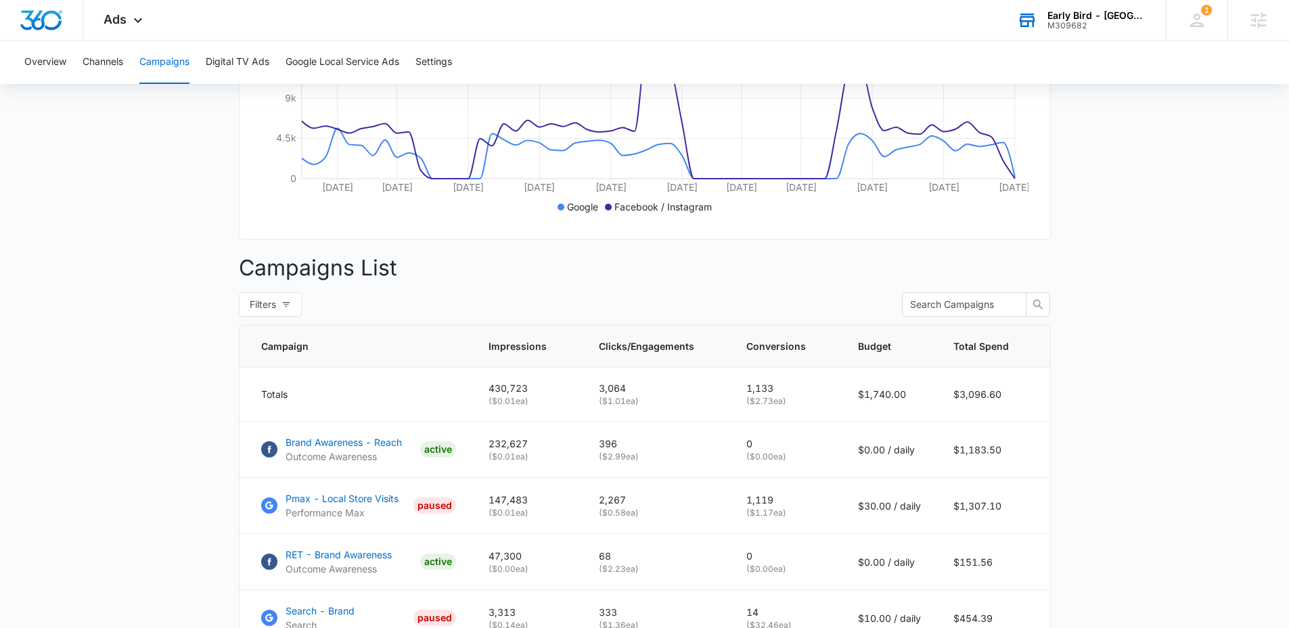
scroll to position [0, 0]
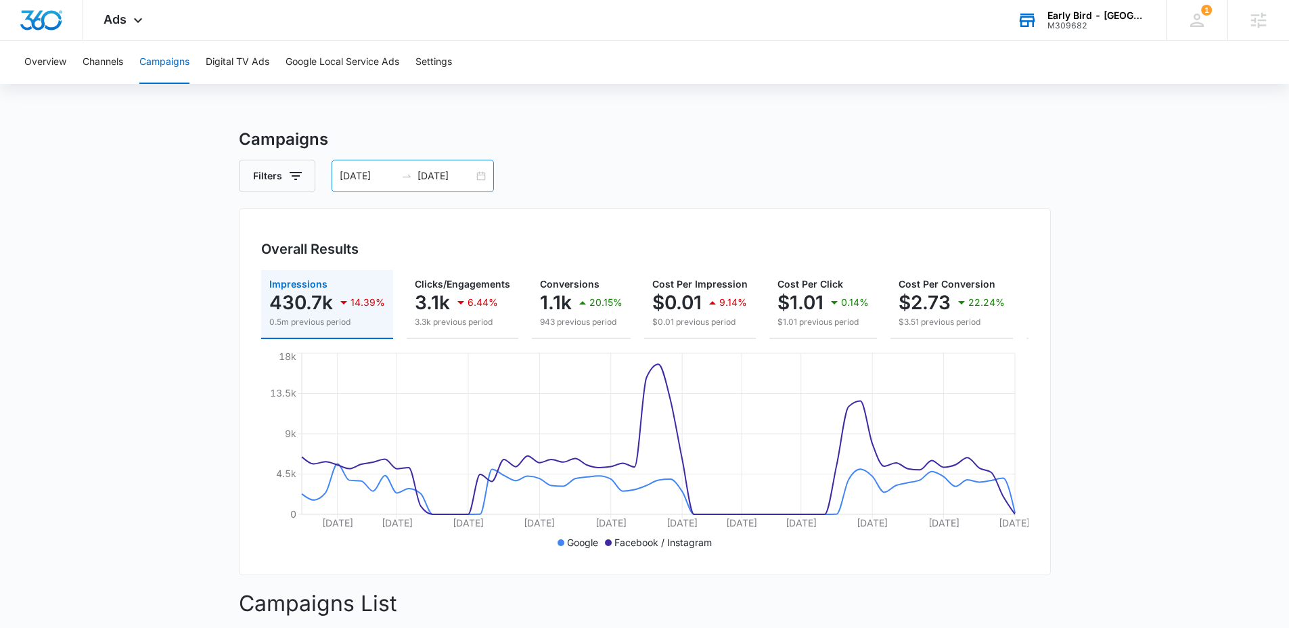
click at [373, 187] on div "06/01/2025 07/31/2025" at bounding box center [413, 176] width 162 height 32
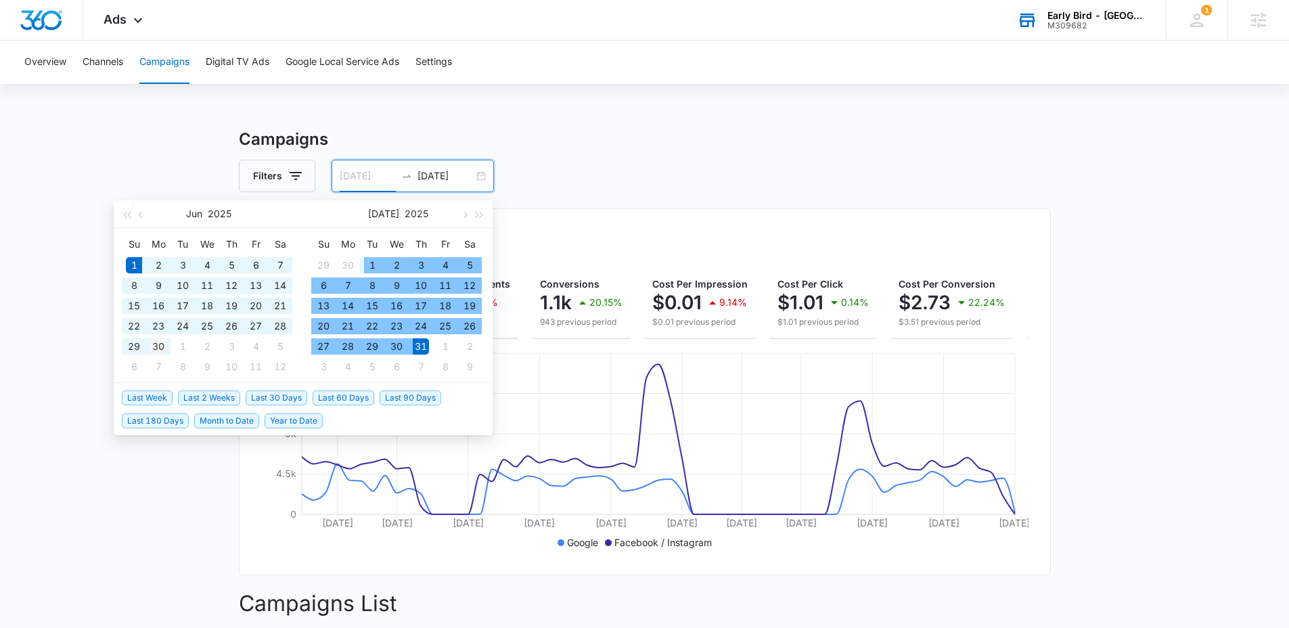
type input "06/30/2025"
click at [157, 347] on div "30" at bounding box center [158, 346] width 16 height 16
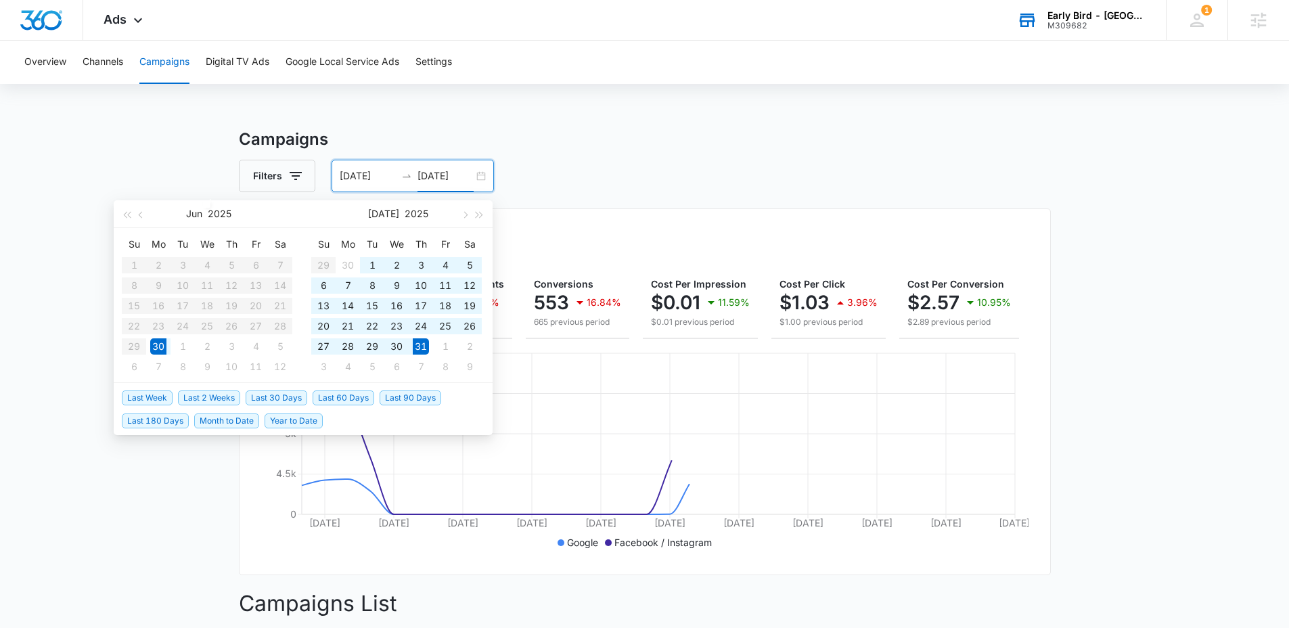
click at [142, 256] on table "Su Mo Tu We Th Fr Sa 1 2 3 4 5 6 7 8 9 10 11 12 13 14 15 16 17 18 19 20 21 22 2…" at bounding box center [207, 304] width 171 height 143
type input "07/07/2025"
click at [351, 291] on div "7" at bounding box center [348, 285] width 16 height 16
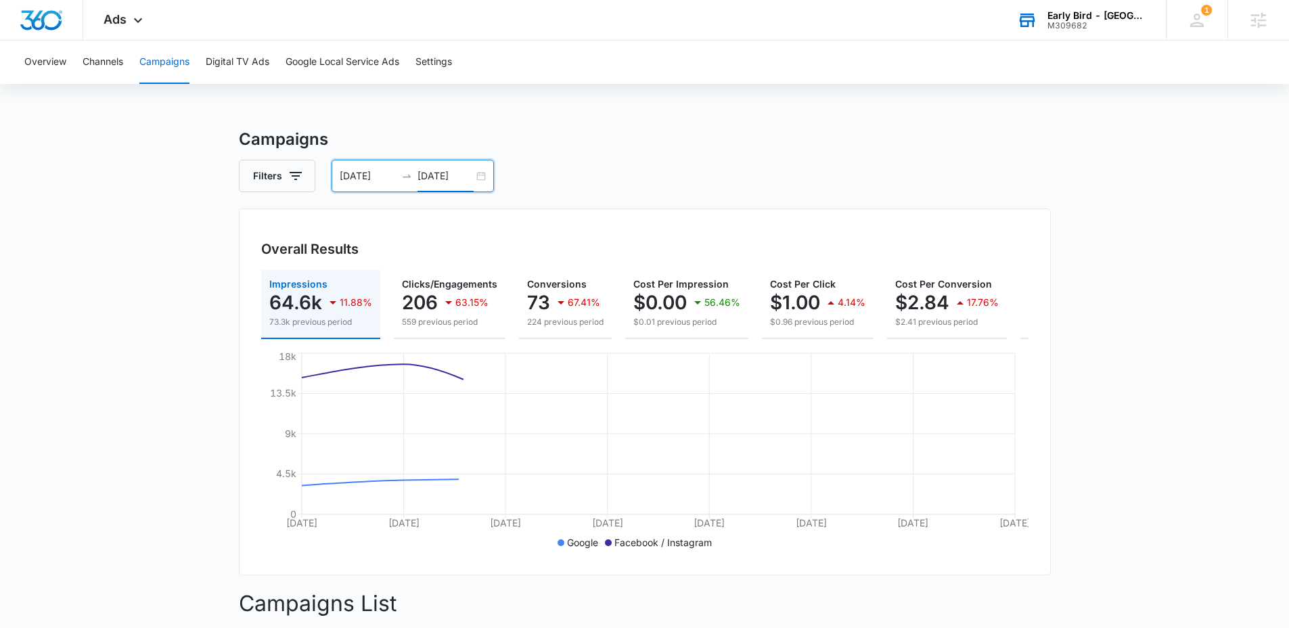
click at [403, 168] on div "06/30/2025 07/07/2025" at bounding box center [413, 176] width 162 height 32
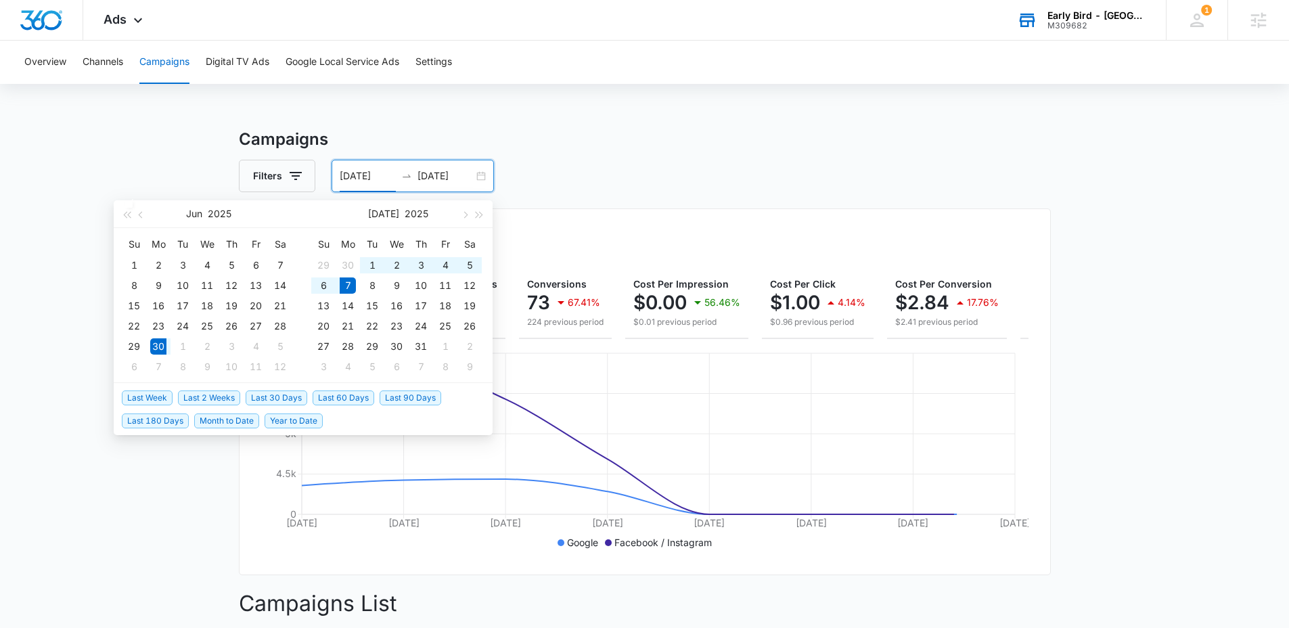
click at [379, 180] on input "06/30/2025" at bounding box center [368, 175] width 56 height 15
type input "06/01/2025"
click at [135, 259] on div "1" at bounding box center [134, 265] width 16 height 16
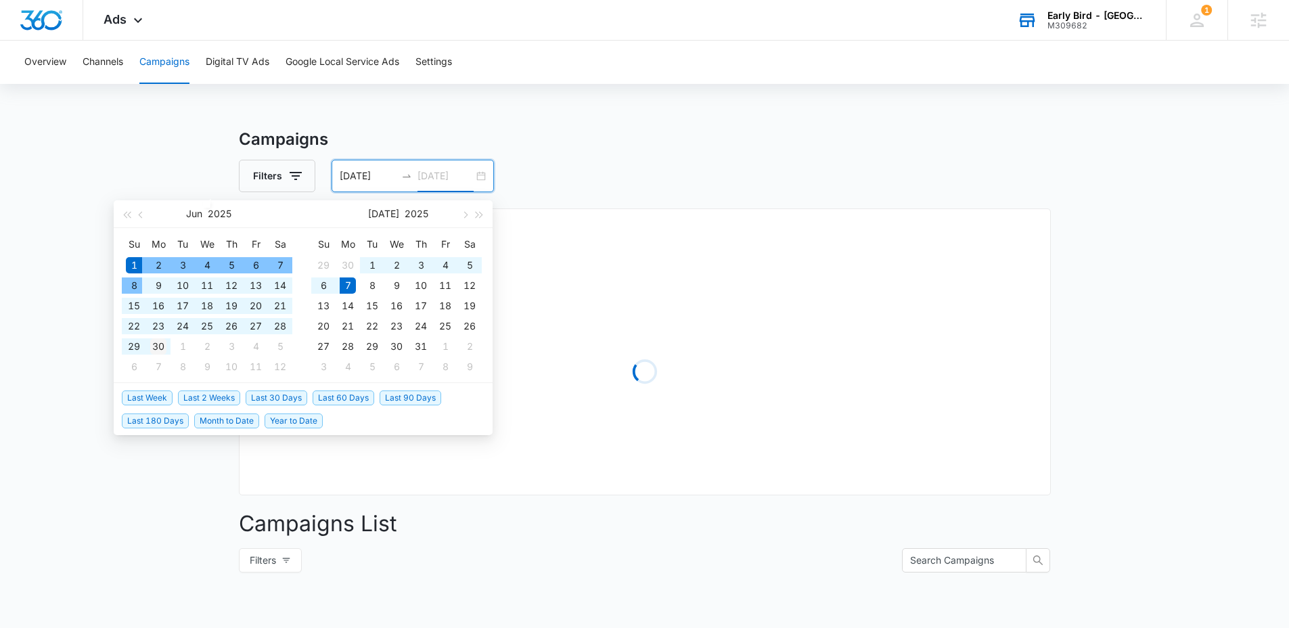
type input "06/30/2025"
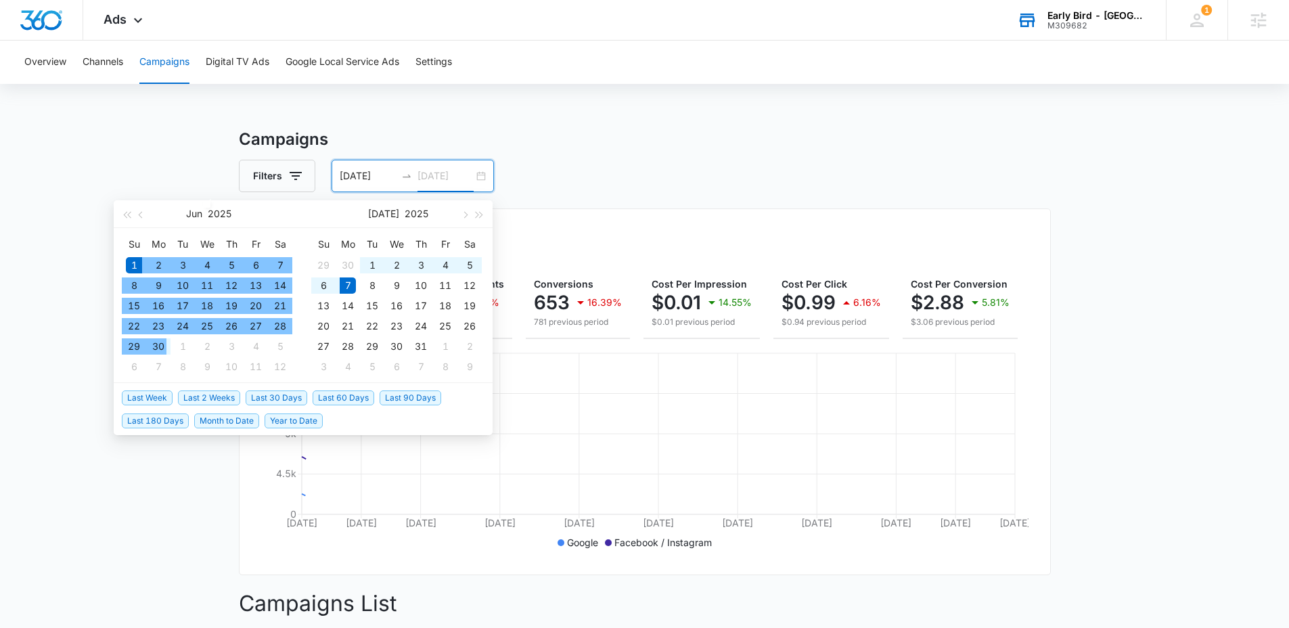
click at [156, 345] on div "30" at bounding box center [158, 346] width 16 height 16
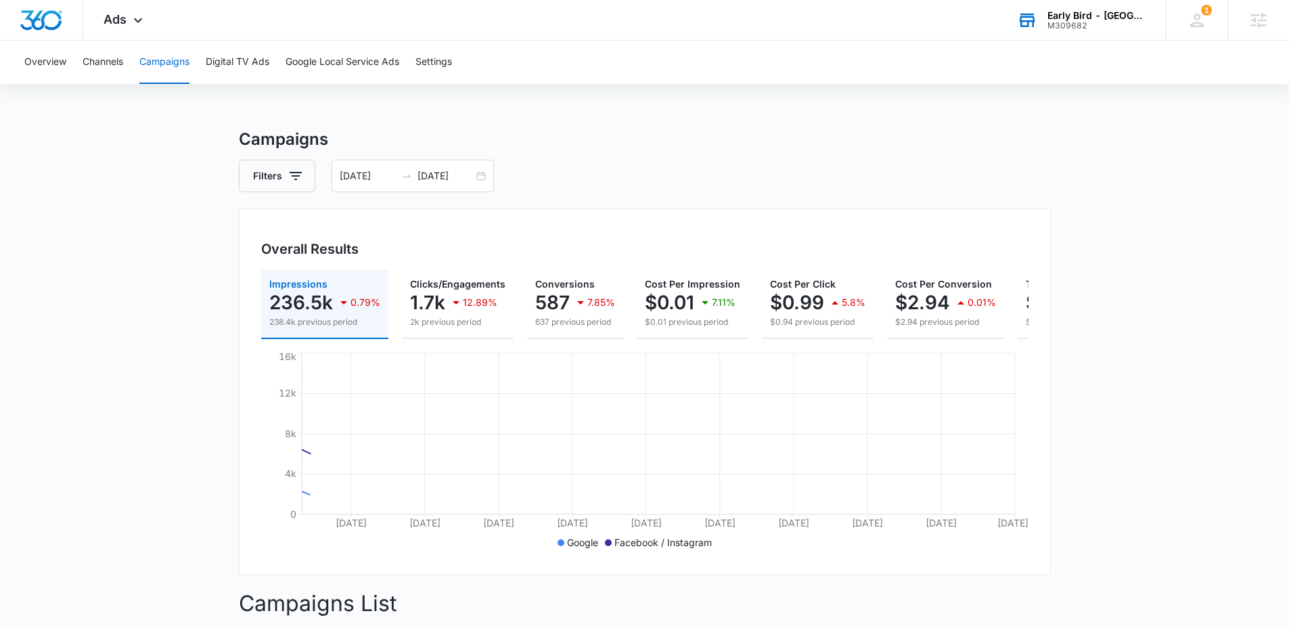
click at [930, 202] on div "Campaigns Filters 06/01/2025 06/30/2025 Overall Results Impressions 236.5k 0.79…" at bounding box center [645, 602] width 812 height 950
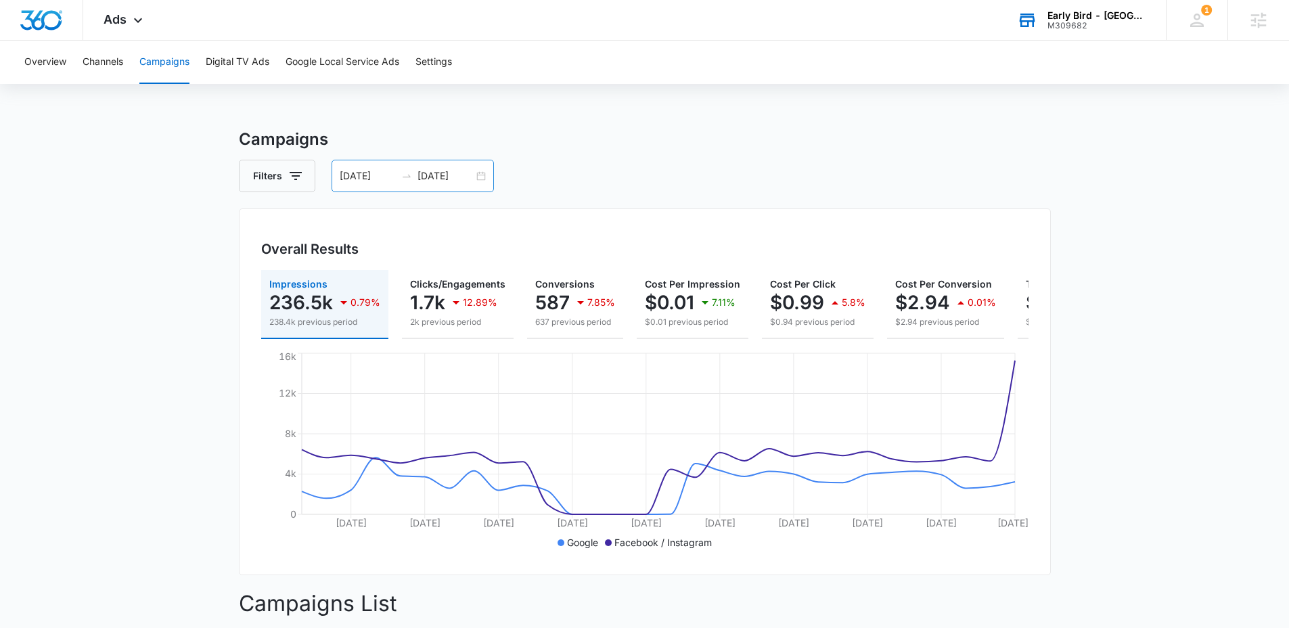
click at [370, 179] on input "06/01/2025" at bounding box center [368, 175] width 56 height 15
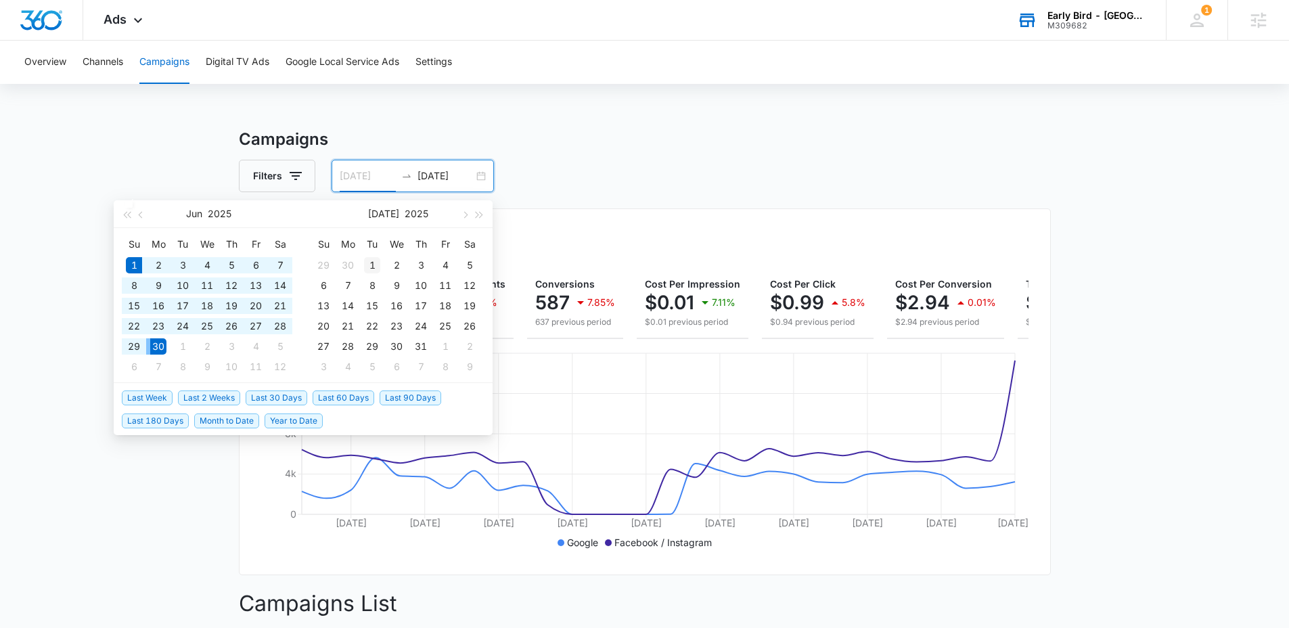
type input "07/01/2025"
click at [369, 260] on div "1" at bounding box center [372, 265] width 16 height 16
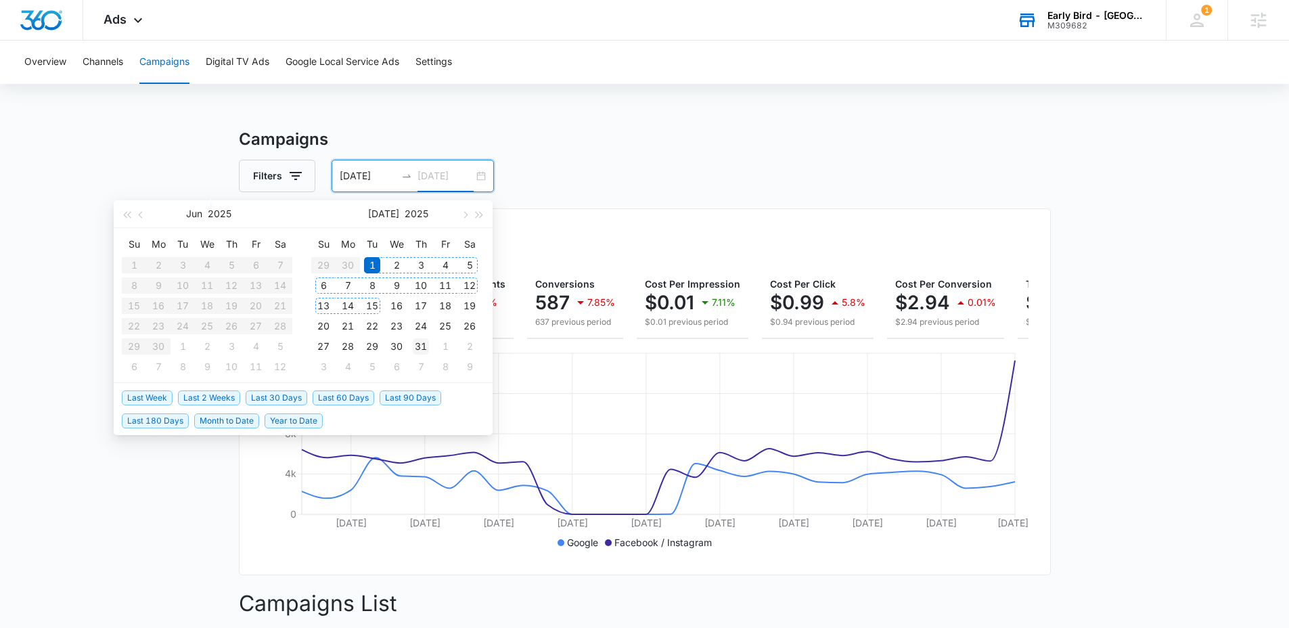
type input "07/31/2025"
click at [417, 342] on div "31" at bounding box center [421, 346] width 16 height 16
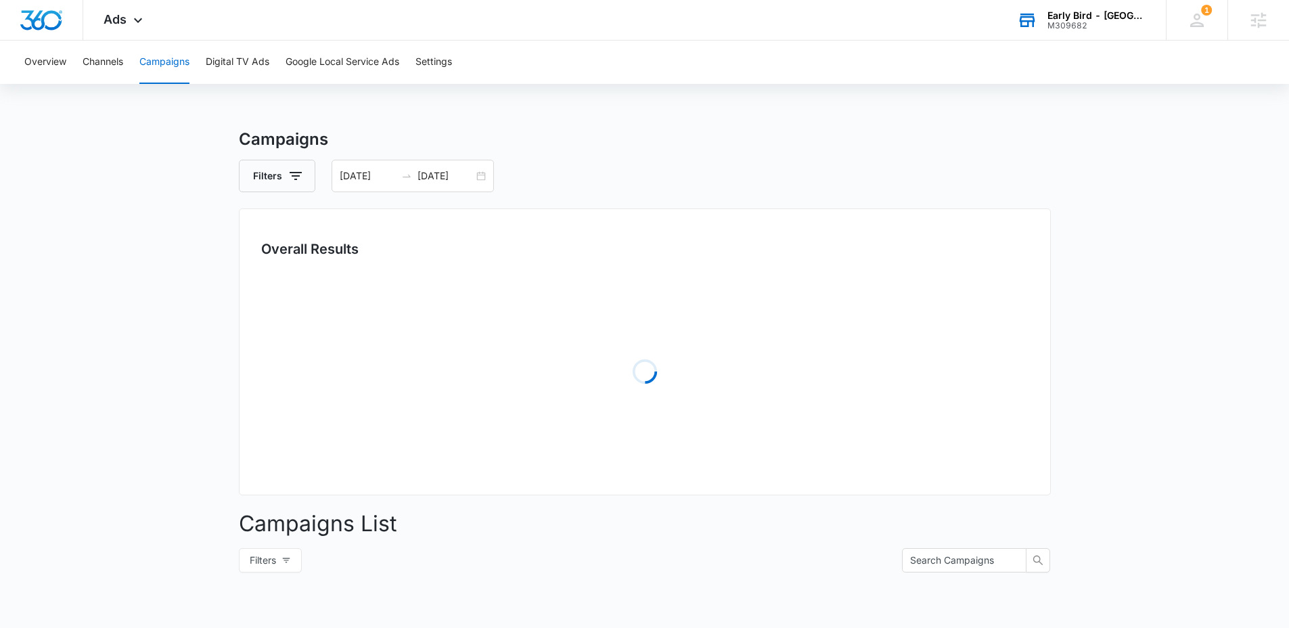
click at [674, 171] on div "Filters 07/01/2025 07/31/2025" at bounding box center [645, 176] width 812 height 32
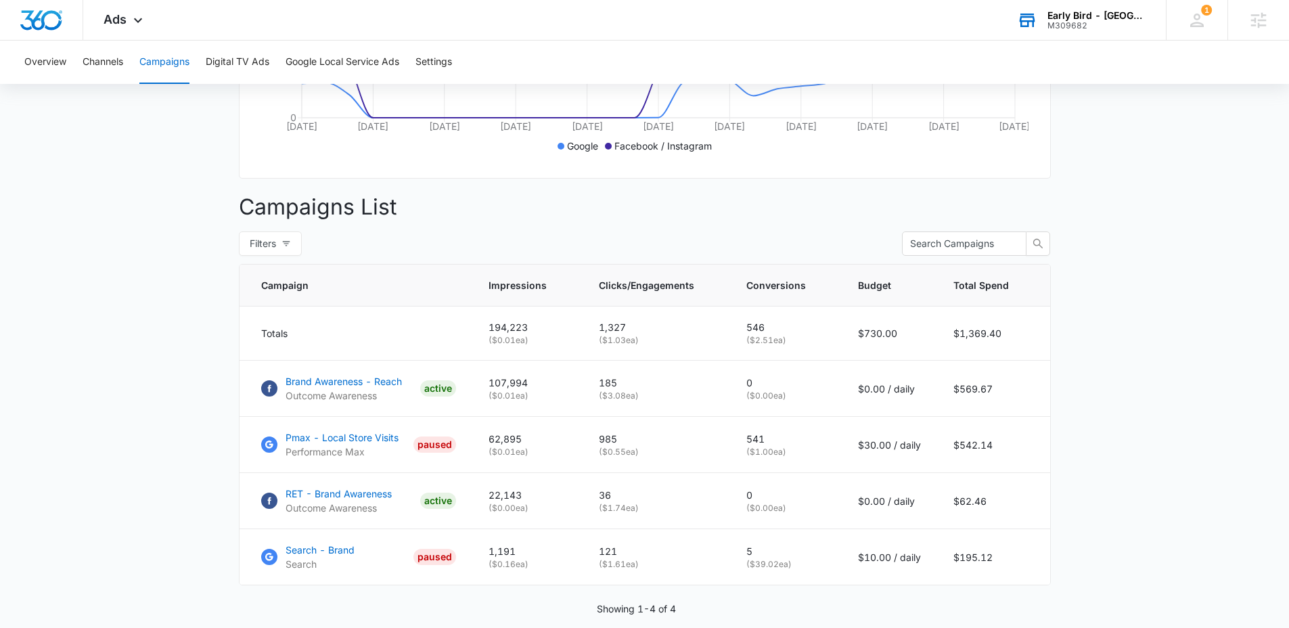
scroll to position [459, 0]
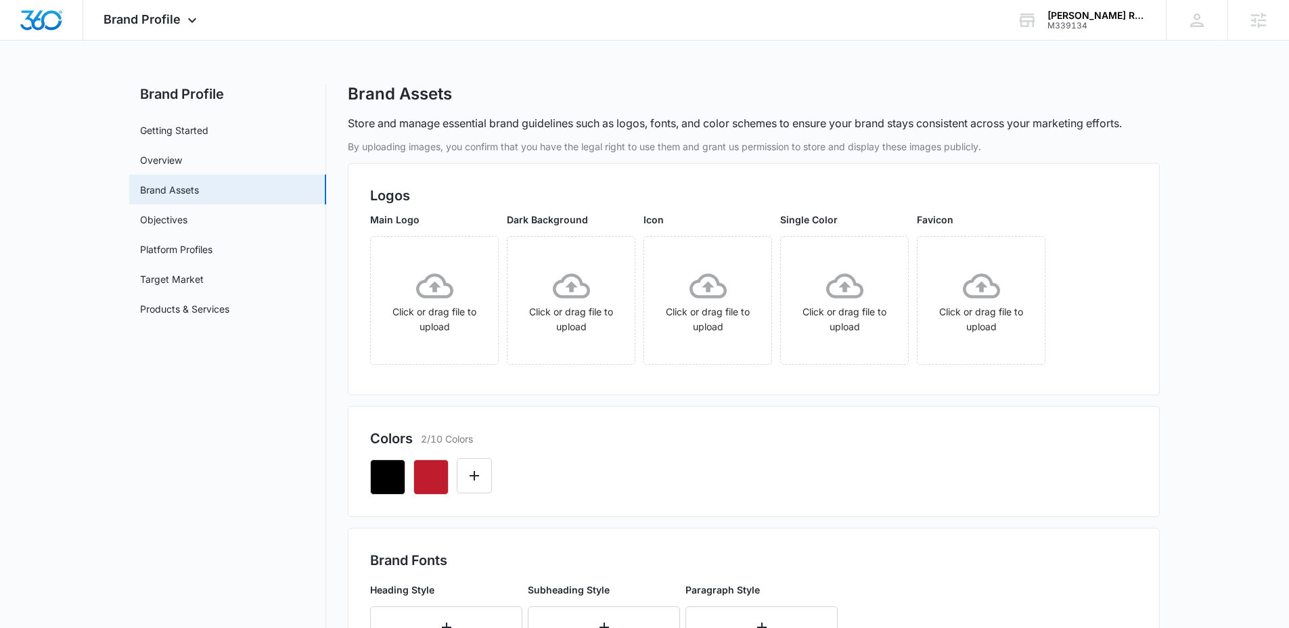
click at [787, 458] on div at bounding box center [753, 472] width 767 height 46
click at [178, 212] on link "Objectives" at bounding box center [163, 219] width 47 height 14
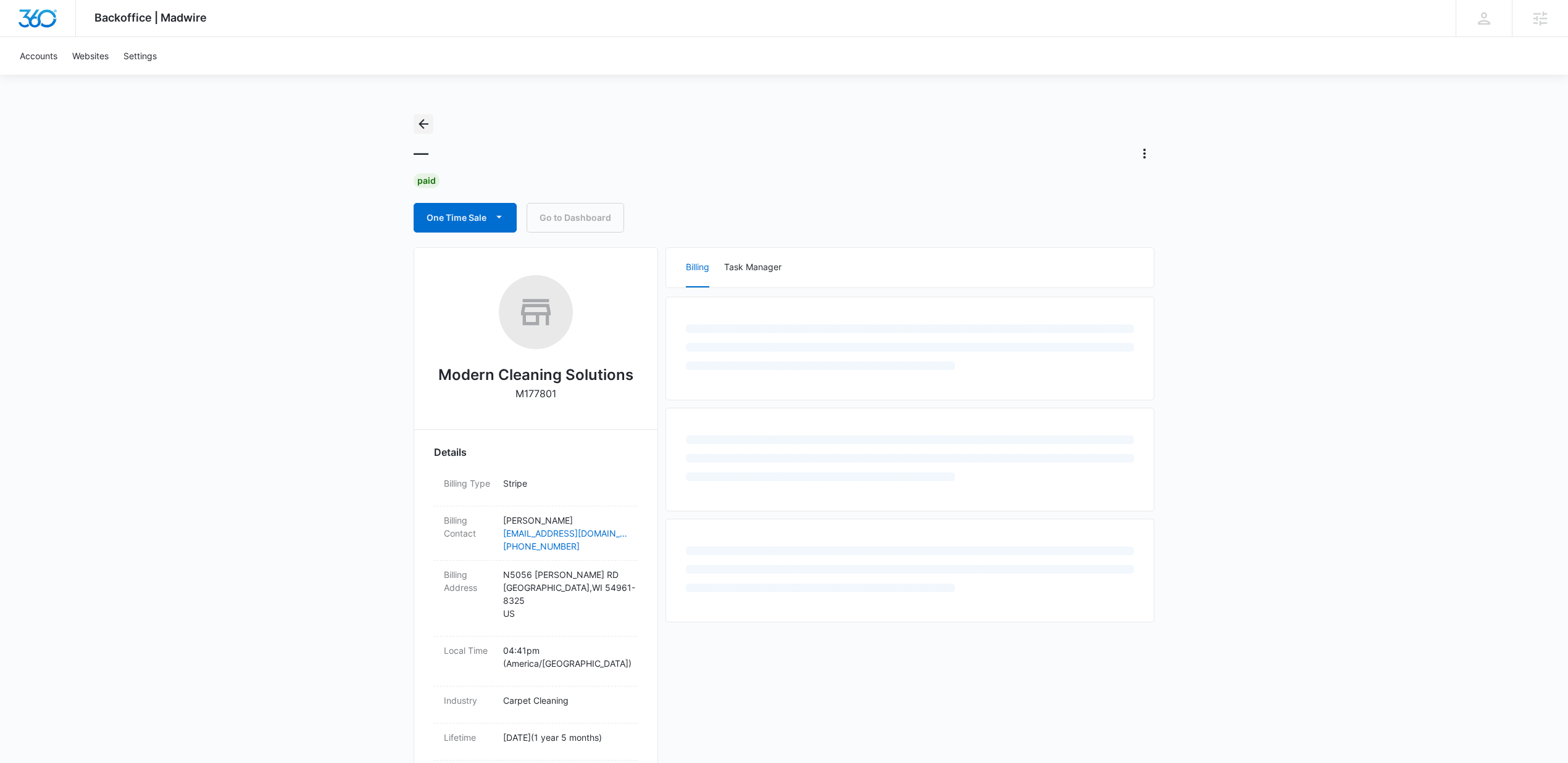
click at [422, 132] on button "Back" at bounding box center [423, 124] width 20 height 20
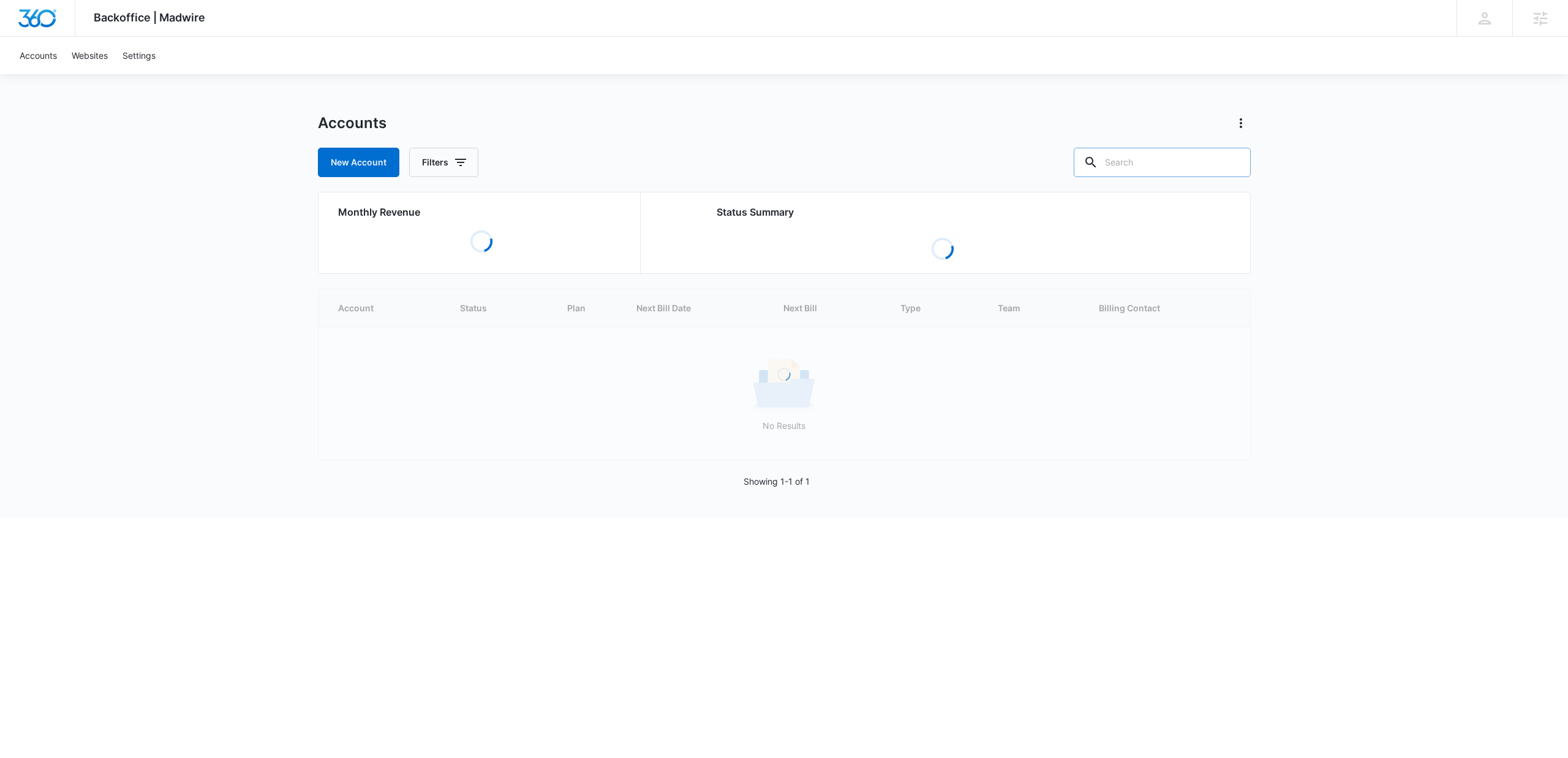
click at [1166, 162] on input "text" at bounding box center [1162, 162] width 177 height 29
type input "southview"
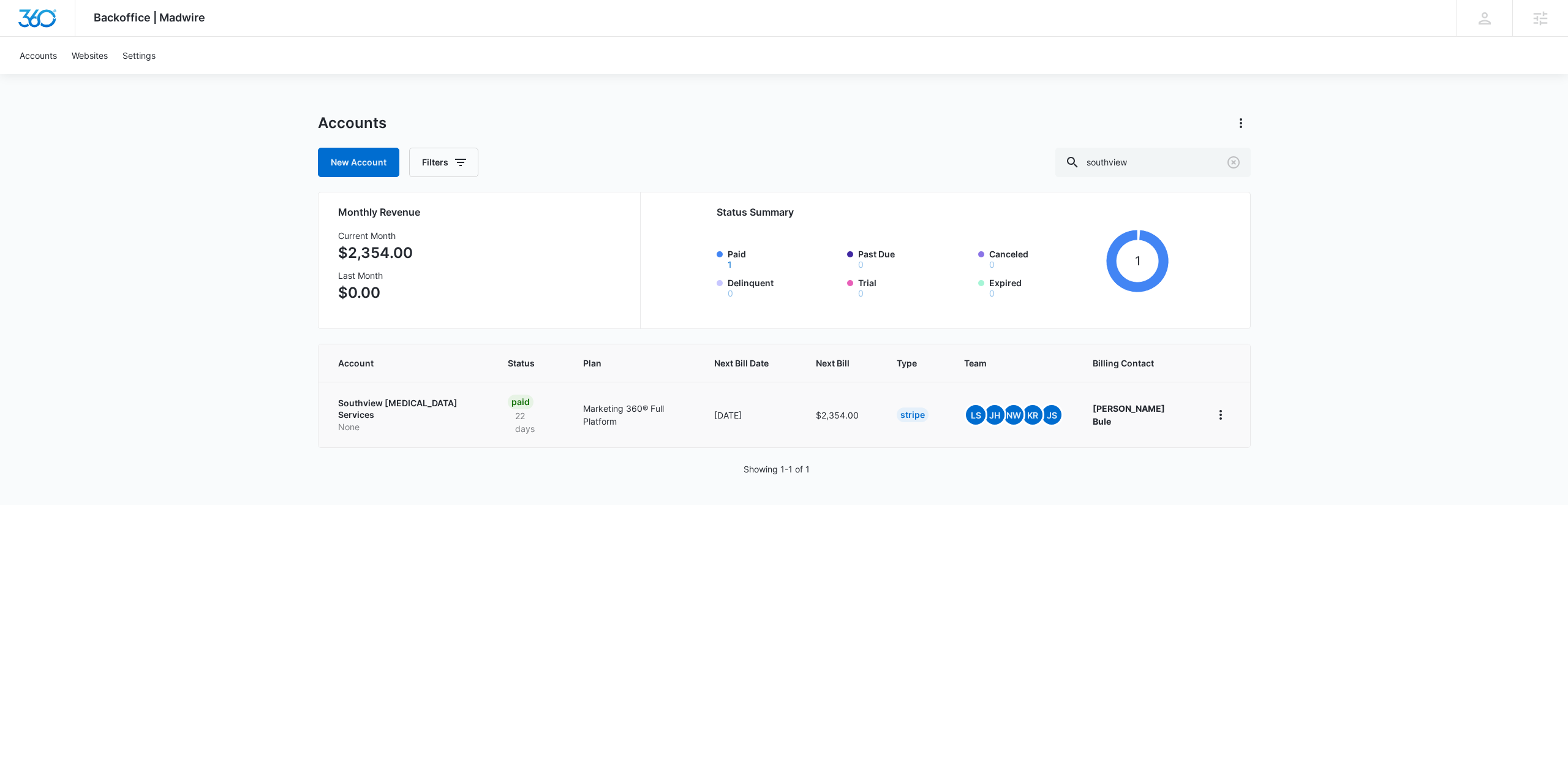
click at [380, 421] on p "None" at bounding box center [407, 427] width 140 height 13
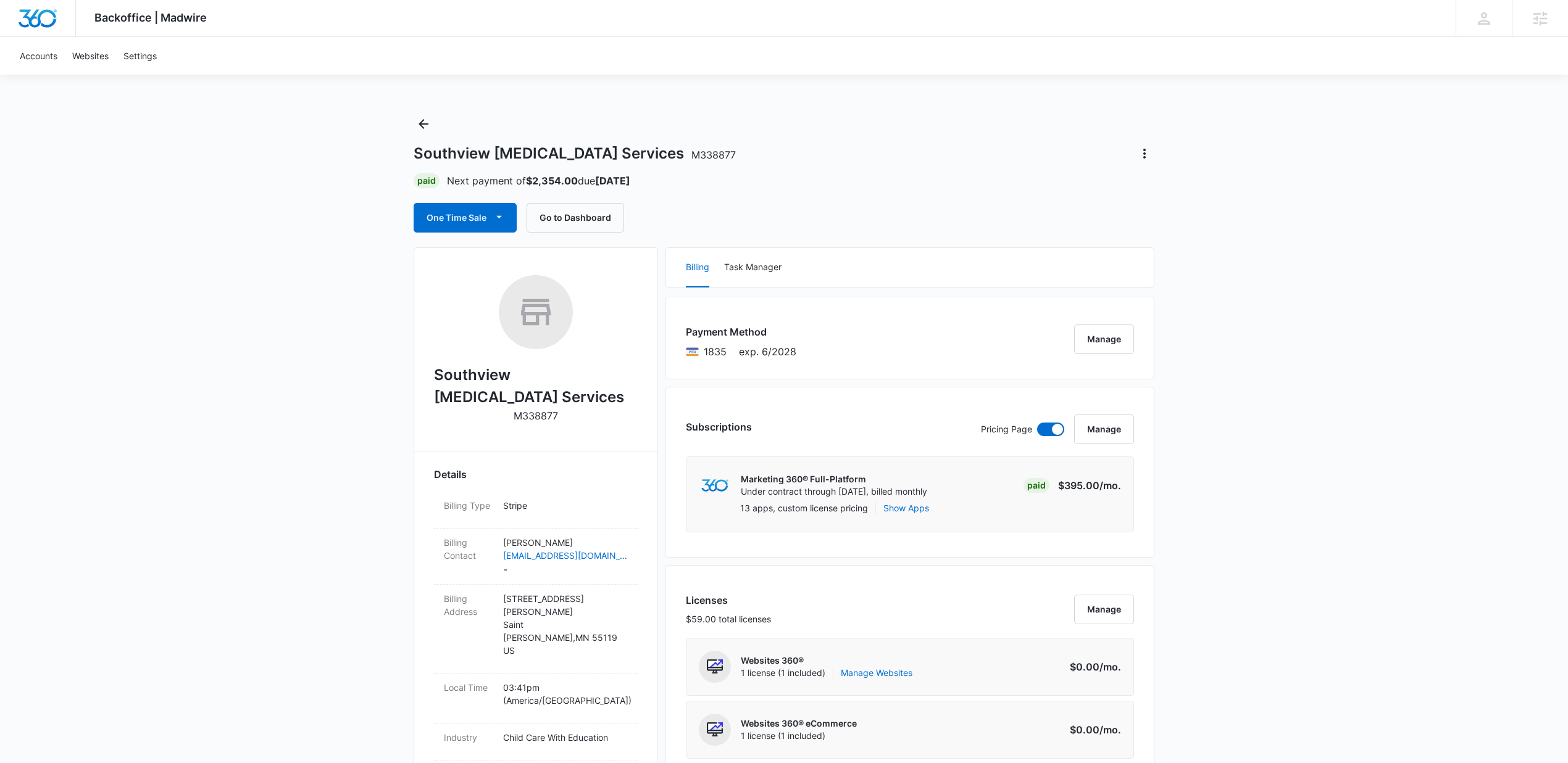
scroll to position [366, 0]
